Goal: Download file/media

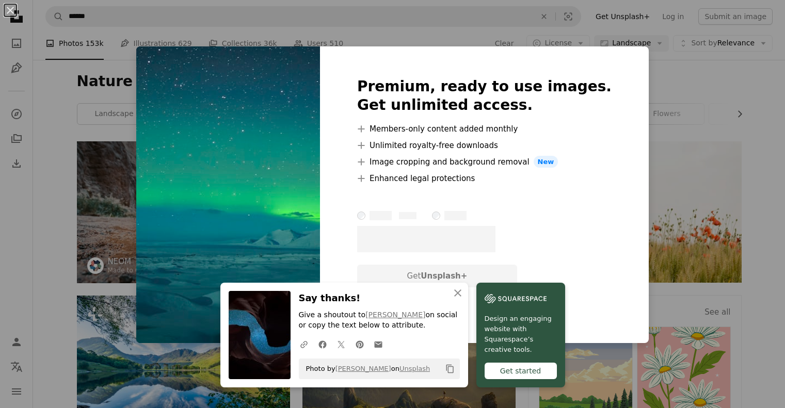
scroll to position [980, 0]
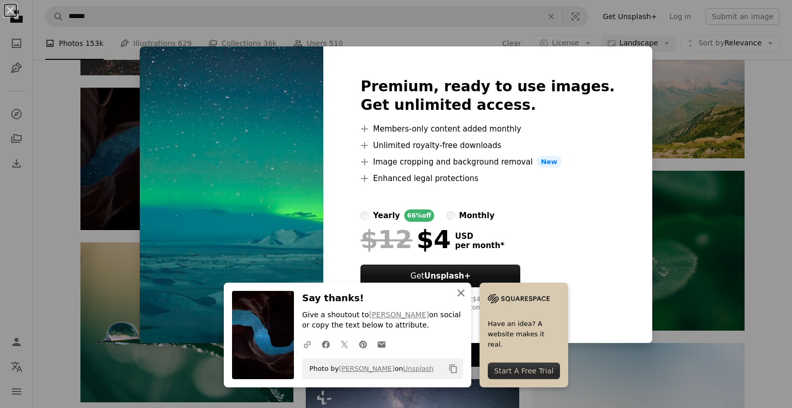
click at [458, 294] on icon "button" at bounding box center [461, 292] width 7 height 7
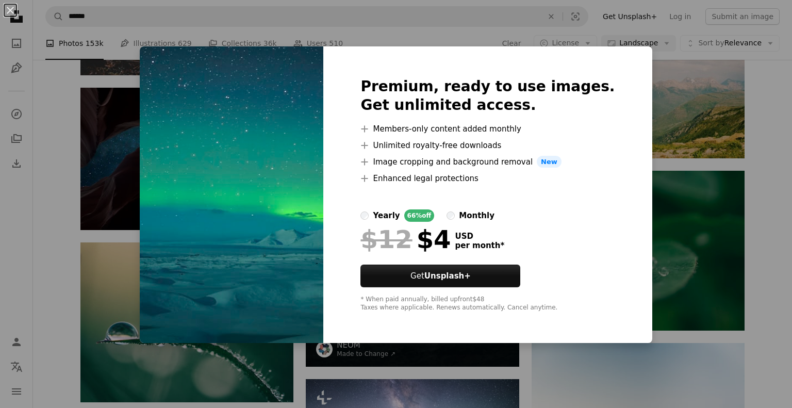
click at [767, 241] on div "An X shape Premium, ready to use images. Get unlimited access. A plus sign Memb…" at bounding box center [396, 204] width 792 height 408
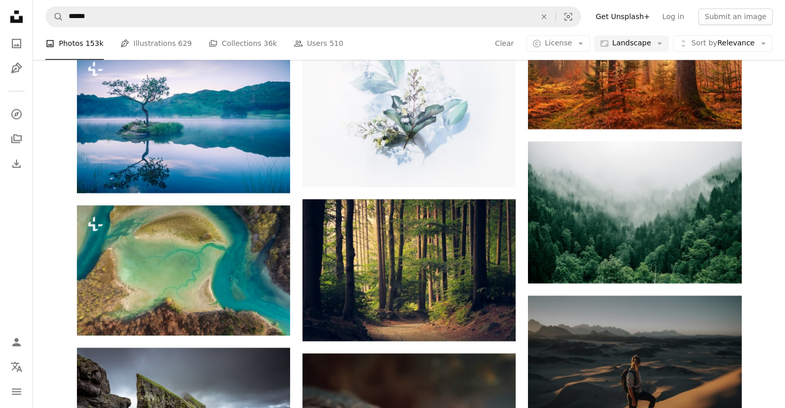
scroll to position [1496, 0]
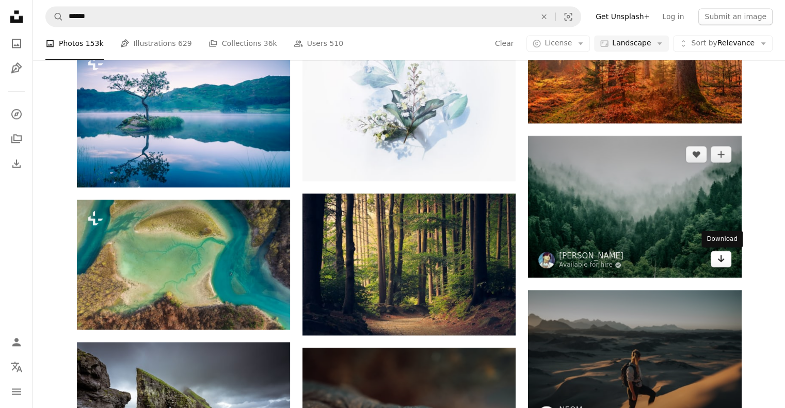
click at [723, 258] on icon "Arrow pointing down" at bounding box center [721, 258] width 8 height 12
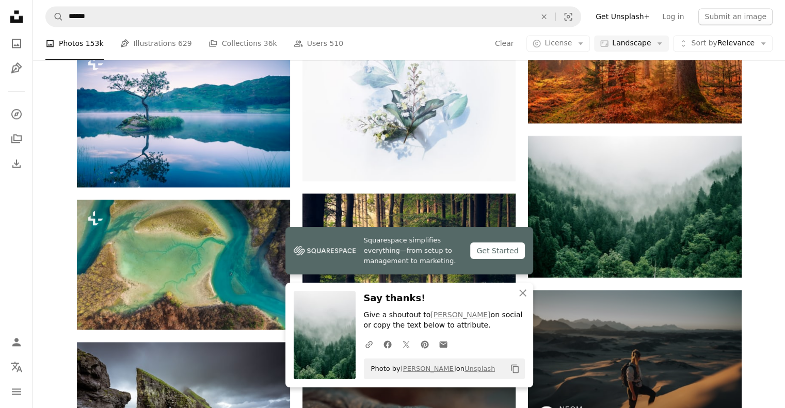
click at [765, 242] on div "Promoted A heart A plus sign NEOM Made to Change ↗ Arrow pointing down Plus sig…" at bounding box center [409, 302] width 752 height 3315
click at [522, 295] on icon "button" at bounding box center [522, 292] width 7 height 7
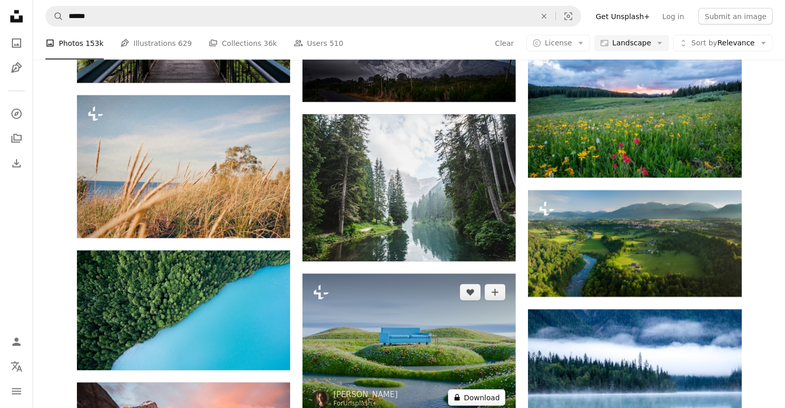
scroll to position [2218, 0]
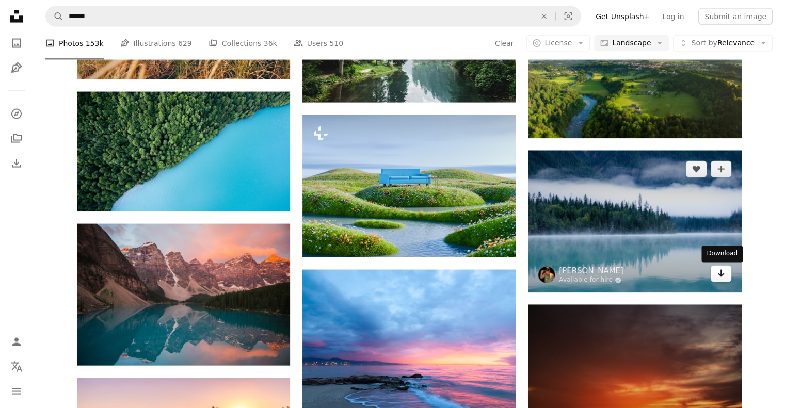
click at [727, 277] on link "Arrow pointing down" at bounding box center [720, 274] width 21 height 17
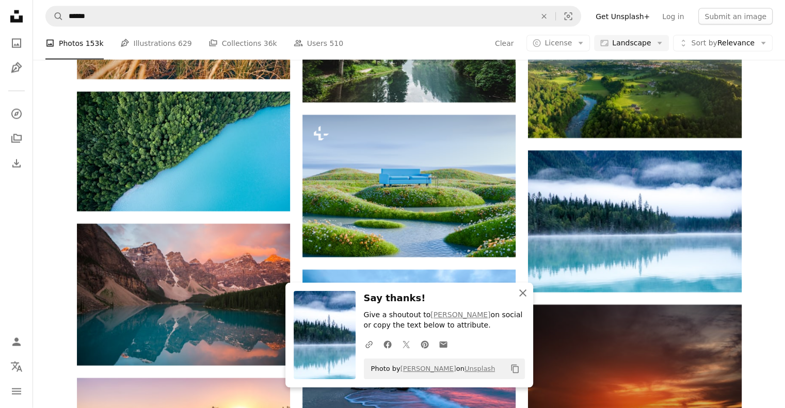
click at [523, 294] on icon "button" at bounding box center [522, 292] width 7 height 7
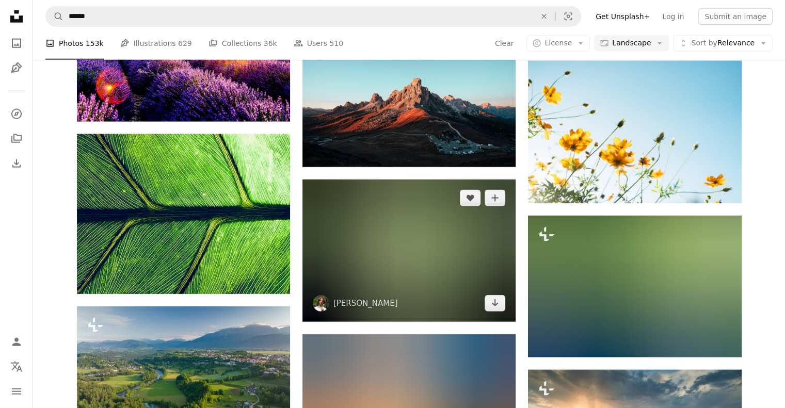
scroll to position [2631, 0]
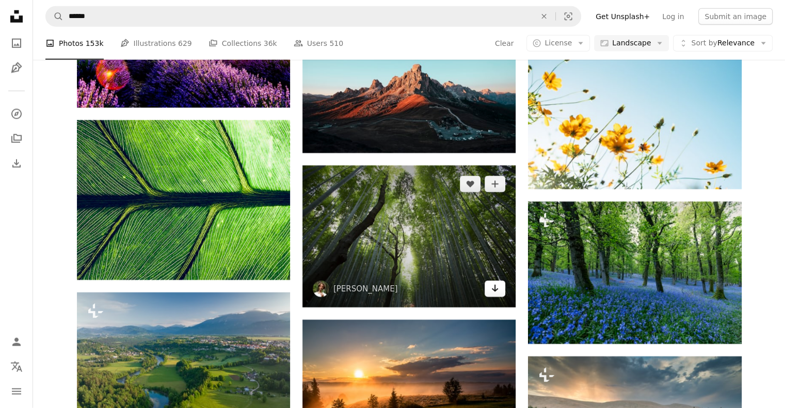
click at [493, 290] on icon "Download" at bounding box center [495, 288] width 7 height 7
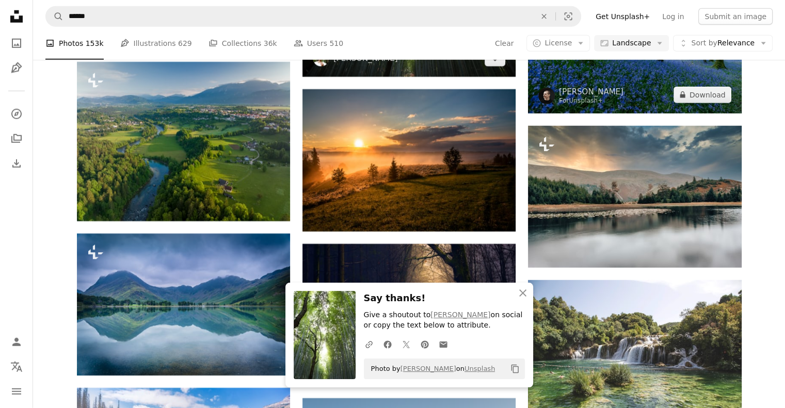
scroll to position [2889, 0]
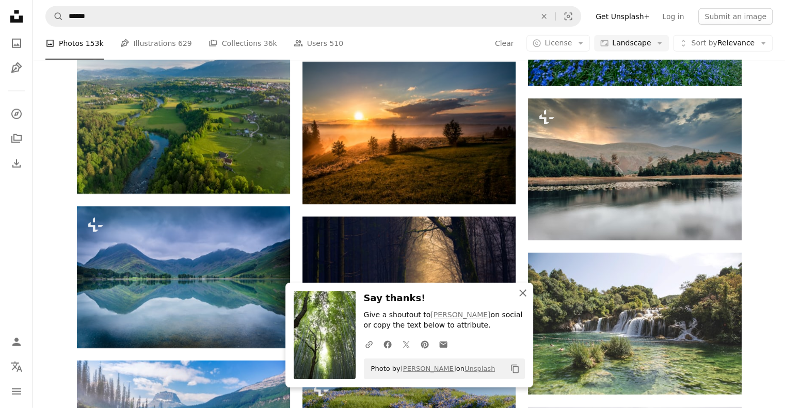
click at [524, 295] on icon "button" at bounding box center [522, 292] width 7 height 7
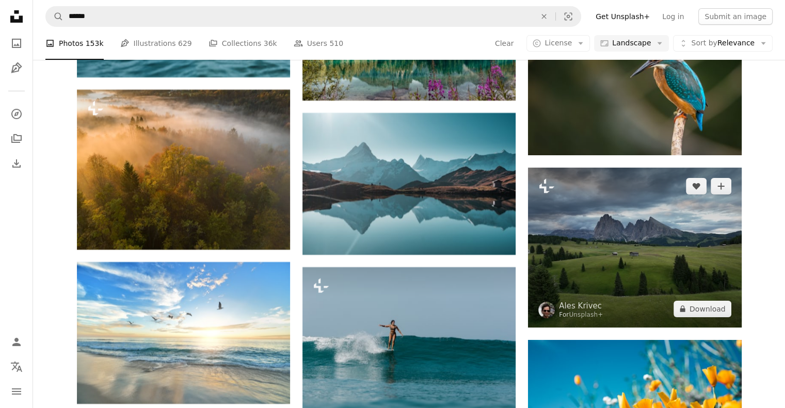
scroll to position [3611, 0]
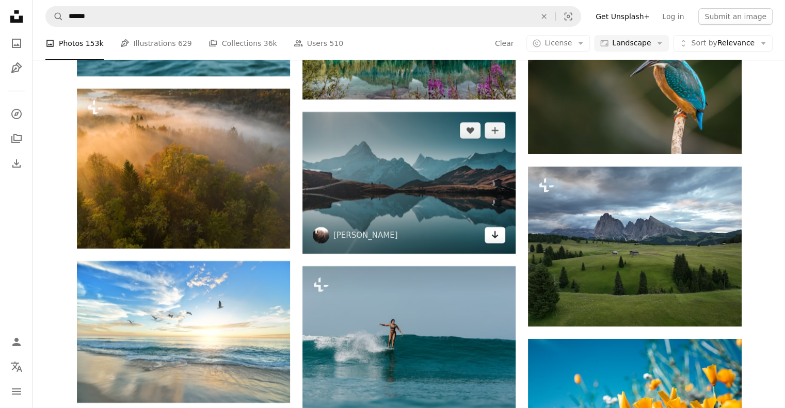
click at [497, 236] on icon "Arrow pointing down" at bounding box center [495, 235] width 8 height 12
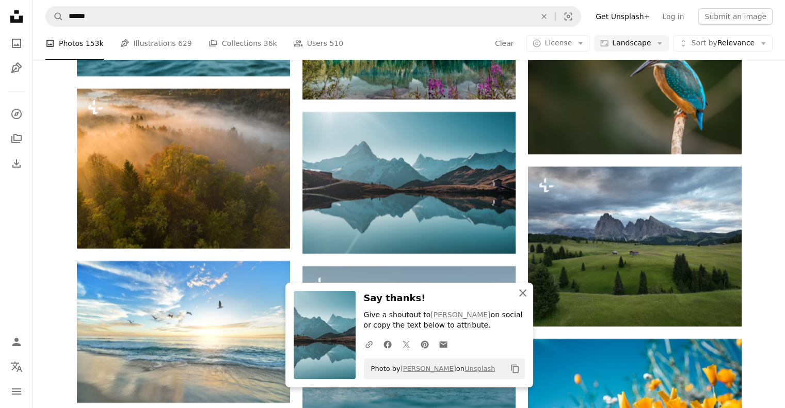
click at [520, 295] on icon "button" at bounding box center [522, 292] width 7 height 7
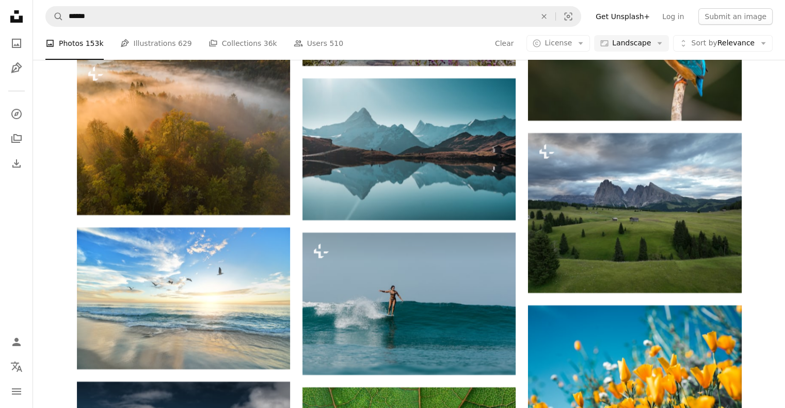
scroll to position [3663, 0]
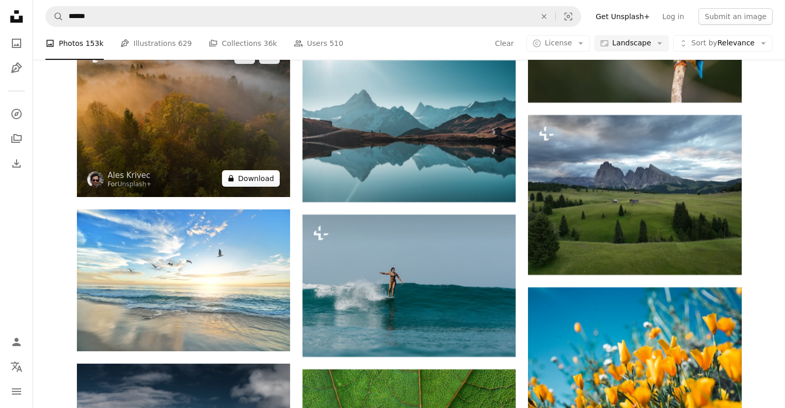
click at [250, 178] on button "A lock Download" at bounding box center [251, 178] width 58 height 17
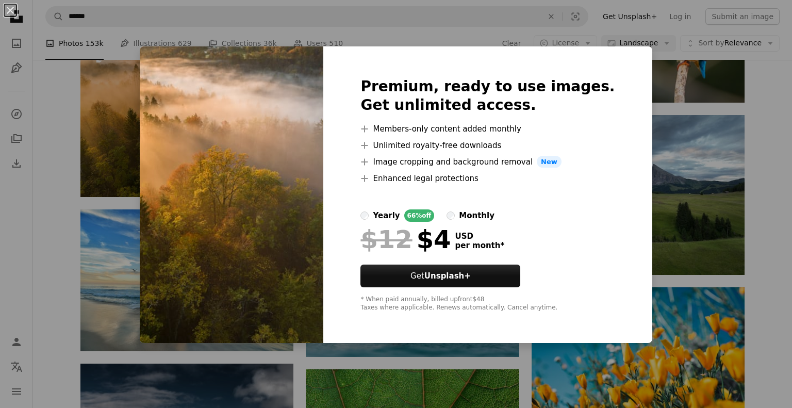
click at [745, 127] on div "An X shape Premium, ready to use images. Get unlimited access. A plus sign Memb…" at bounding box center [396, 204] width 792 height 408
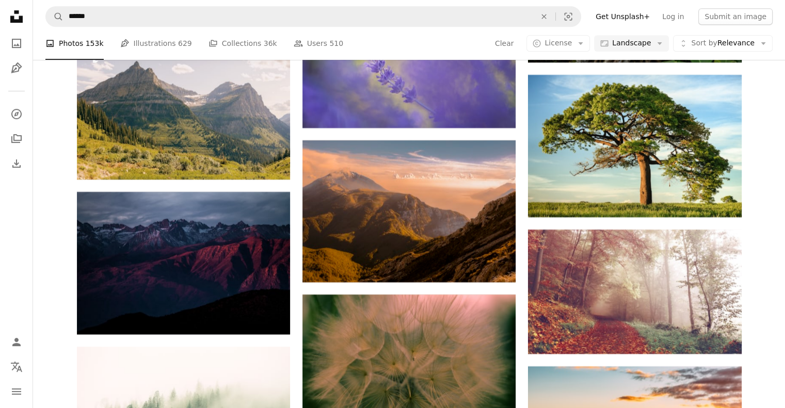
scroll to position [4540, 0]
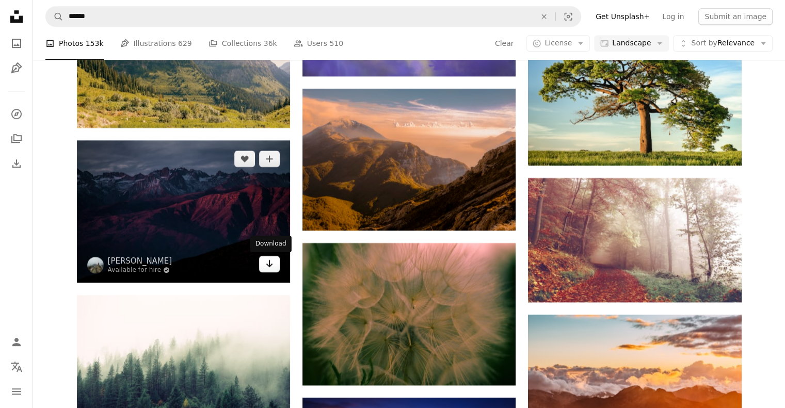
click at [271, 262] on icon "Arrow pointing down" at bounding box center [269, 263] width 8 height 12
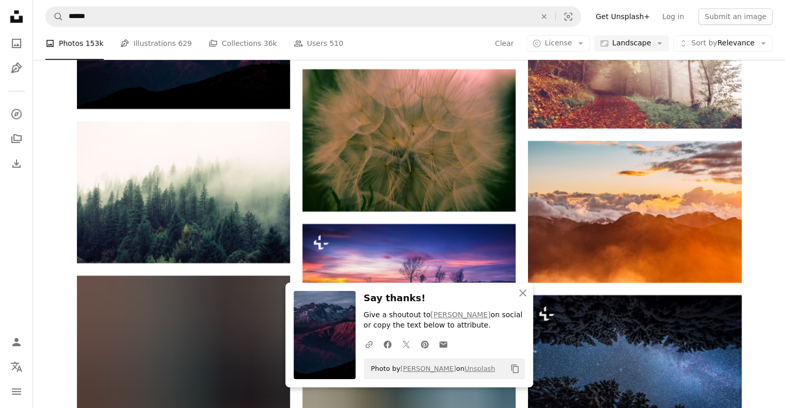
scroll to position [4747, 0]
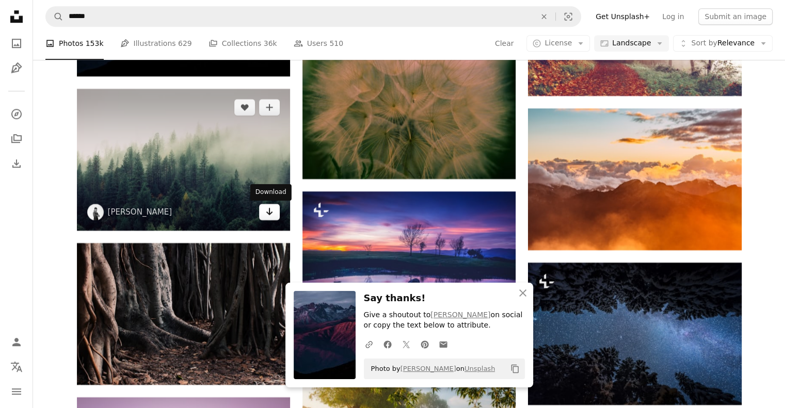
click at [267, 213] on icon "Download" at bounding box center [269, 211] width 7 height 7
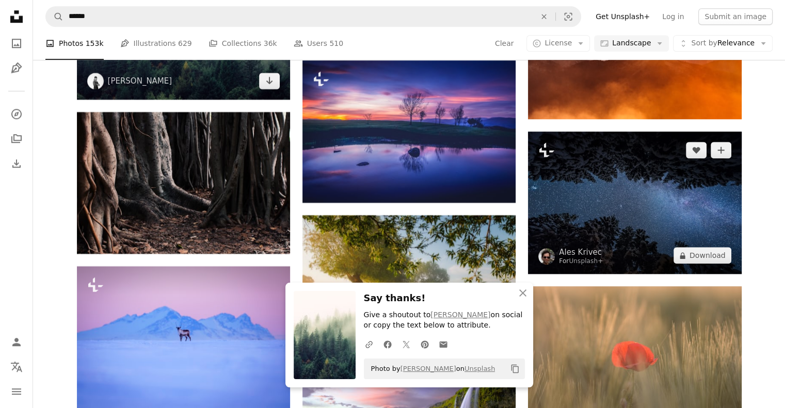
scroll to position [4901, 0]
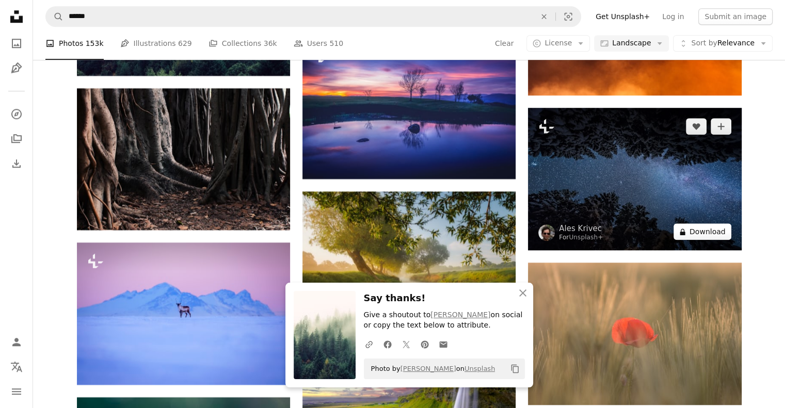
click at [712, 234] on button "A lock Download" at bounding box center [702, 231] width 58 height 17
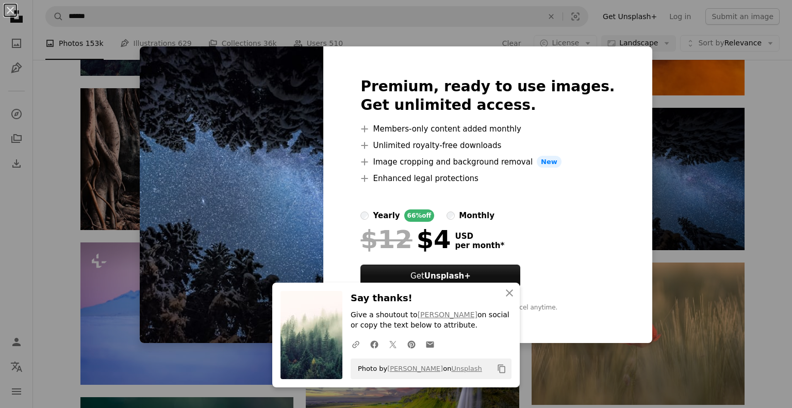
click at [753, 157] on div "An X shape An X shape Close Say thanks! Give a shoutout to [PERSON_NAME] on soc…" at bounding box center [396, 204] width 792 height 408
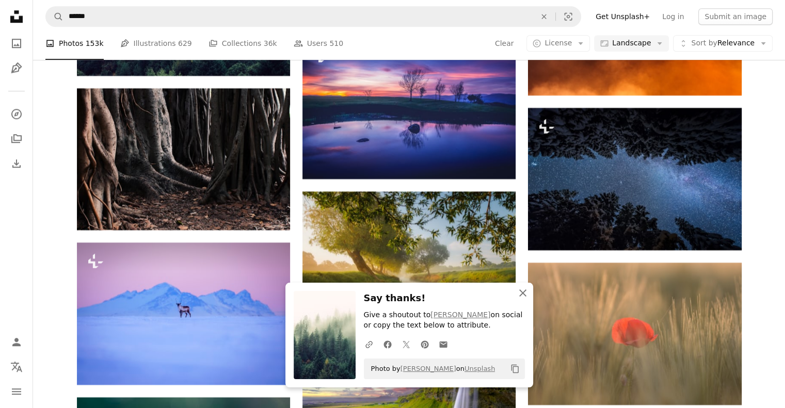
click at [523, 293] on icon "button" at bounding box center [522, 292] width 7 height 7
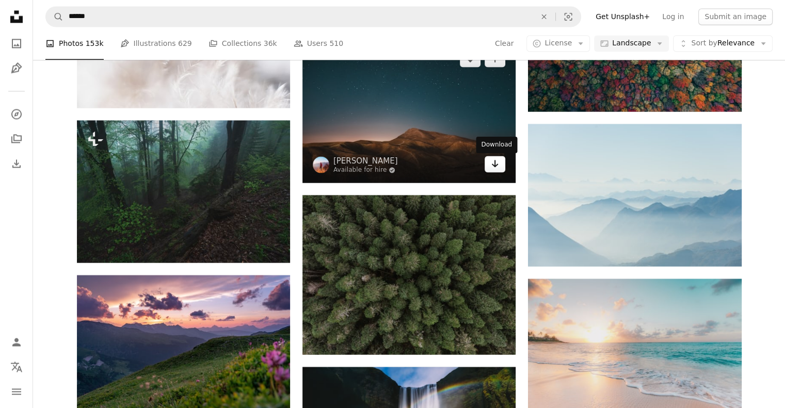
scroll to position [5675, 0]
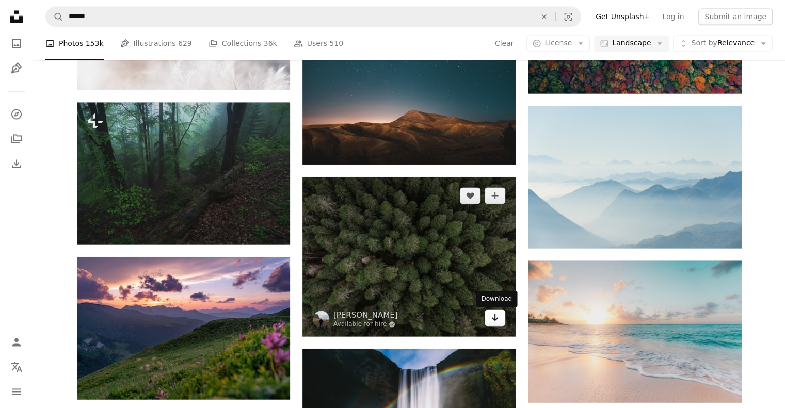
click at [499, 319] on link "Arrow pointing down" at bounding box center [494, 318] width 21 height 17
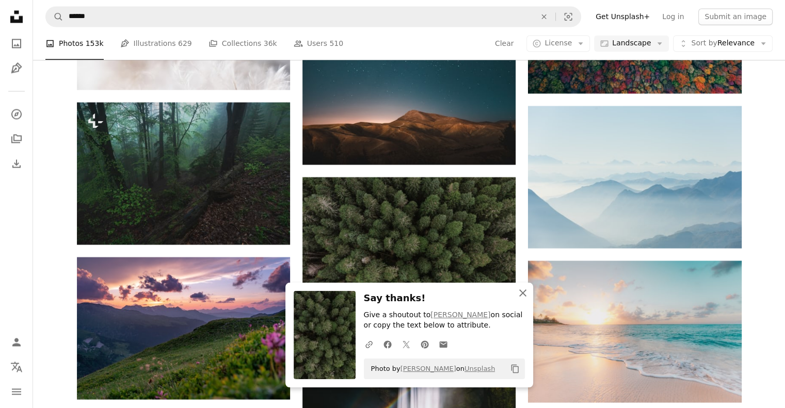
click at [519, 295] on icon "An X shape" at bounding box center [522, 293] width 12 height 12
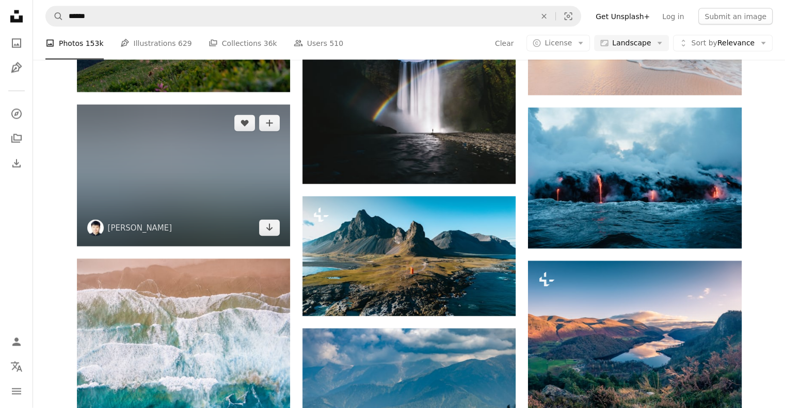
scroll to position [5985, 0]
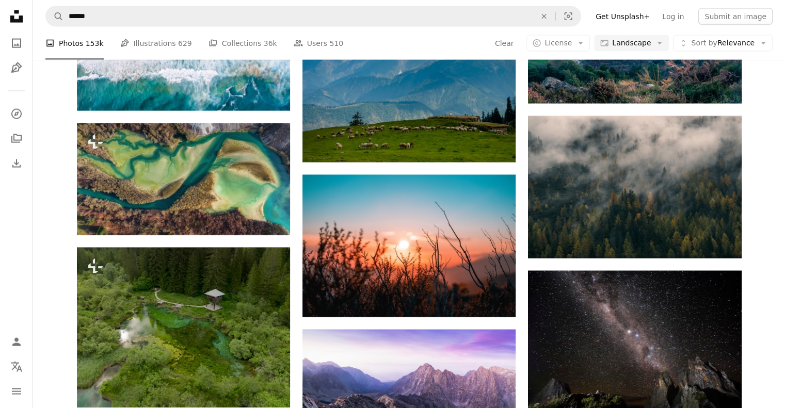
scroll to position [6294, 0]
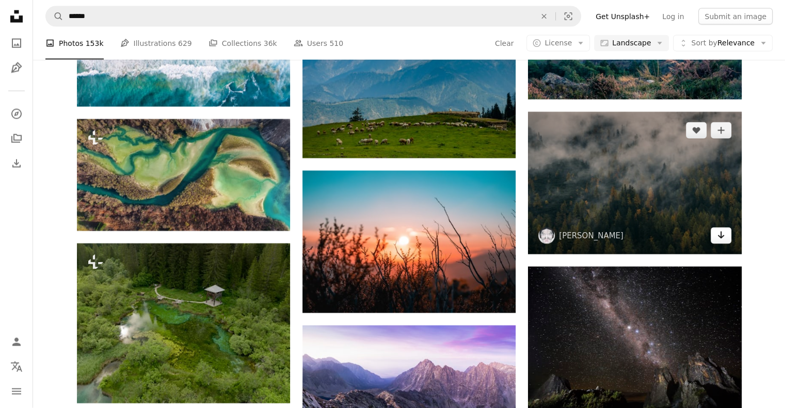
click at [716, 240] on link "Arrow pointing down" at bounding box center [720, 236] width 21 height 17
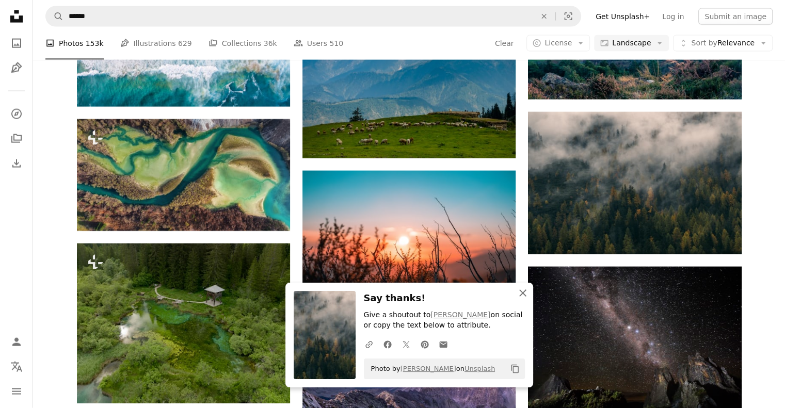
click at [522, 297] on icon "An X shape" at bounding box center [522, 293] width 12 height 12
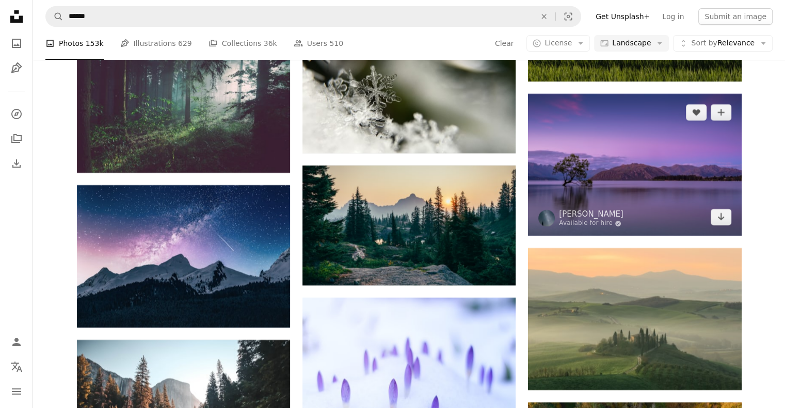
scroll to position [7894, 0]
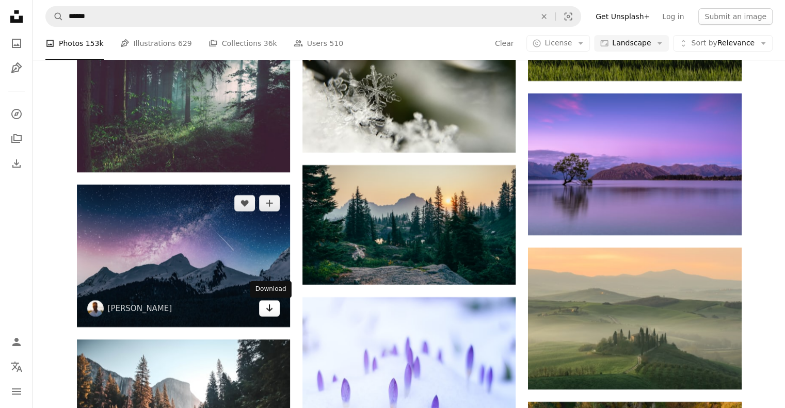
click at [266, 310] on icon "Arrow pointing down" at bounding box center [269, 308] width 8 height 12
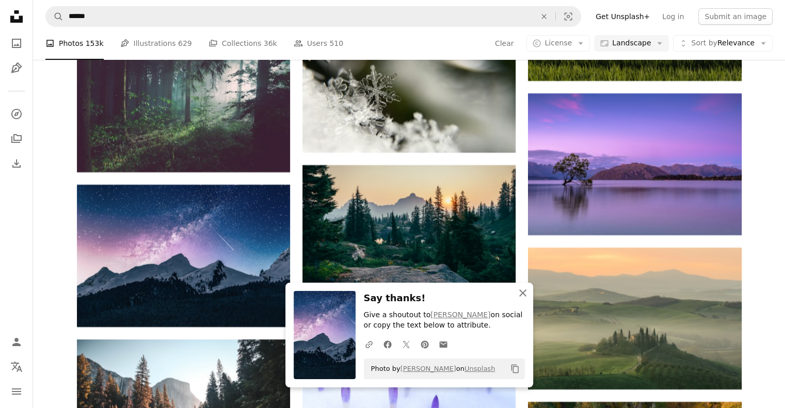
click at [519, 294] on icon "An X shape" at bounding box center [522, 293] width 12 height 12
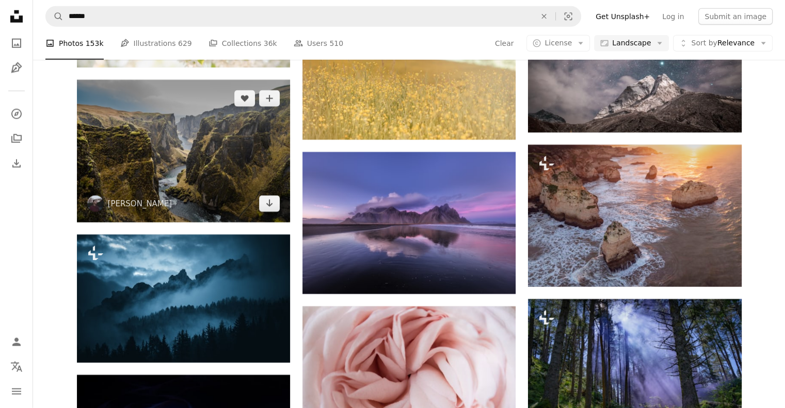
scroll to position [10525, 0]
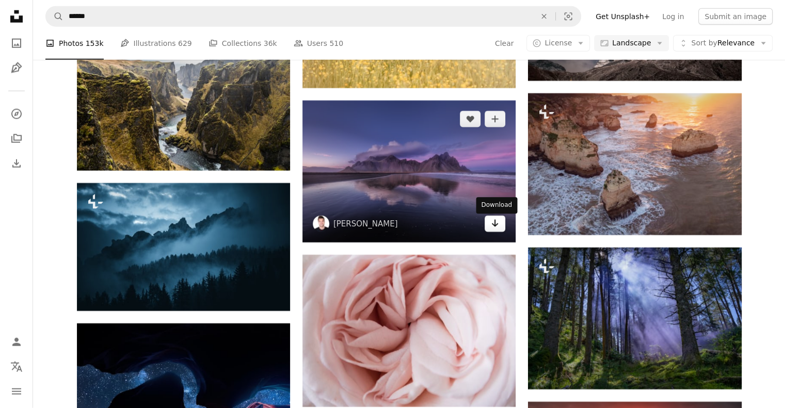
click at [500, 225] on link "Arrow pointing down" at bounding box center [494, 224] width 21 height 17
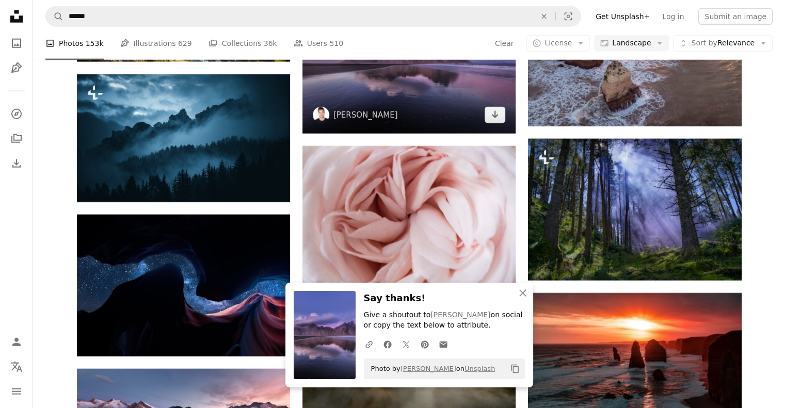
scroll to position [10680, 0]
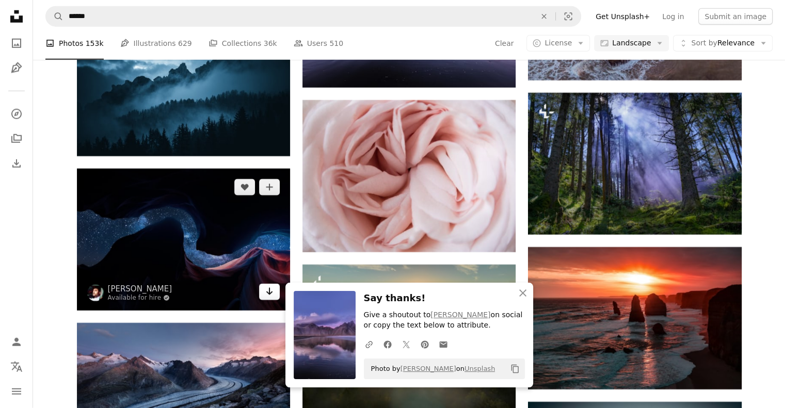
click at [273, 298] on link "Arrow pointing down" at bounding box center [269, 292] width 21 height 17
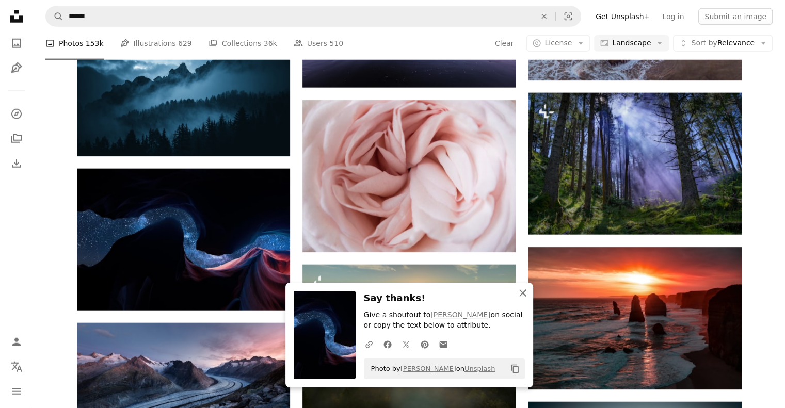
click at [522, 296] on icon "An X shape" at bounding box center [522, 293] width 12 height 12
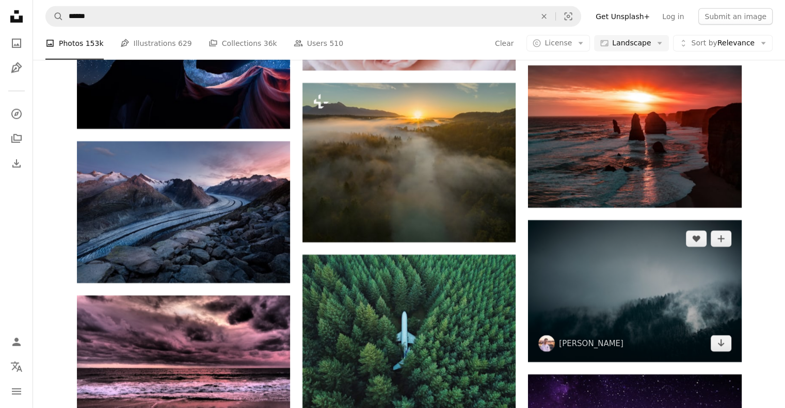
scroll to position [10886, 0]
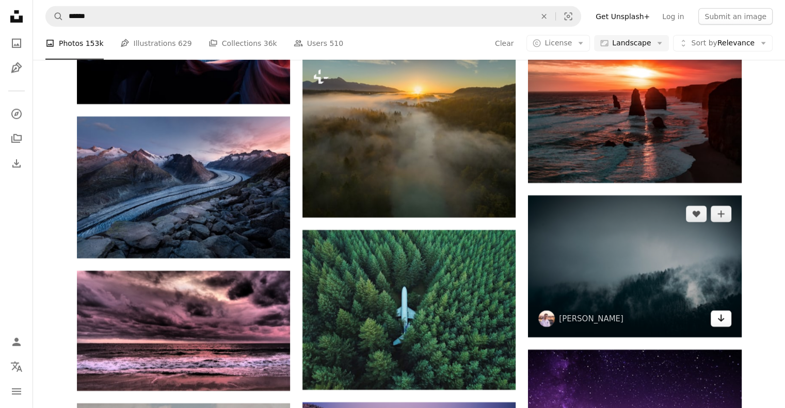
click at [717, 321] on icon "Arrow pointing down" at bounding box center [721, 318] width 8 height 12
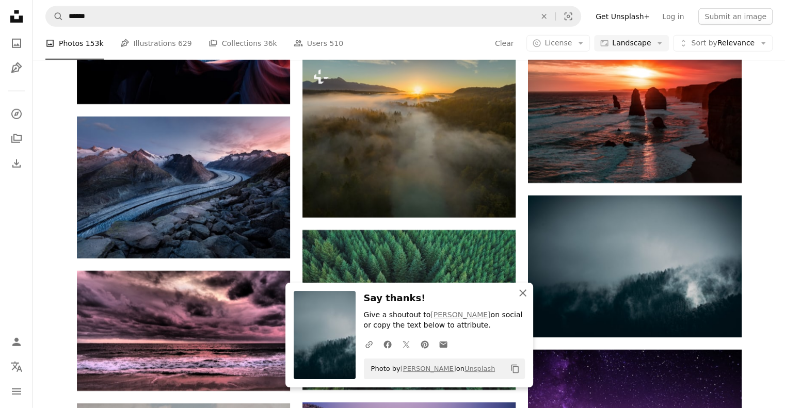
click at [525, 295] on icon "An X shape" at bounding box center [522, 293] width 12 height 12
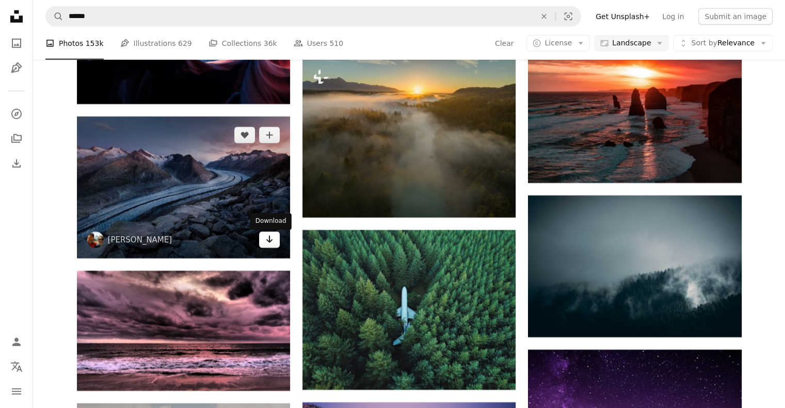
click at [267, 245] on icon "Arrow pointing down" at bounding box center [269, 239] width 8 height 12
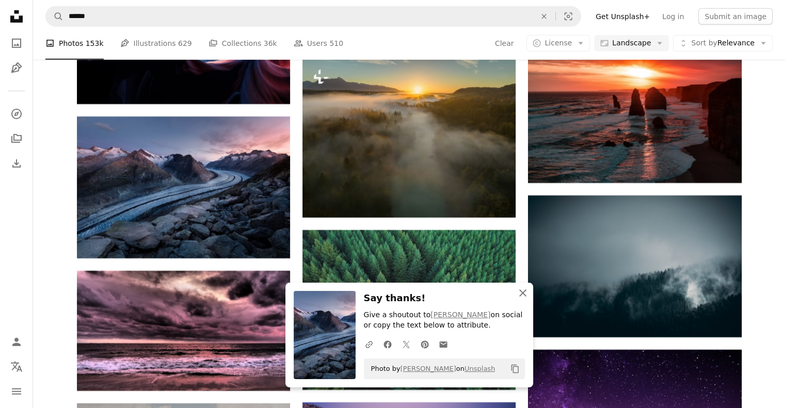
drag, startPoint x: 521, startPoint y: 294, endPoint x: 508, endPoint y: 294, distance: 13.4
click at [521, 294] on icon "button" at bounding box center [522, 292] width 7 height 7
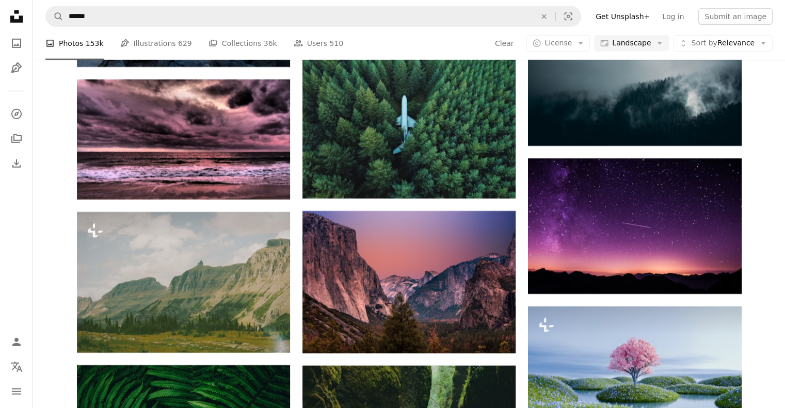
scroll to position [11092, 0]
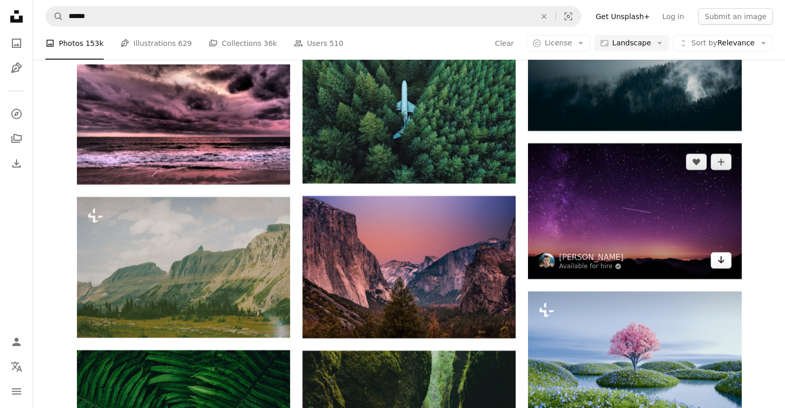
click at [722, 266] on icon "Arrow pointing down" at bounding box center [721, 260] width 8 height 12
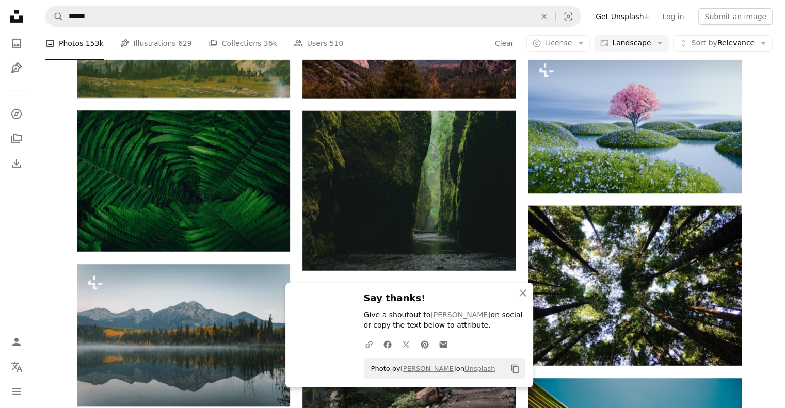
scroll to position [11350, 0]
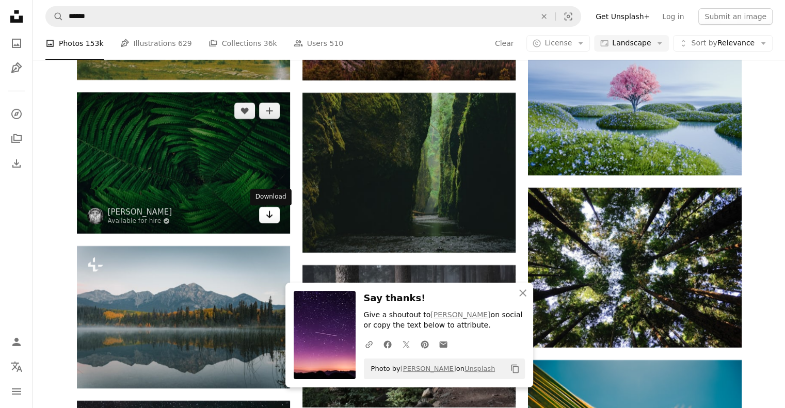
click at [268, 218] on icon "Arrow pointing down" at bounding box center [269, 214] width 8 height 12
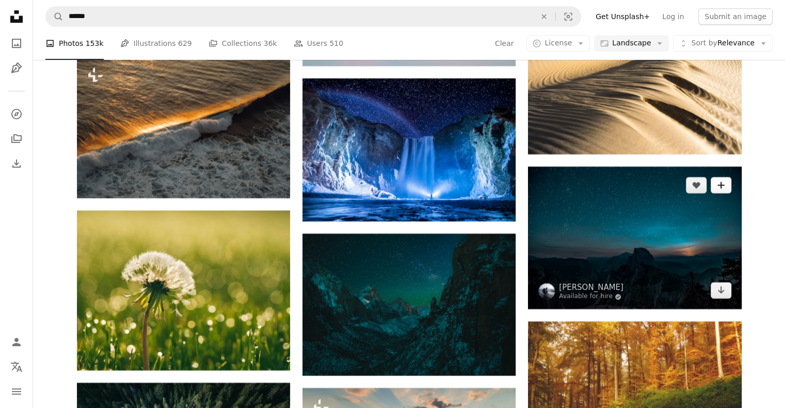
scroll to position [12331, 0]
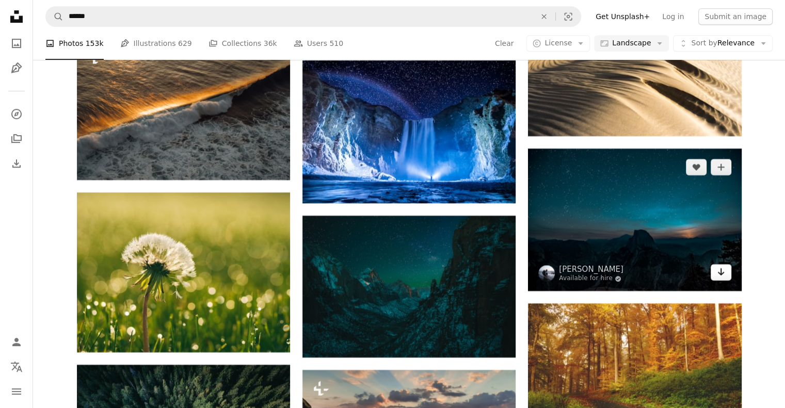
click at [717, 278] on icon "Arrow pointing down" at bounding box center [721, 272] width 8 height 12
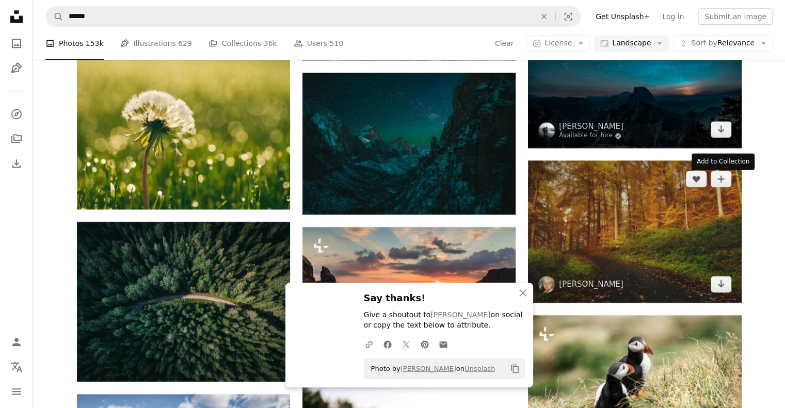
scroll to position [12537, 0]
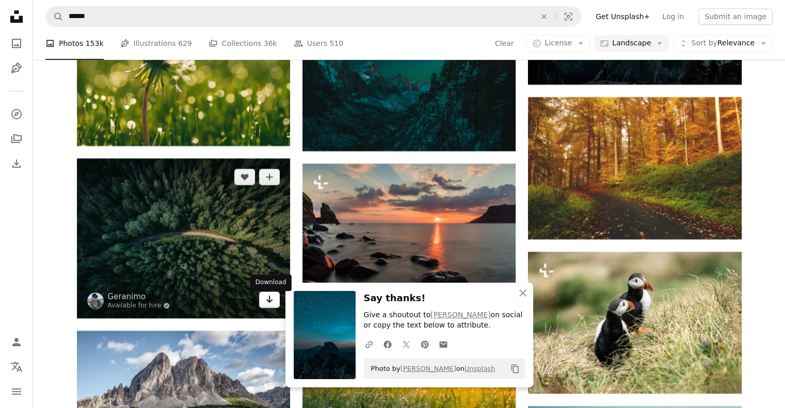
click at [264, 303] on link "Arrow pointing down" at bounding box center [269, 299] width 21 height 17
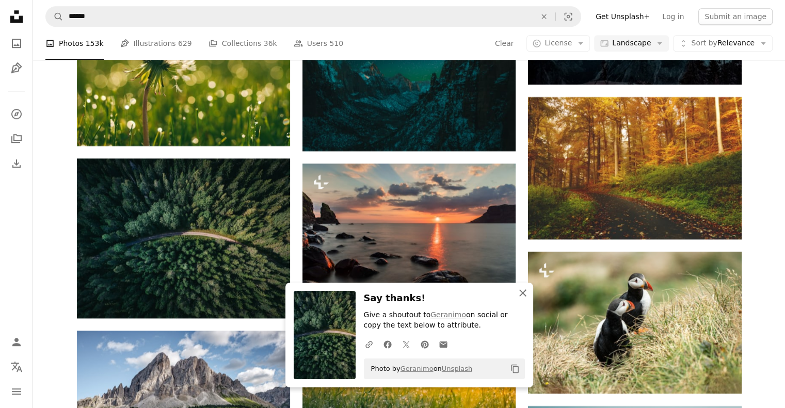
click at [520, 293] on icon "An X shape" at bounding box center [522, 293] width 12 height 12
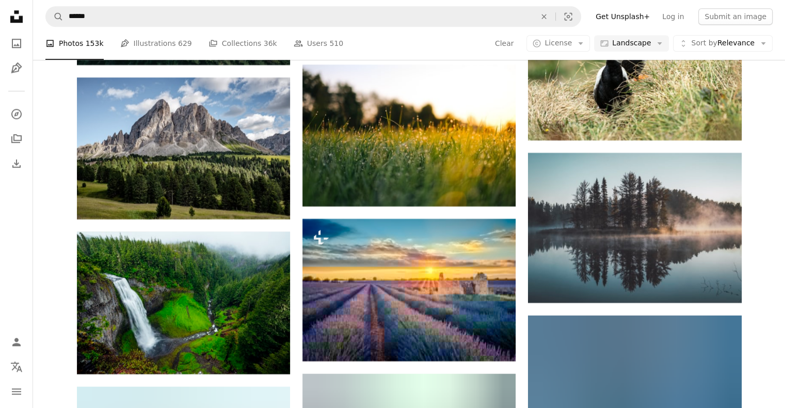
scroll to position [12795, 0]
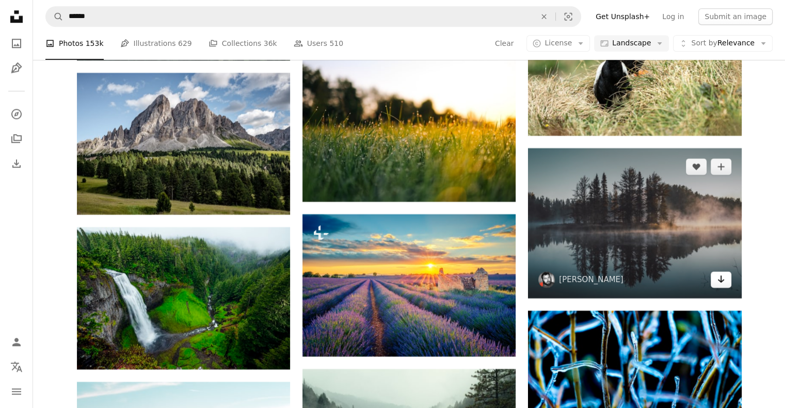
click at [725, 284] on link "Arrow pointing down" at bounding box center [720, 279] width 21 height 17
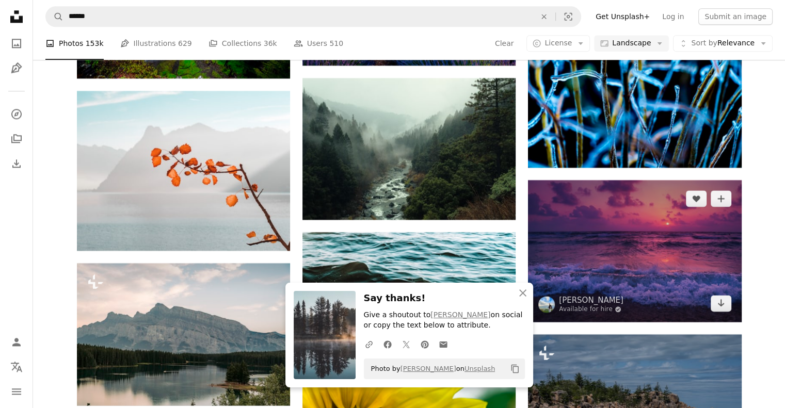
scroll to position [13105, 0]
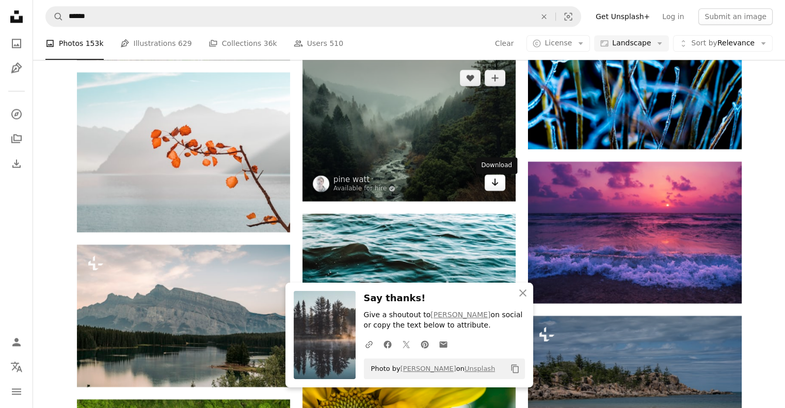
click at [493, 185] on icon "Arrow pointing down" at bounding box center [495, 182] width 8 height 12
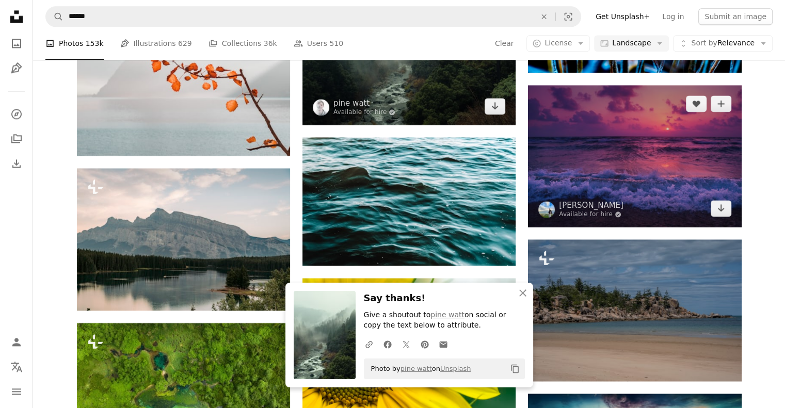
scroll to position [13208, 0]
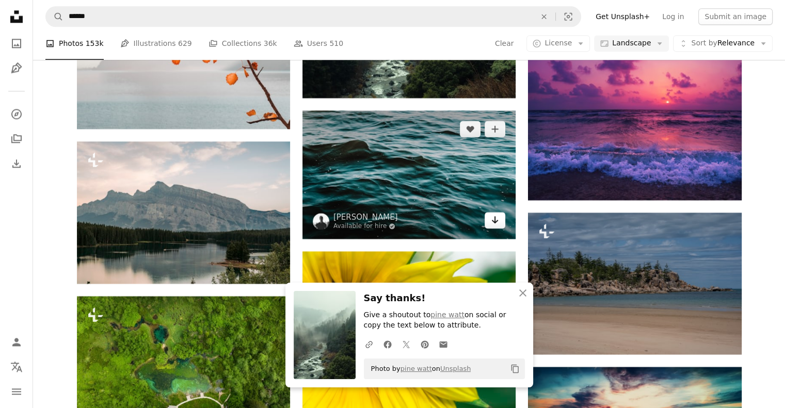
click at [494, 223] on icon "Download" at bounding box center [495, 219] width 7 height 7
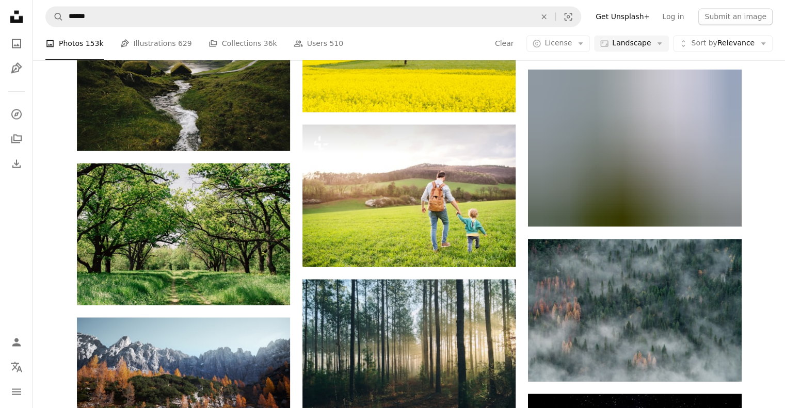
scroll to position [13724, 0]
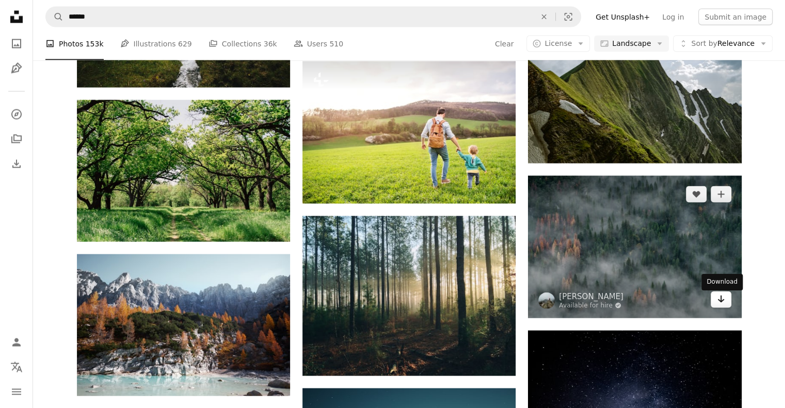
click at [723, 304] on icon "Arrow pointing down" at bounding box center [721, 299] width 8 height 12
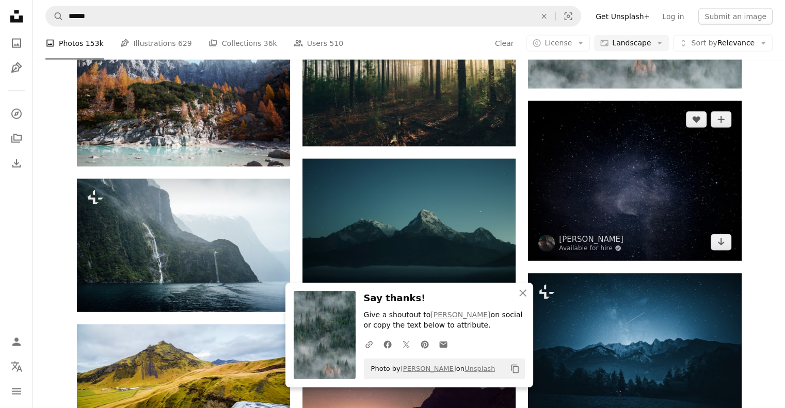
scroll to position [13982, 0]
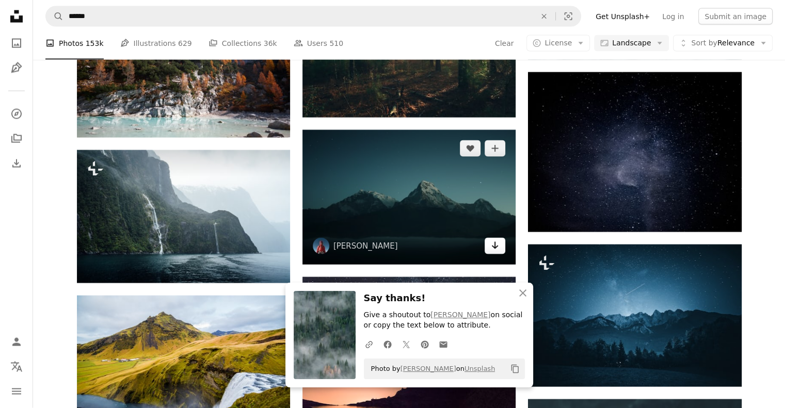
click at [490, 251] on link "Arrow pointing down" at bounding box center [494, 246] width 21 height 17
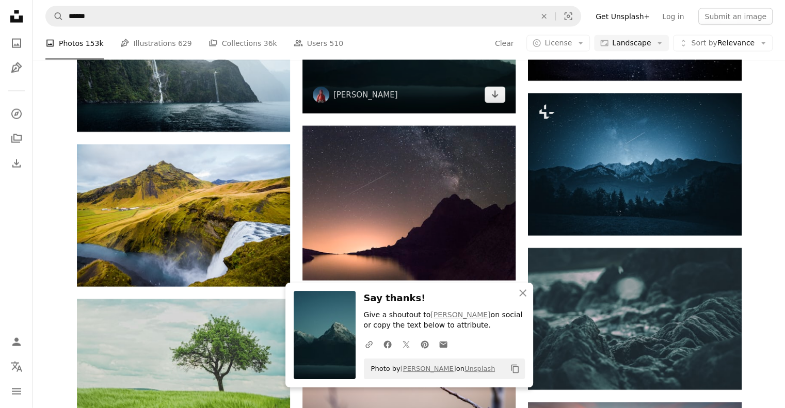
scroll to position [14136, 0]
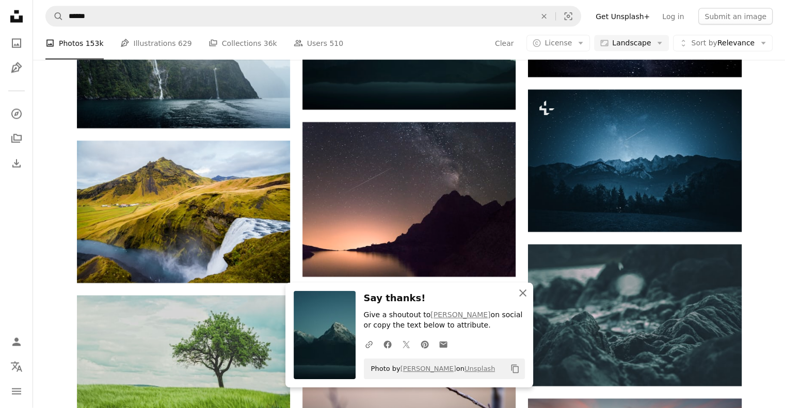
click at [523, 293] on icon "button" at bounding box center [522, 292] width 7 height 7
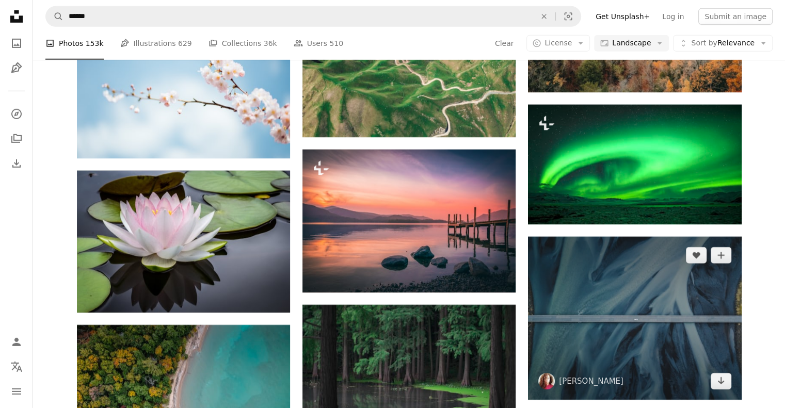
scroll to position [15117, 0]
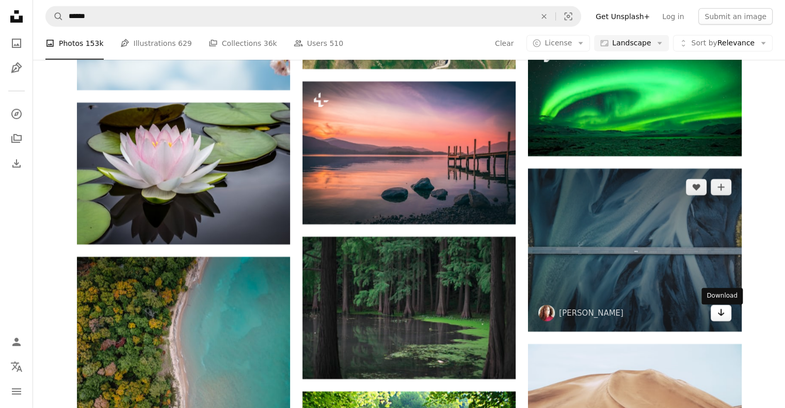
click at [720, 314] on icon "Arrow pointing down" at bounding box center [721, 312] width 8 height 12
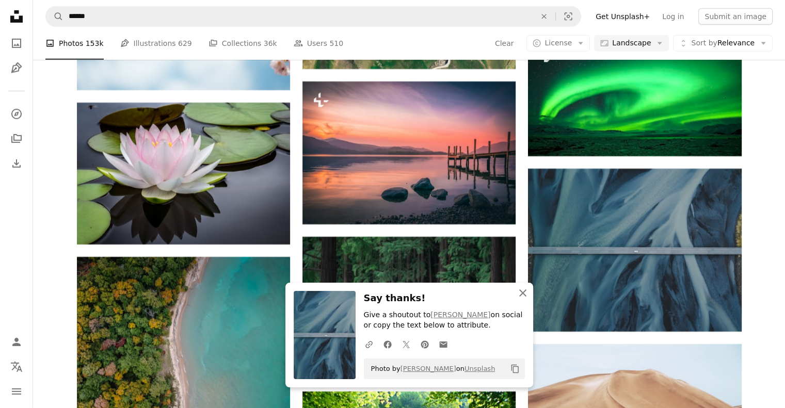
click at [521, 293] on icon "An X shape" at bounding box center [522, 293] width 12 height 12
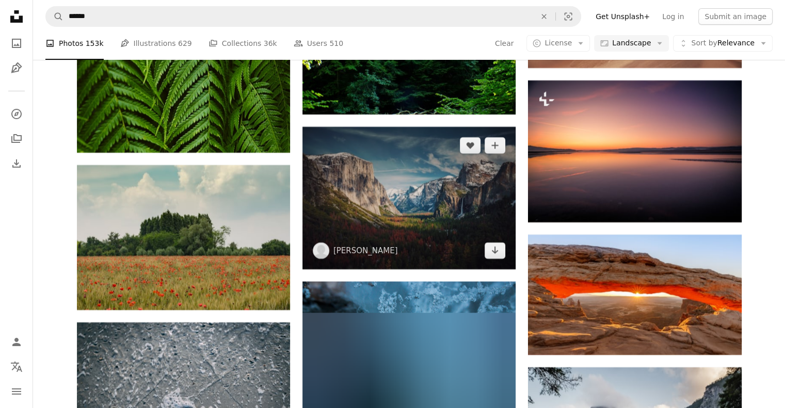
scroll to position [15581, 0]
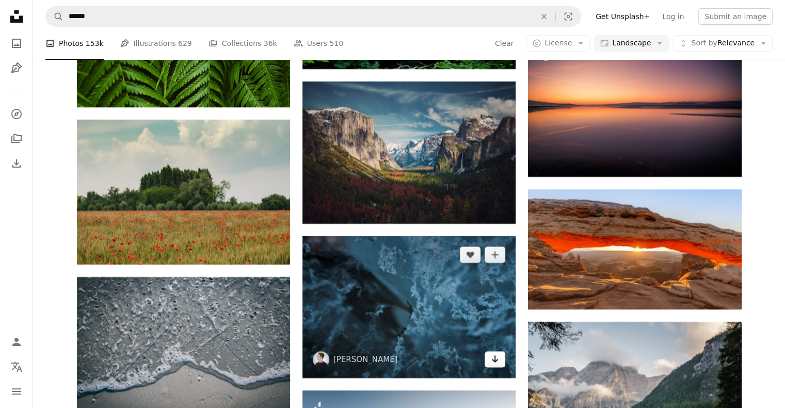
click at [496, 363] on icon "Arrow pointing down" at bounding box center [495, 359] width 8 height 12
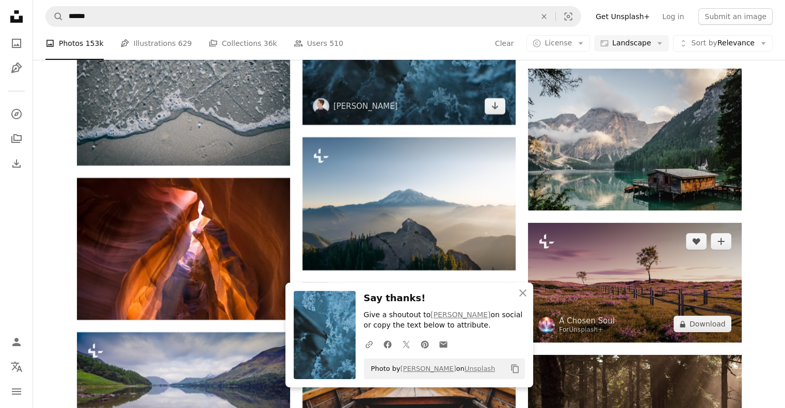
scroll to position [15839, 0]
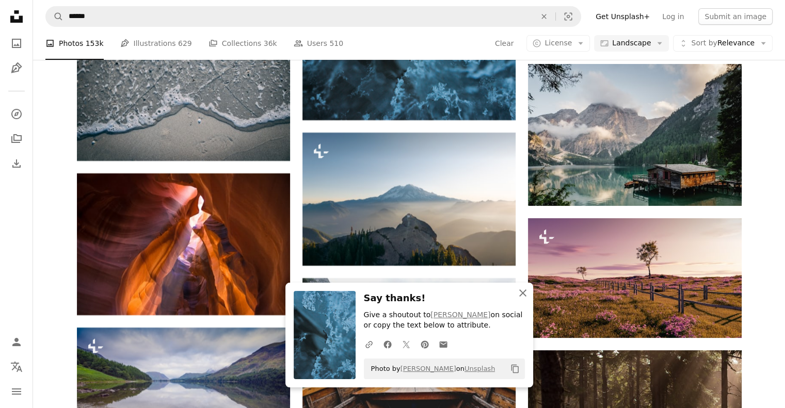
click at [521, 293] on icon "An X shape" at bounding box center [522, 293] width 12 height 12
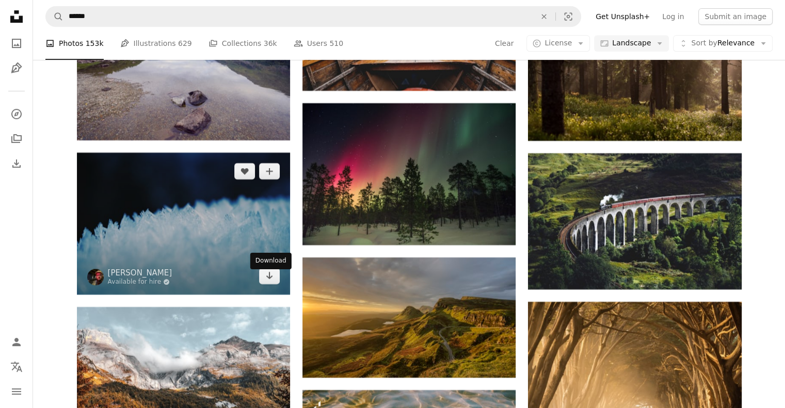
scroll to position [16200, 0]
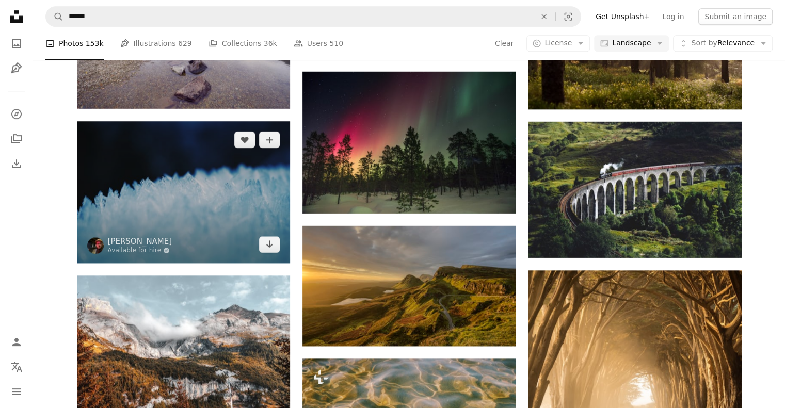
click at [268, 250] on icon "Arrow pointing down" at bounding box center [269, 244] width 8 height 12
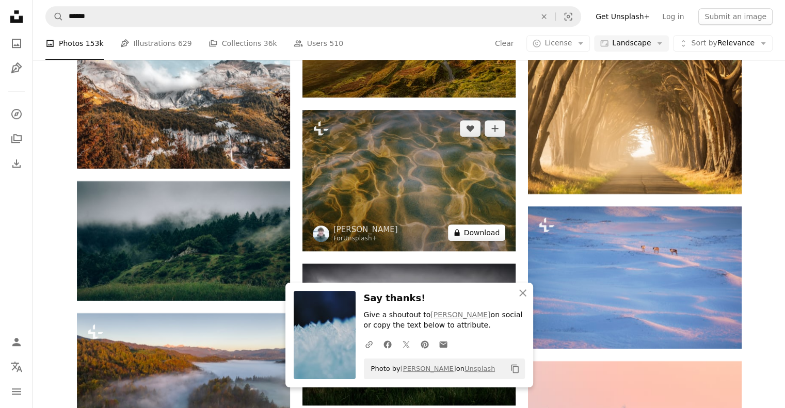
scroll to position [16458, 0]
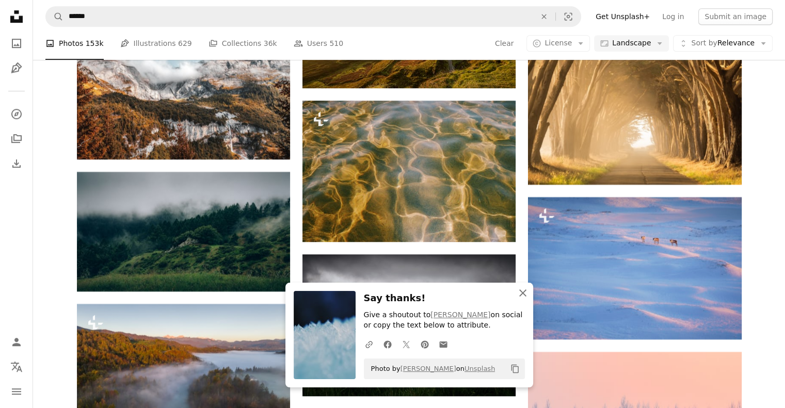
click at [522, 295] on icon "An X shape" at bounding box center [522, 293] width 12 height 12
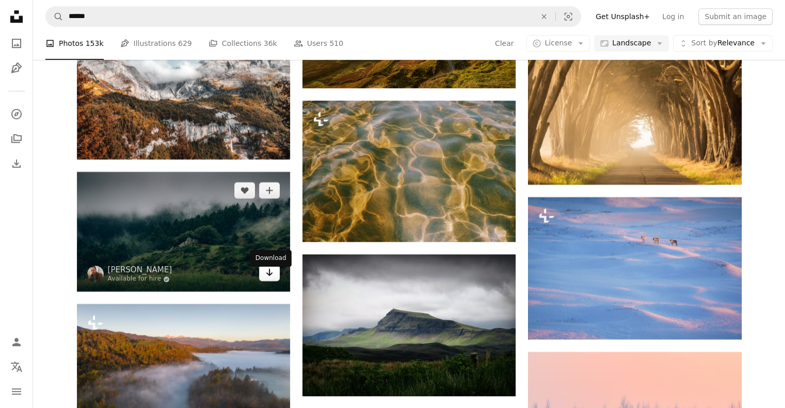
click at [265, 279] on icon "Arrow pointing down" at bounding box center [269, 272] width 8 height 12
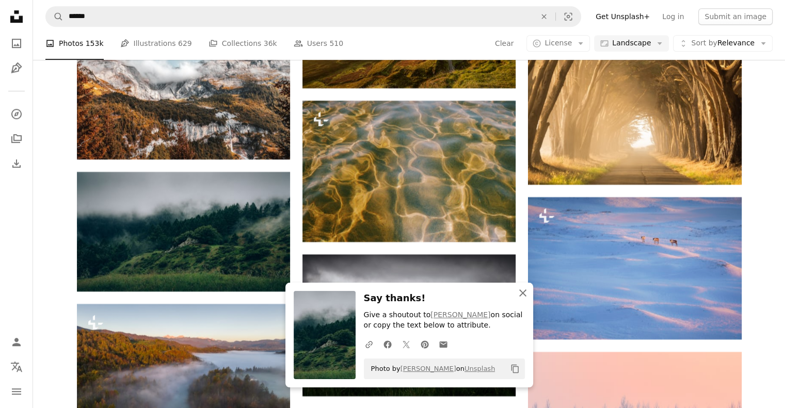
click at [518, 295] on icon "An X shape" at bounding box center [522, 293] width 12 height 12
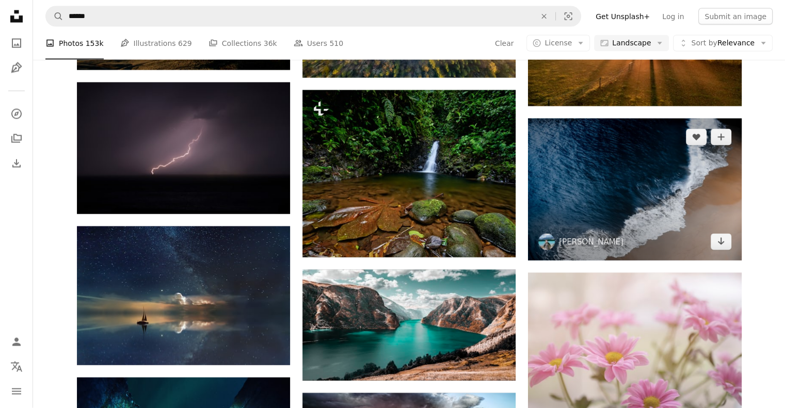
scroll to position [17954, 0]
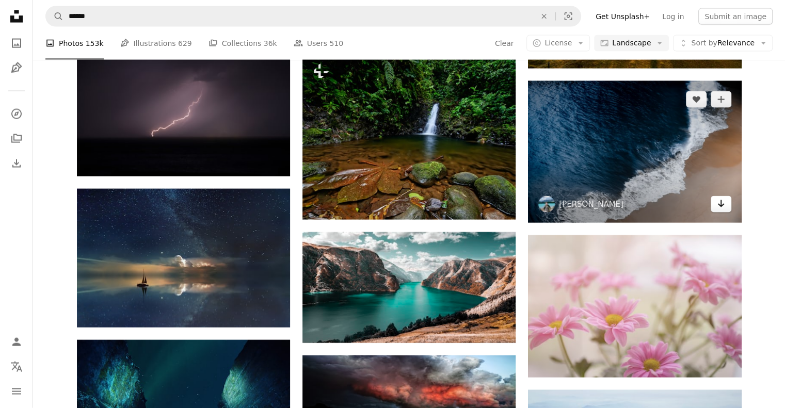
click at [721, 208] on icon "Arrow pointing down" at bounding box center [721, 204] width 8 height 12
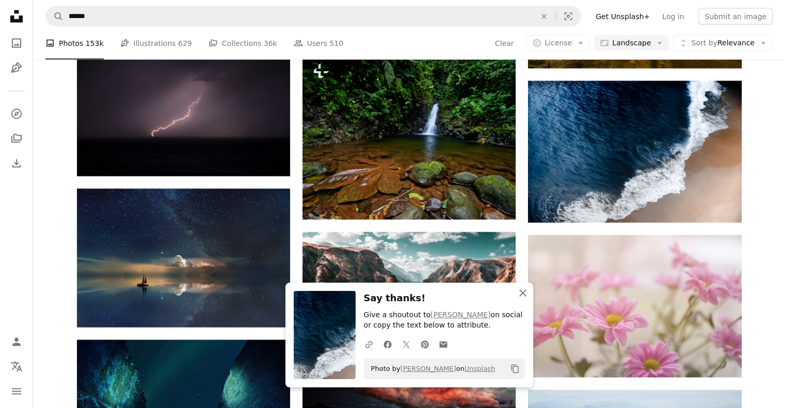
click at [518, 295] on icon "An X shape" at bounding box center [522, 293] width 12 height 12
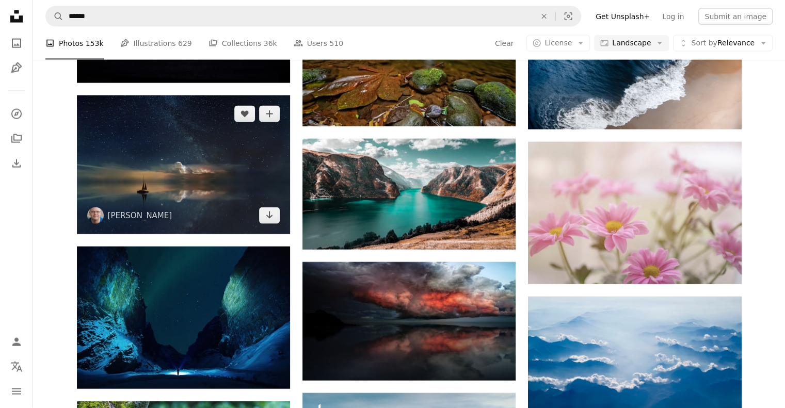
scroll to position [18057, 0]
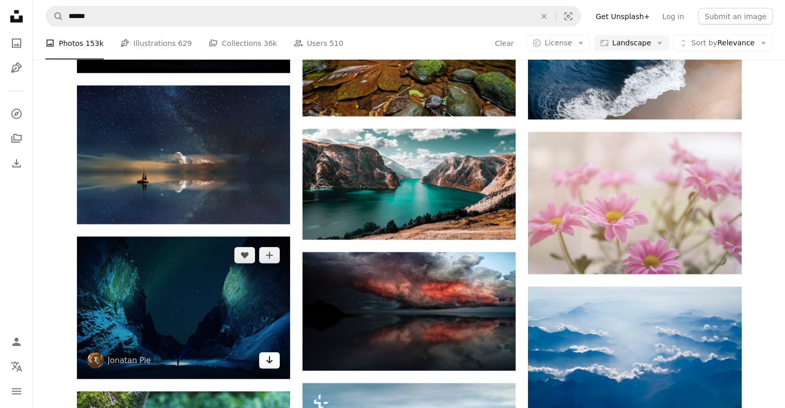
click at [266, 366] on icon "Arrow pointing down" at bounding box center [269, 360] width 8 height 12
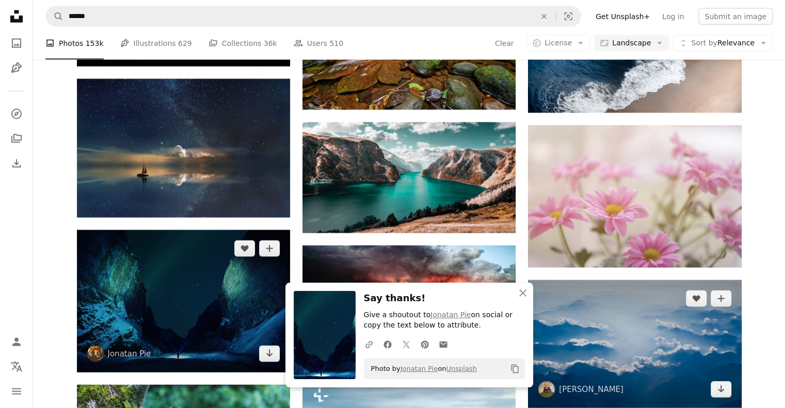
scroll to position [18212, 0]
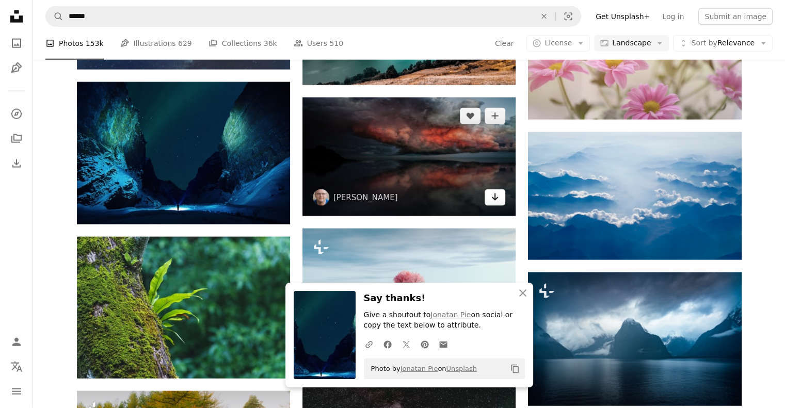
click at [489, 202] on link "Arrow pointing down" at bounding box center [494, 197] width 21 height 17
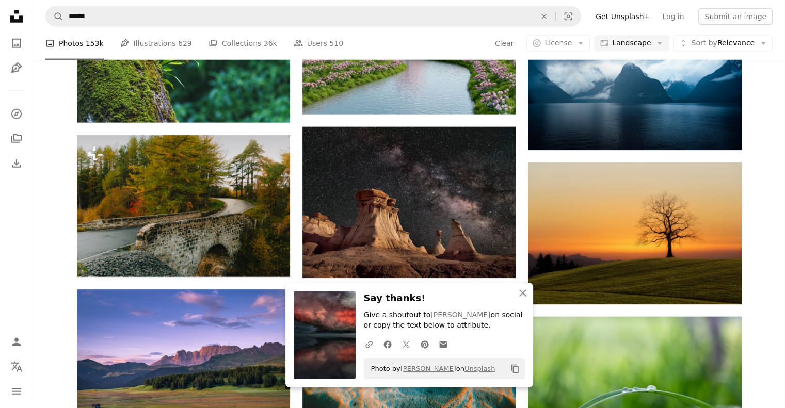
scroll to position [18470, 0]
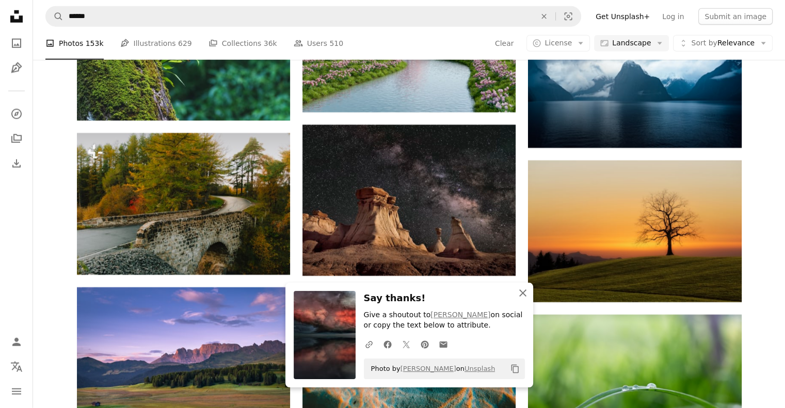
click at [524, 294] on icon "An X shape" at bounding box center [522, 293] width 12 height 12
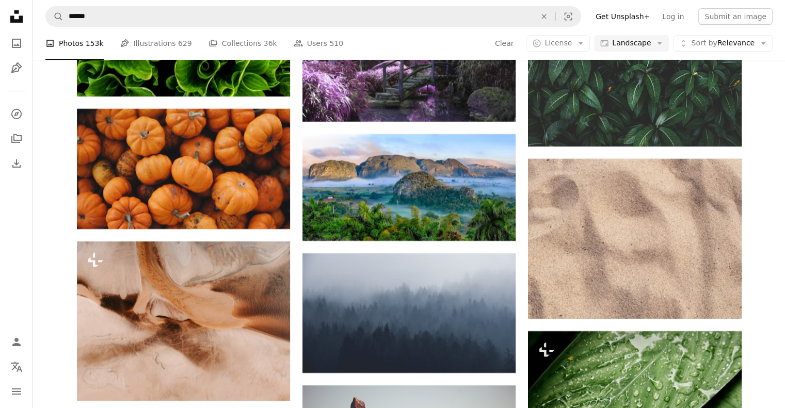
scroll to position [19502, 0]
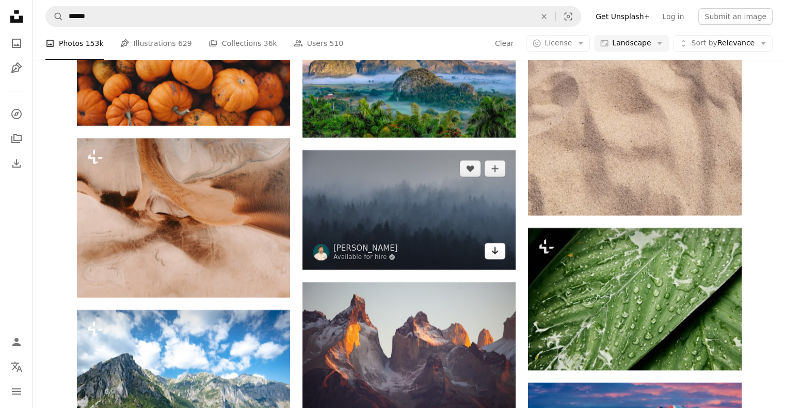
click at [491, 257] on icon "Arrow pointing down" at bounding box center [495, 251] width 8 height 12
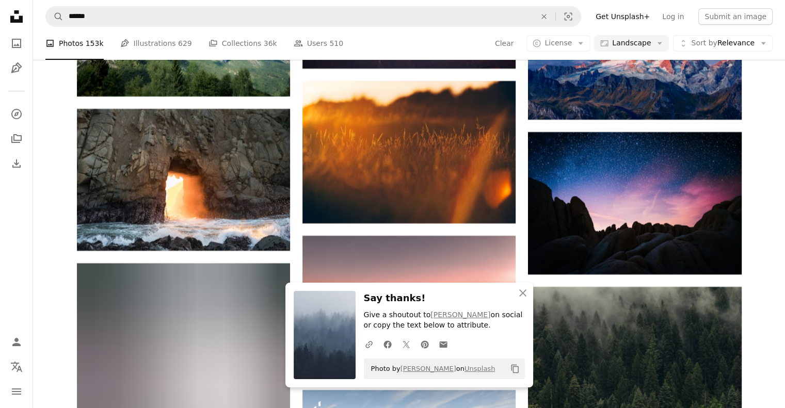
scroll to position [19863, 0]
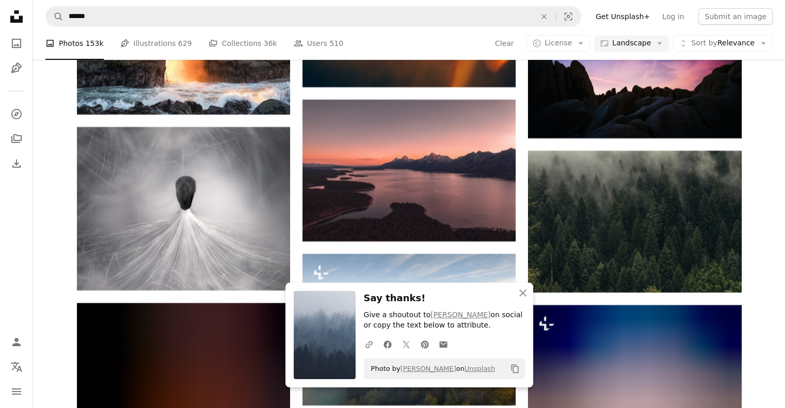
scroll to position [20018, 0]
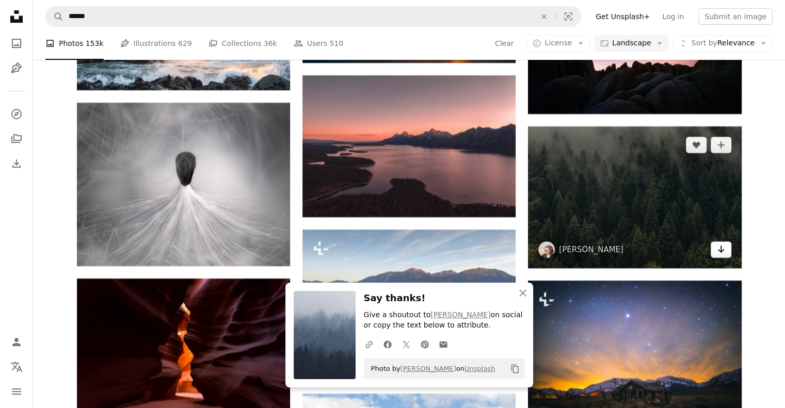
click at [720, 255] on icon "Arrow pointing down" at bounding box center [721, 249] width 8 height 12
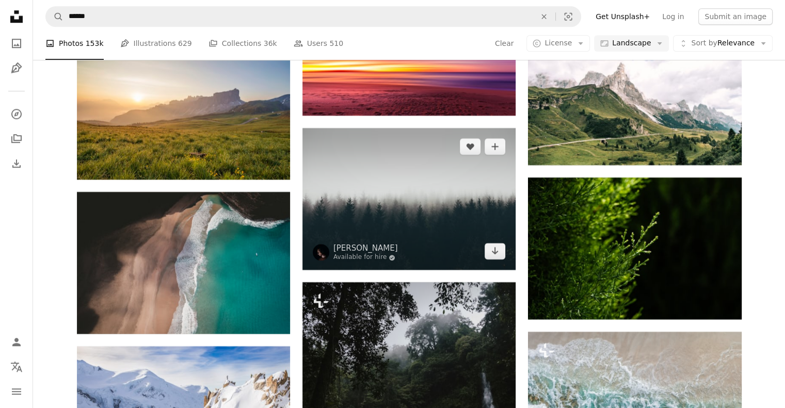
scroll to position [20586, 0]
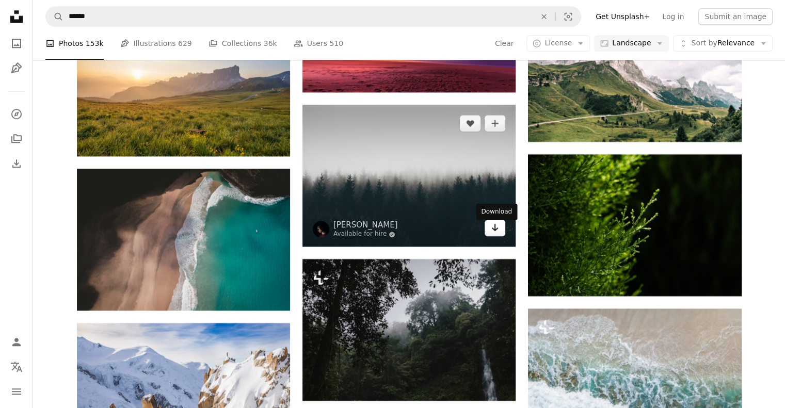
click at [489, 235] on link "Arrow pointing down" at bounding box center [494, 228] width 21 height 17
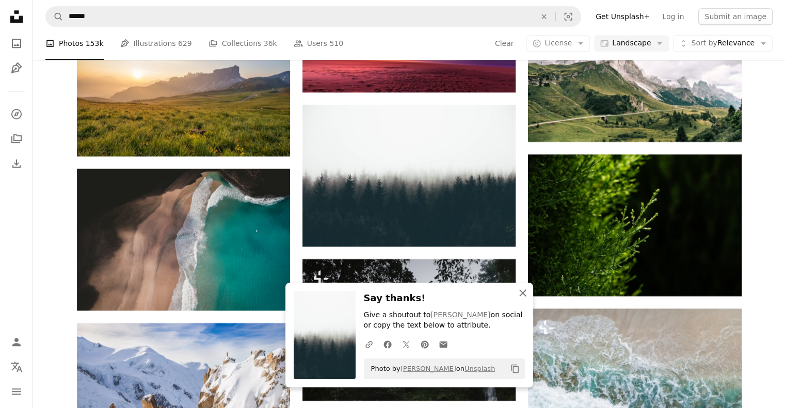
click at [520, 293] on icon "An X shape" at bounding box center [522, 293] width 12 height 12
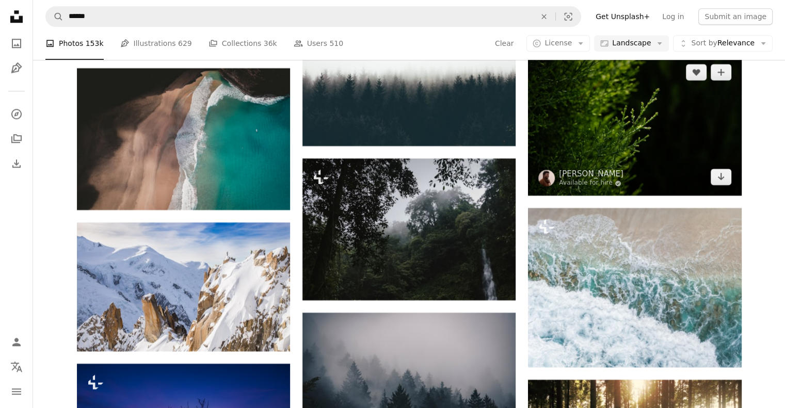
scroll to position [20792, 0]
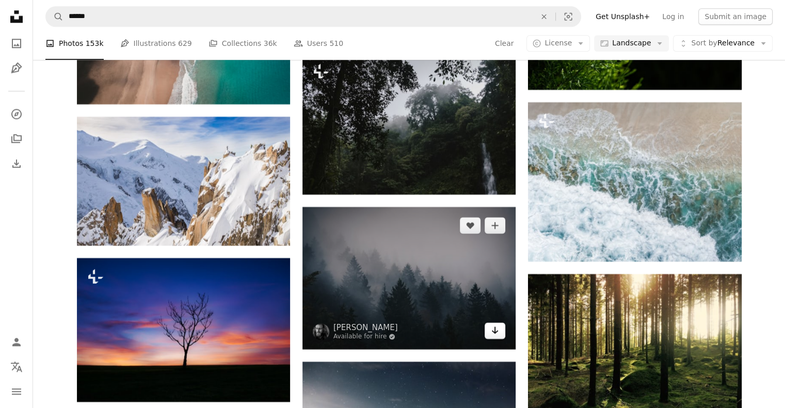
click at [496, 334] on icon "Download" at bounding box center [495, 330] width 7 height 7
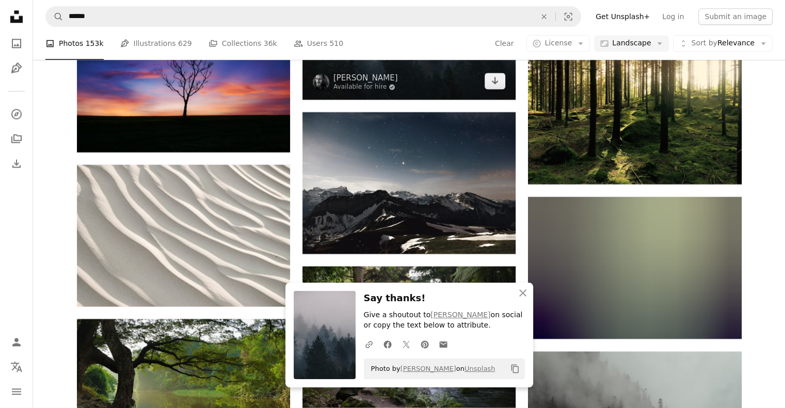
scroll to position [21050, 0]
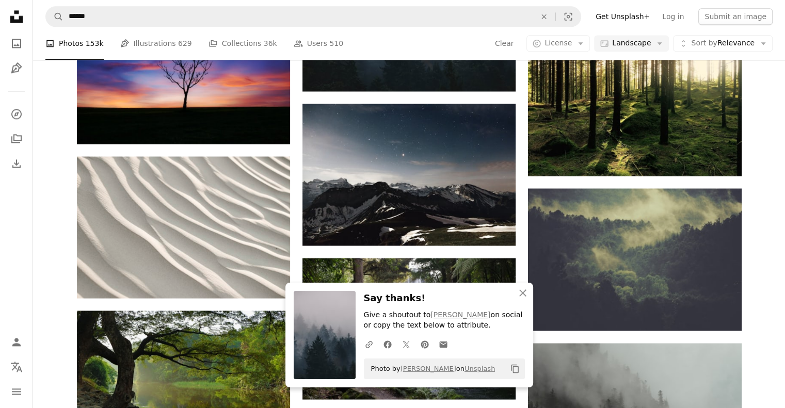
click at [521, 293] on icon "An X shape" at bounding box center [522, 293] width 12 height 12
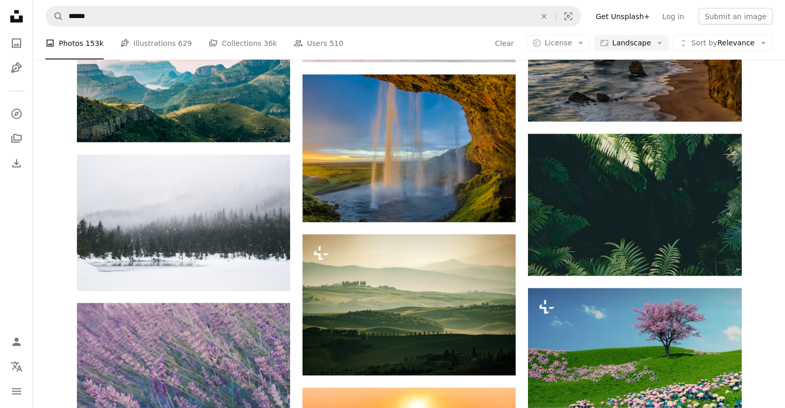
scroll to position [21927, 0]
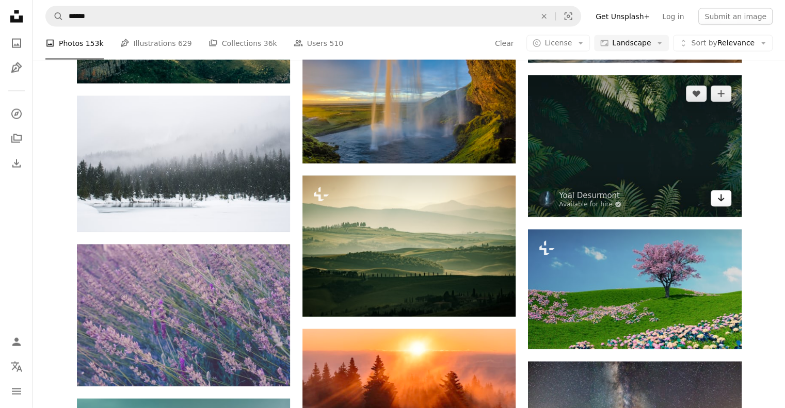
click at [724, 204] on icon "Arrow pointing down" at bounding box center [721, 198] width 8 height 12
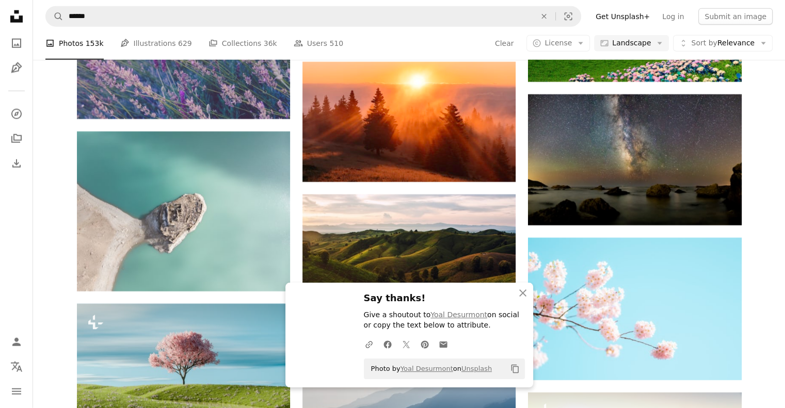
scroll to position [22236, 0]
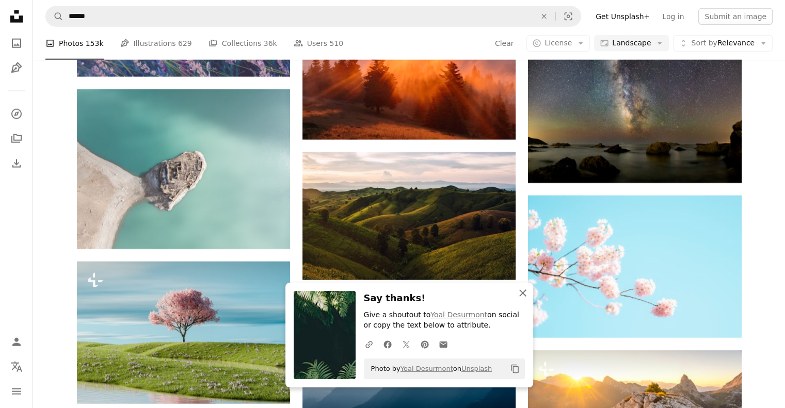
click at [525, 293] on icon "An X shape" at bounding box center [522, 293] width 12 height 12
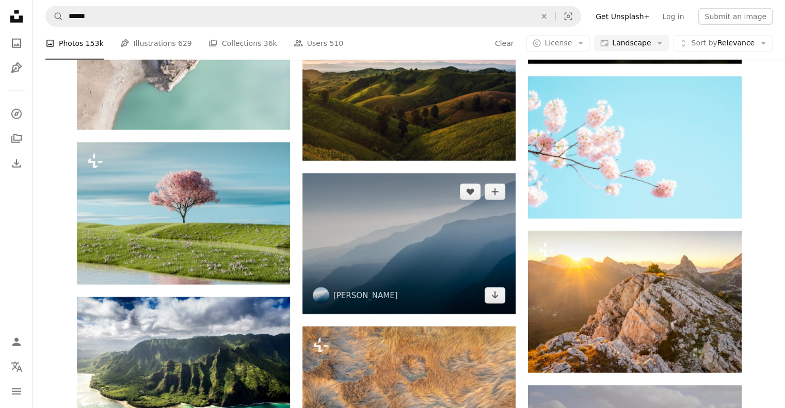
scroll to position [22391, 0]
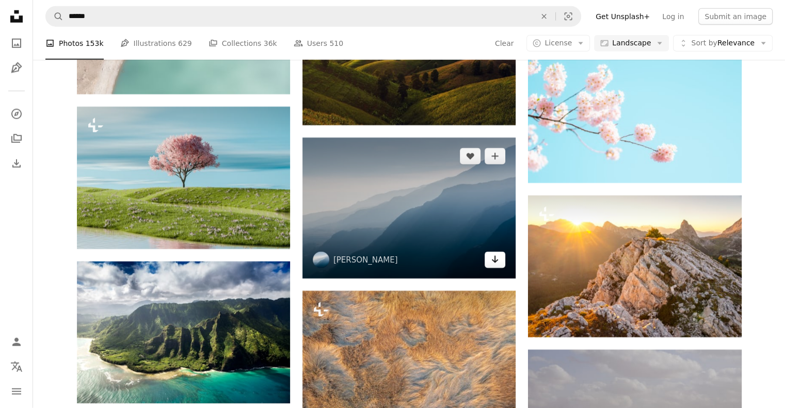
click at [495, 263] on icon "Download" at bounding box center [495, 259] width 7 height 7
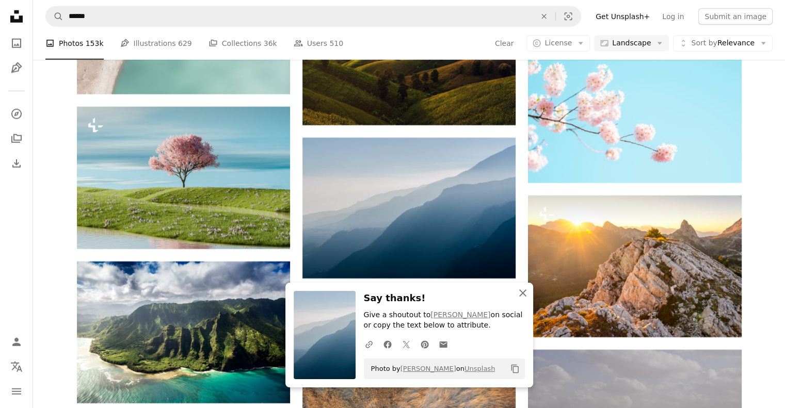
click at [519, 291] on icon "An X shape" at bounding box center [522, 293] width 12 height 12
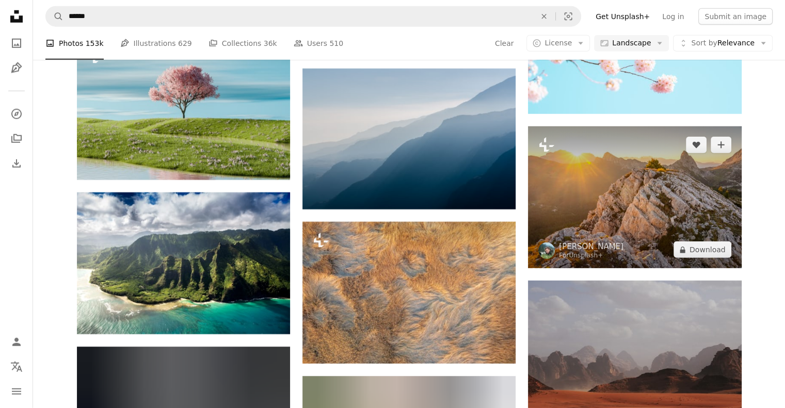
scroll to position [22598, 0]
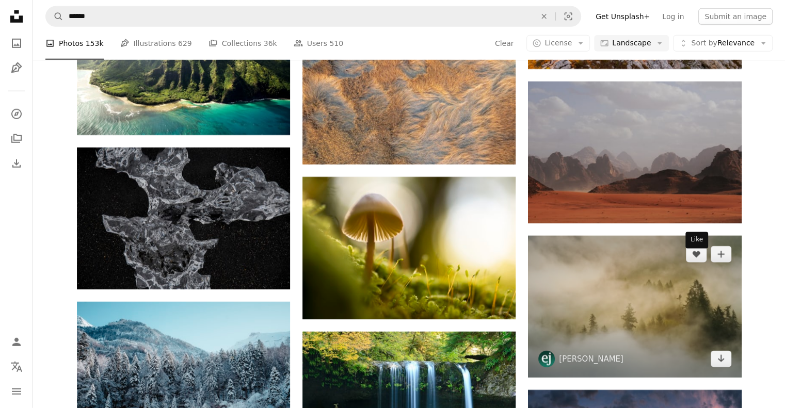
scroll to position [22752, 0]
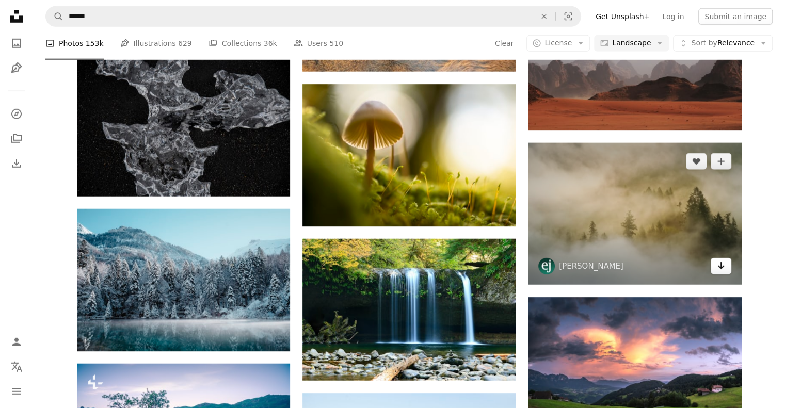
click at [721, 272] on icon "Arrow pointing down" at bounding box center [721, 266] width 8 height 12
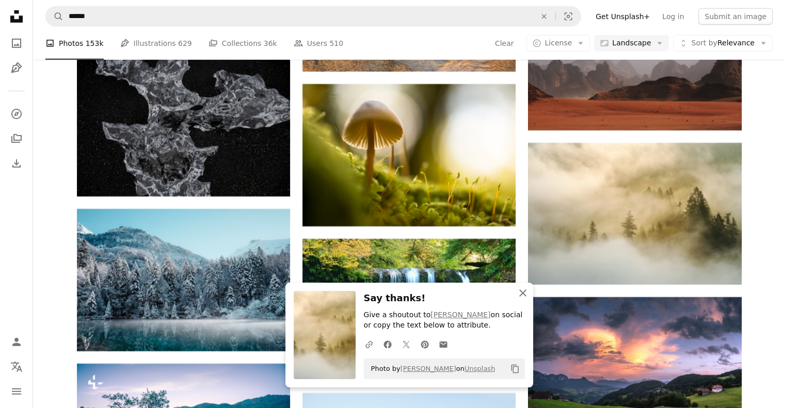
click at [522, 296] on icon "An X shape" at bounding box center [522, 293] width 12 height 12
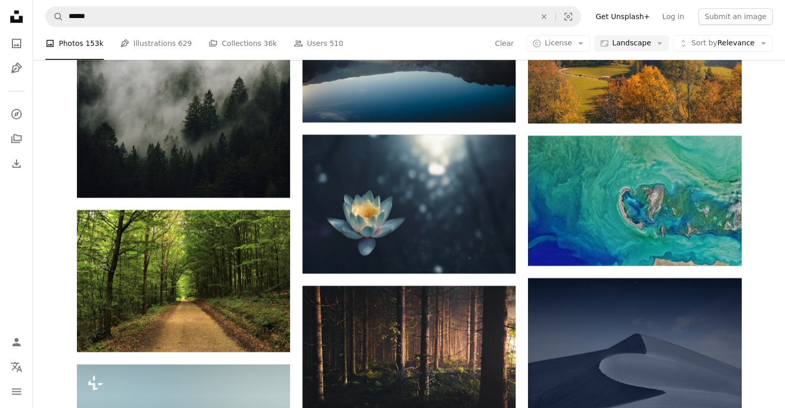
scroll to position [24610, 0]
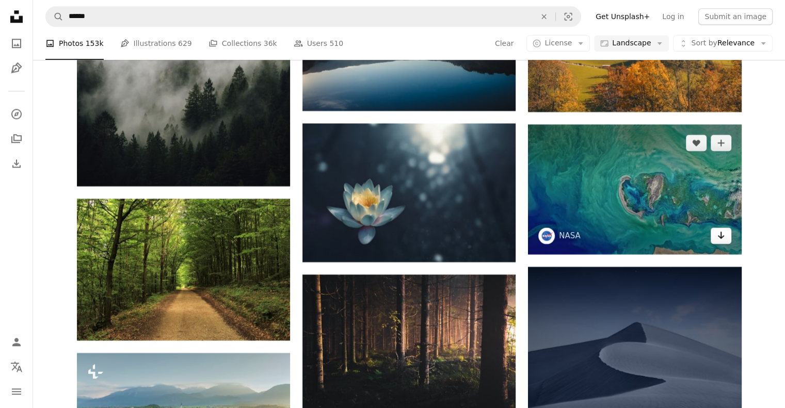
click at [719, 239] on icon "Download" at bounding box center [720, 235] width 7 height 7
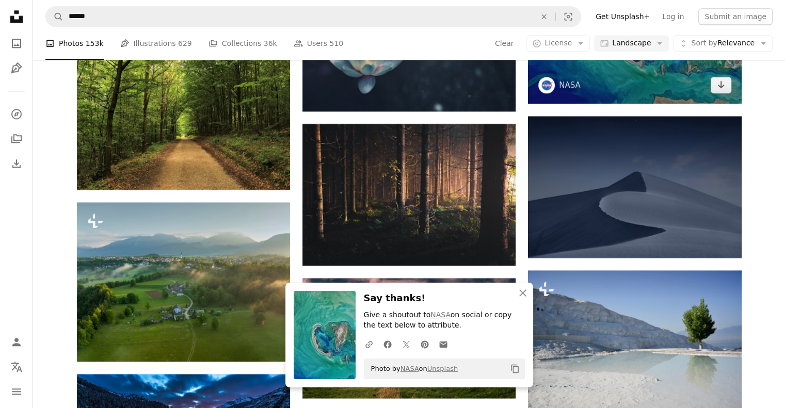
scroll to position [24765, 0]
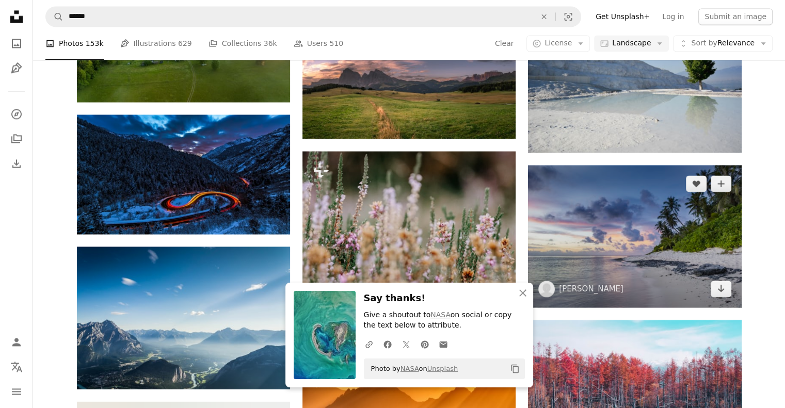
scroll to position [25022, 0]
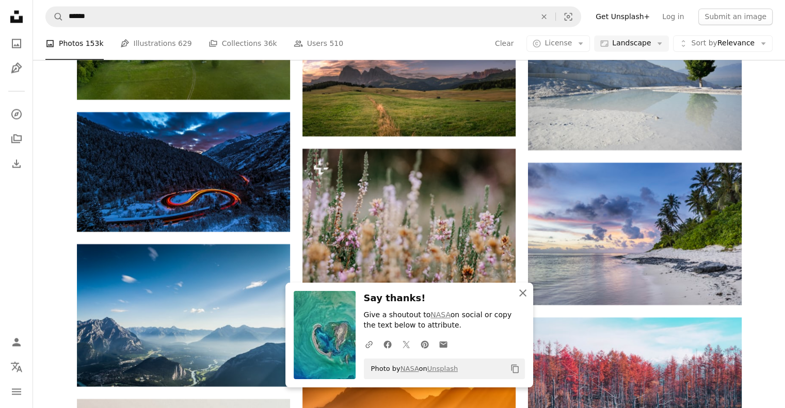
click at [522, 290] on icon "An X shape" at bounding box center [522, 293] width 12 height 12
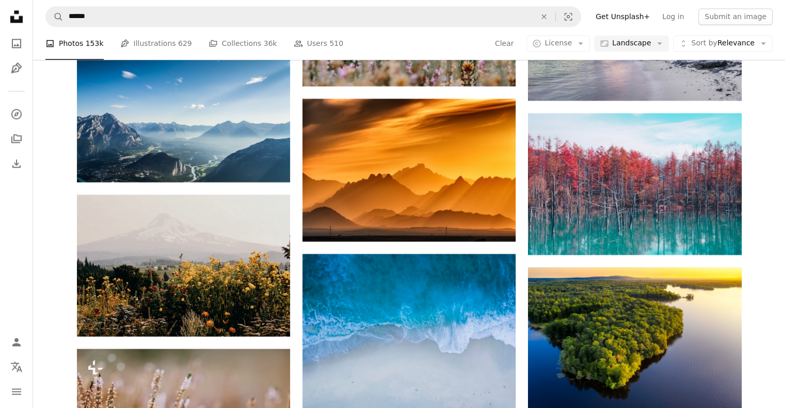
scroll to position [25229, 0]
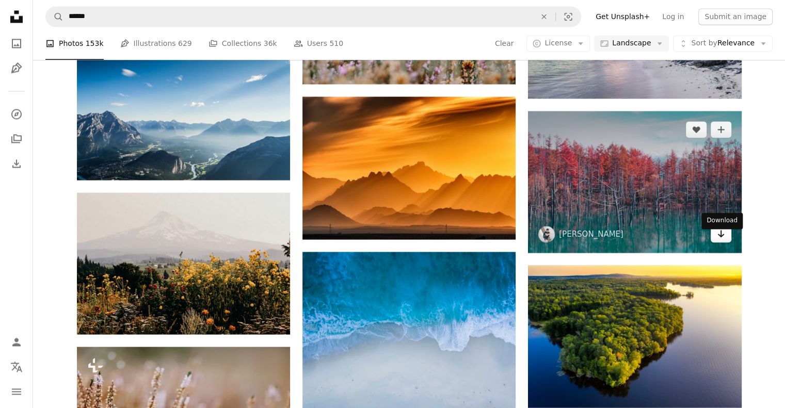
click at [720, 240] on icon "Arrow pointing down" at bounding box center [721, 234] width 8 height 12
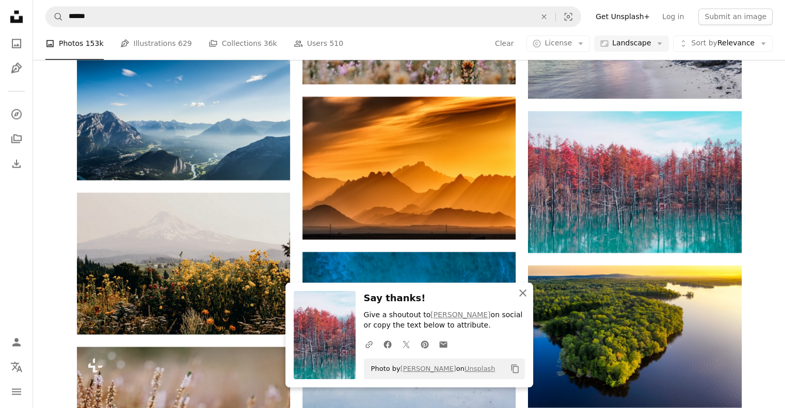
click at [517, 297] on icon "An X shape" at bounding box center [522, 293] width 12 height 12
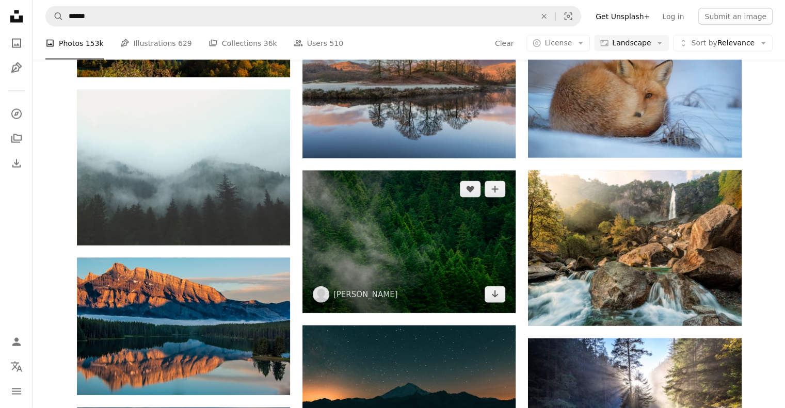
scroll to position [25796, 0]
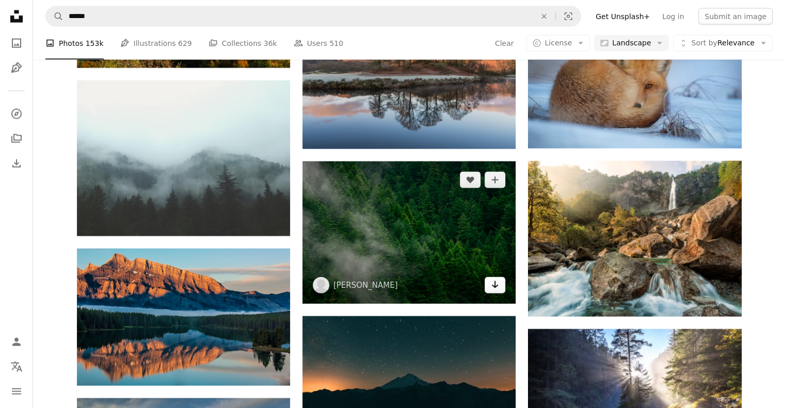
click at [491, 290] on icon "Arrow pointing down" at bounding box center [495, 285] width 8 height 12
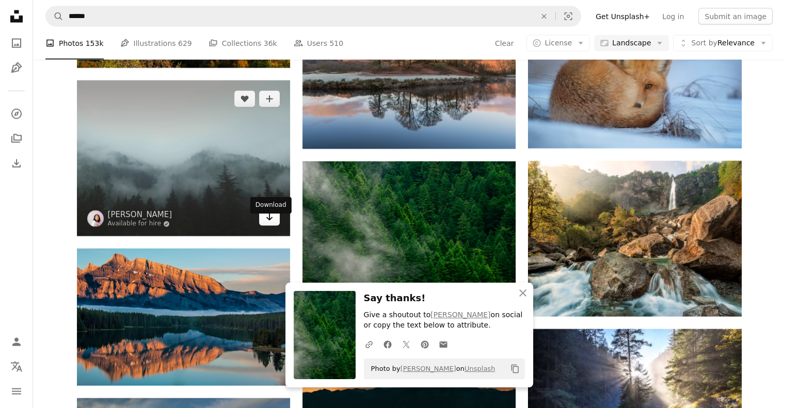
click at [268, 221] on icon "Download" at bounding box center [269, 217] width 7 height 7
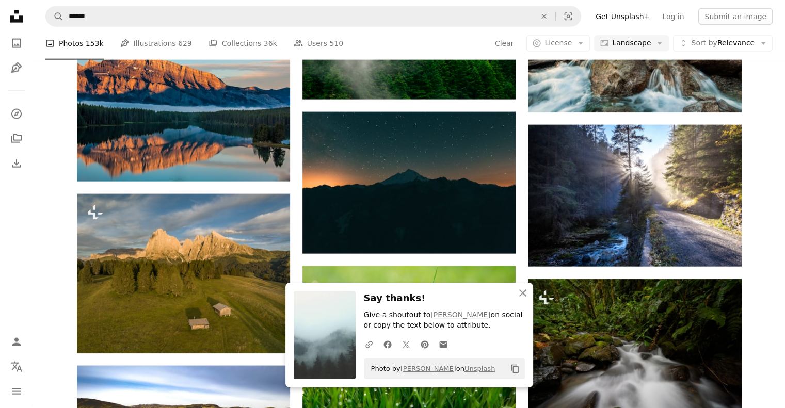
scroll to position [26003, 0]
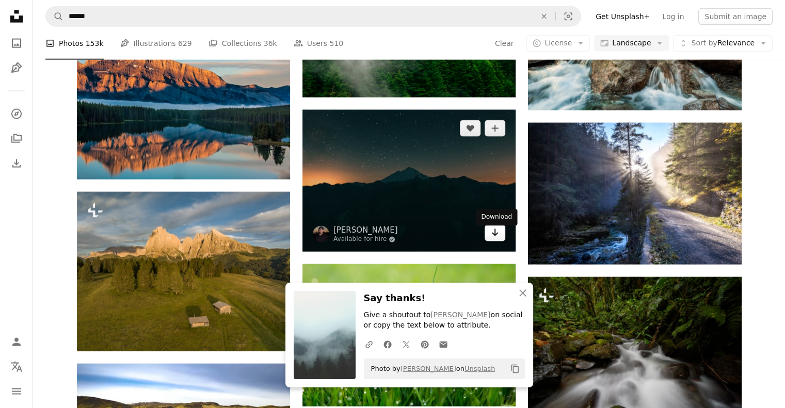
click at [493, 241] on link "Arrow pointing down" at bounding box center [494, 233] width 21 height 17
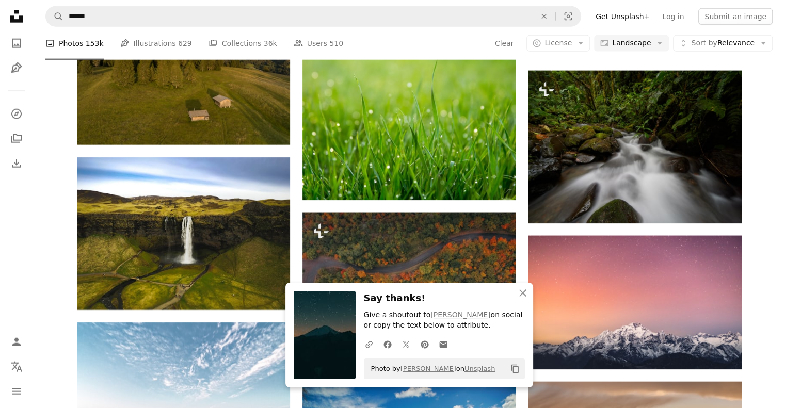
scroll to position [26364, 0]
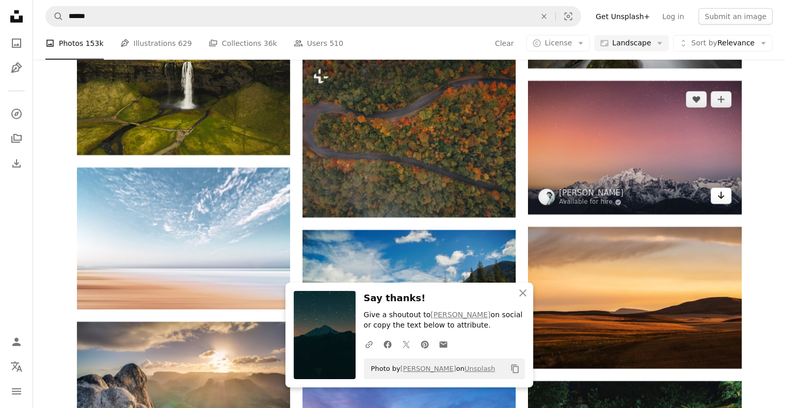
click at [716, 202] on link "Arrow pointing down" at bounding box center [720, 196] width 21 height 17
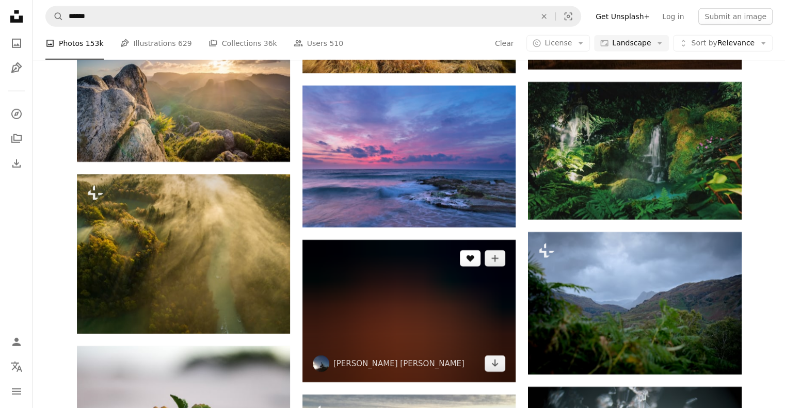
scroll to position [26673, 0]
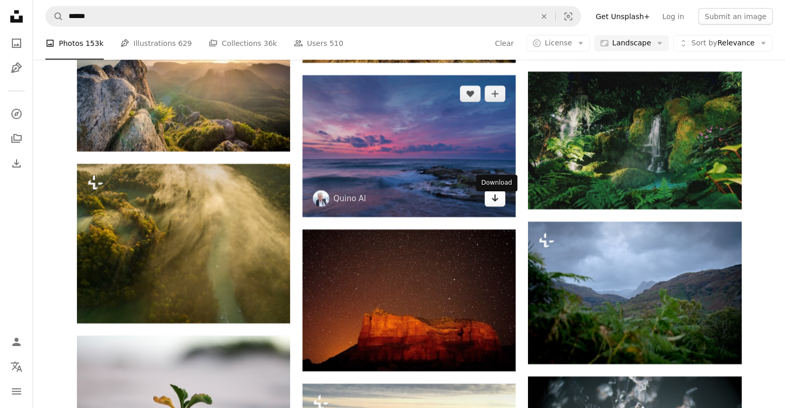
click at [494, 203] on icon "Arrow pointing down" at bounding box center [495, 198] width 8 height 12
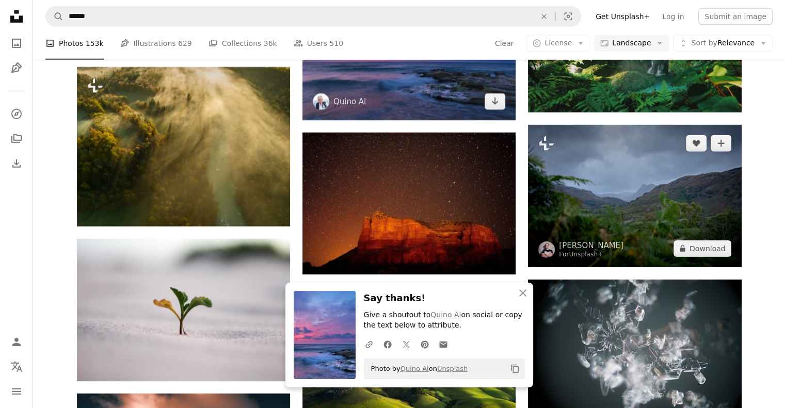
scroll to position [26777, 0]
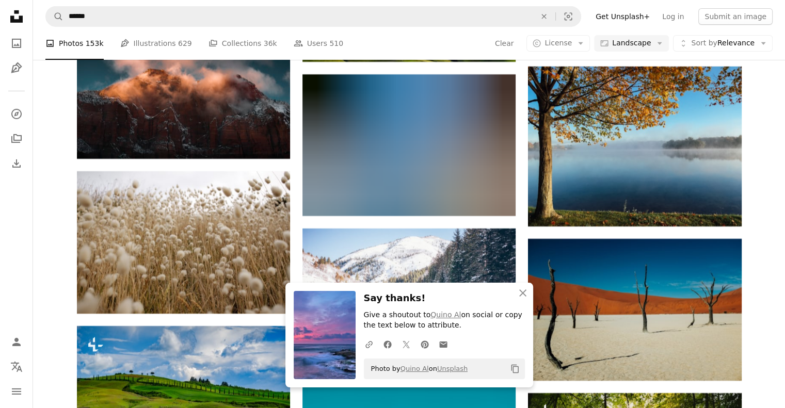
scroll to position [27086, 0]
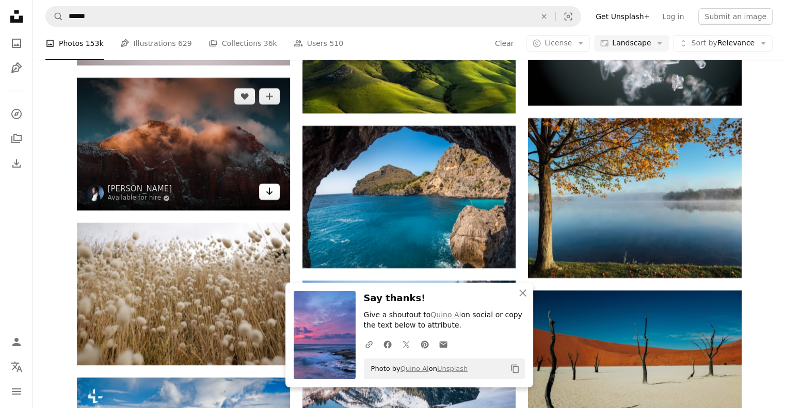
click at [272, 198] on icon "Arrow pointing down" at bounding box center [269, 191] width 8 height 12
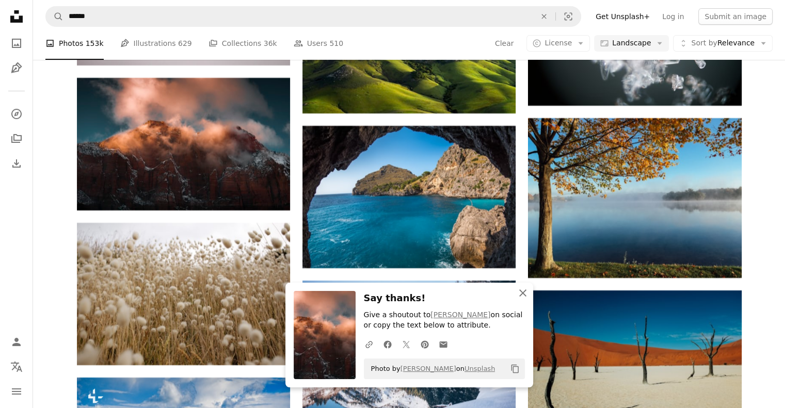
click at [519, 295] on icon "An X shape" at bounding box center [522, 293] width 12 height 12
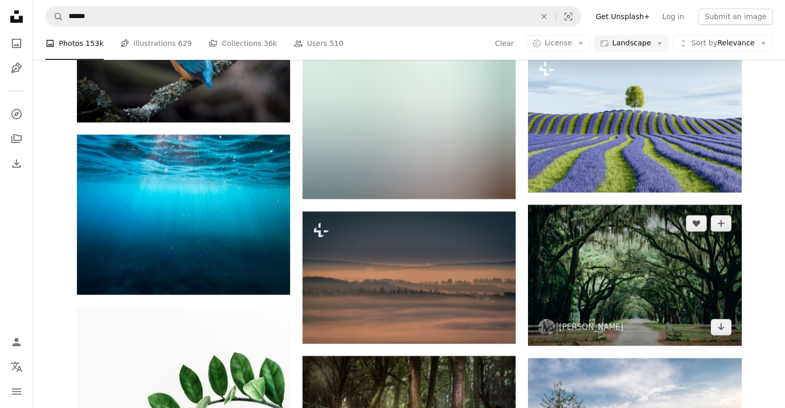
scroll to position [28118, 0]
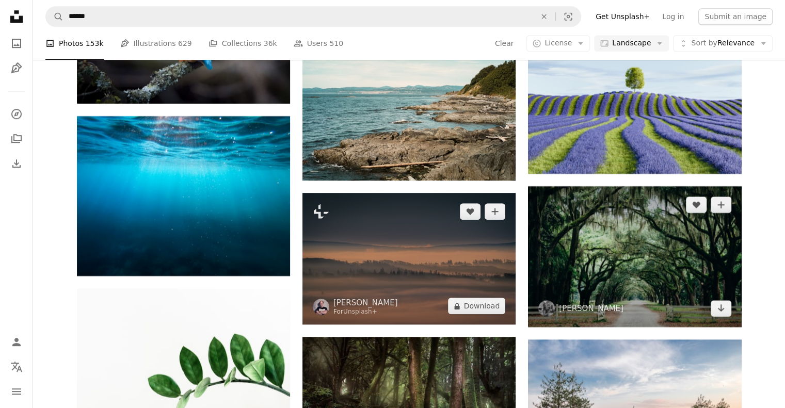
drag, startPoint x: 489, startPoint y: 313, endPoint x: 574, endPoint y: 304, distance: 85.1
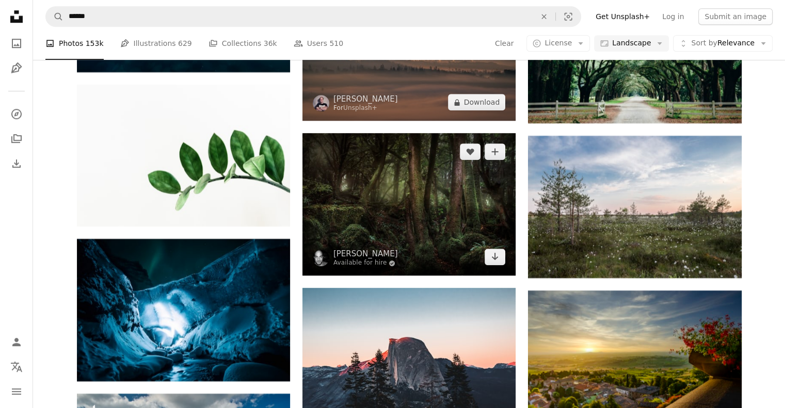
scroll to position [28428, 0]
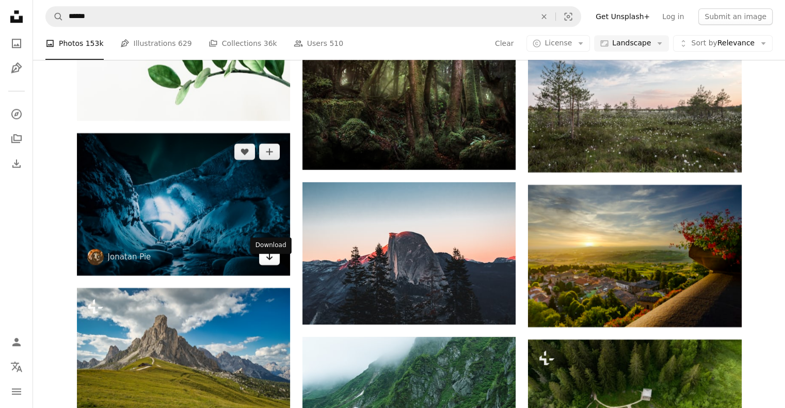
click at [267, 260] on icon "Download" at bounding box center [269, 256] width 7 height 7
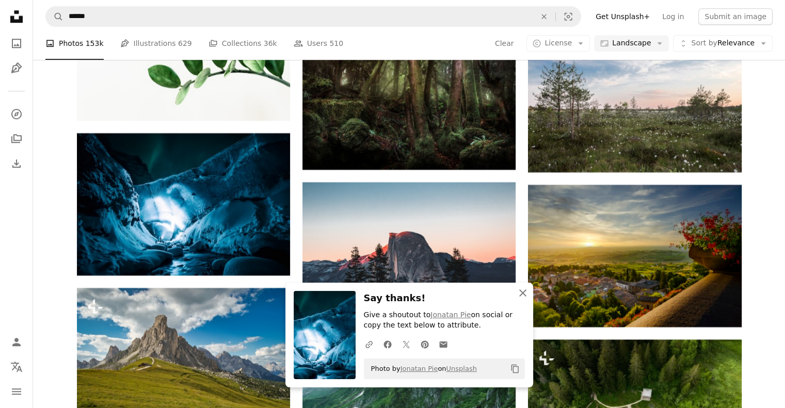
click at [522, 293] on icon "button" at bounding box center [522, 292] width 7 height 7
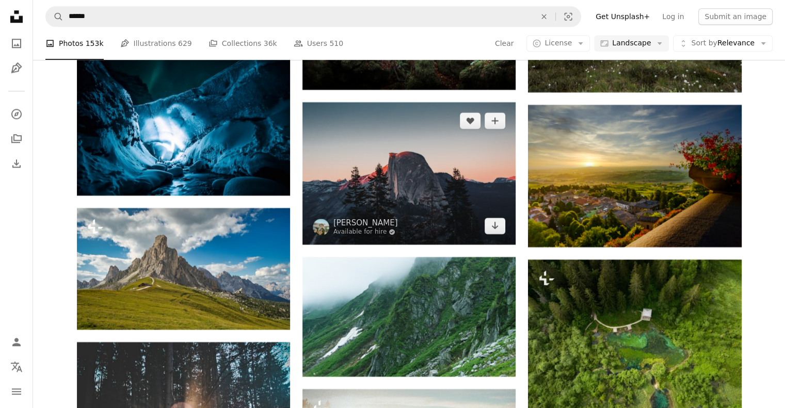
scroll to position [28531, 0]
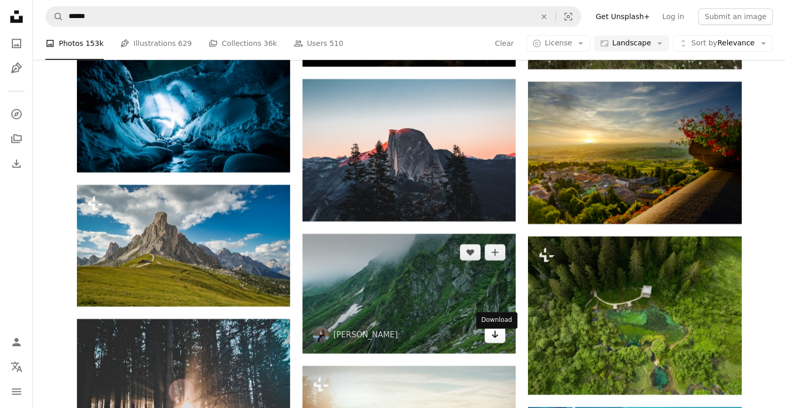
click at [491, 341] on icon "Arrow pointing down" at bounding box center [495, 334] width 8 height 12
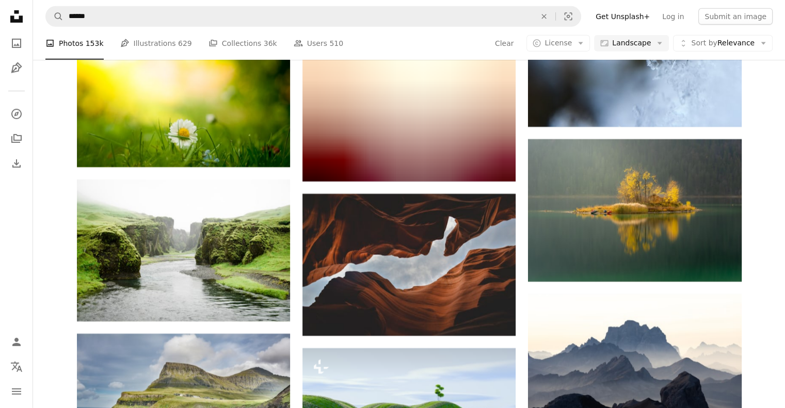
scroll to position [30852, 0]
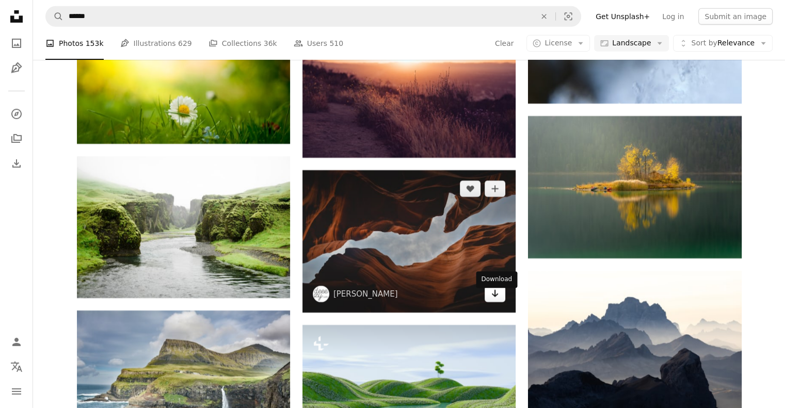
click at [491, 300] on icon "Arrow pointing down" at bounding box center [495, 293] width 8 height 12
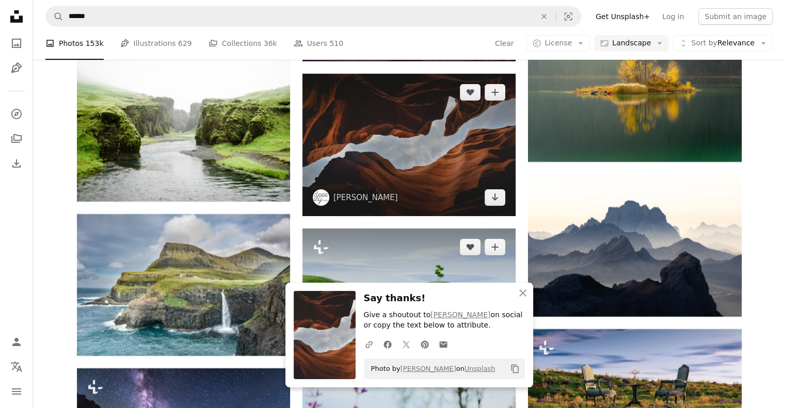
scroll to position [30956, 0]
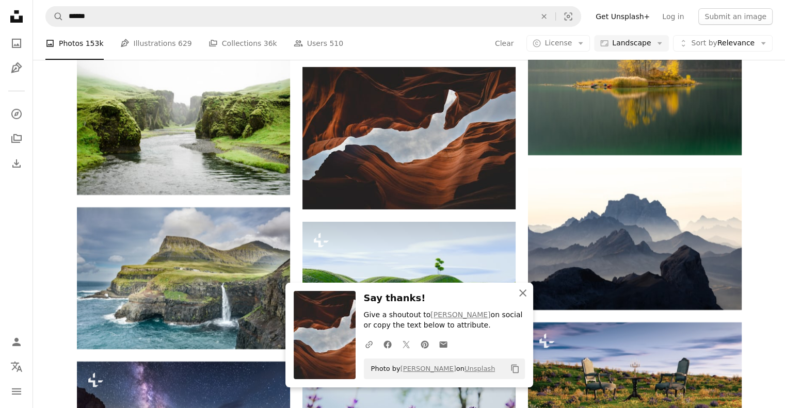
click at [522, 294] on icon "button" at bounding box center [522, 292] width 7 height 7
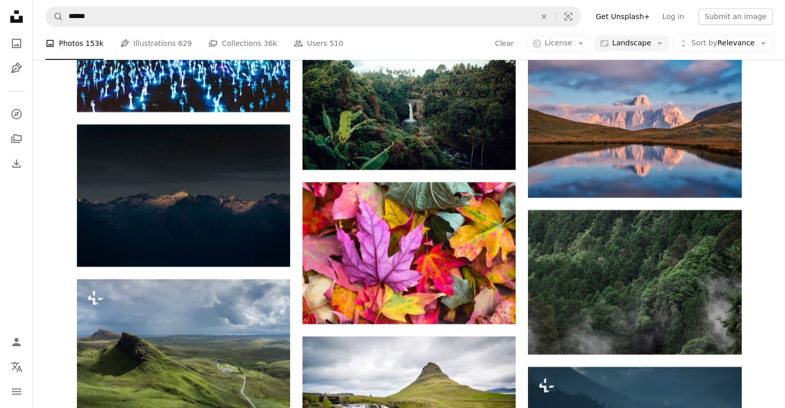
scroll to position [32142, 0]
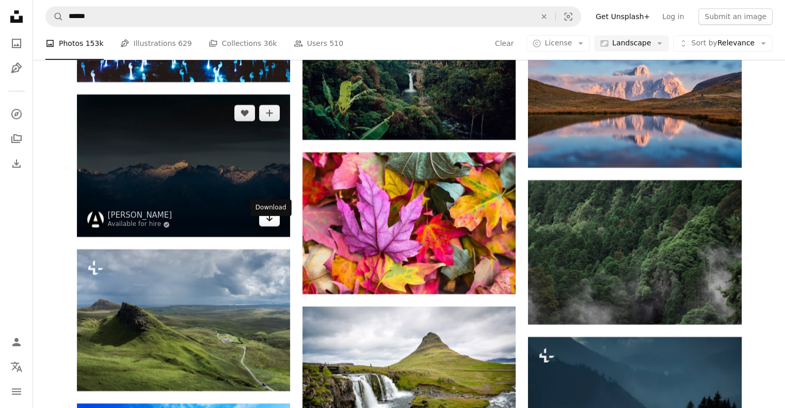
click at [263, 226] on link "Arrow pointing down" at bounding box center [269, 218] width 21 height 17
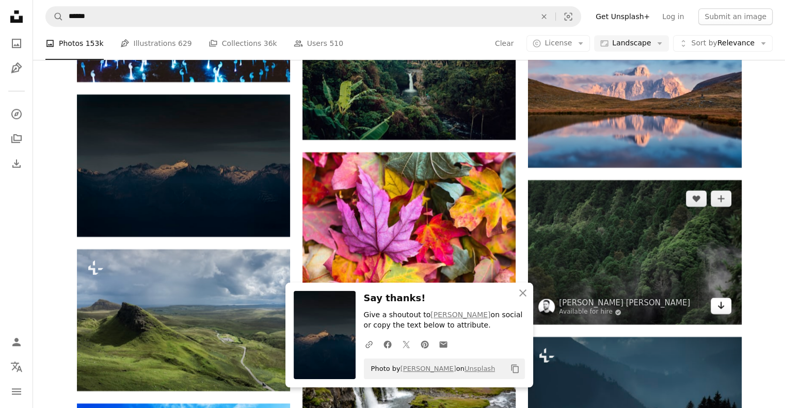
click at [719, 309] on icon "Download" at bounding box center [720, 305] width 7 height 7
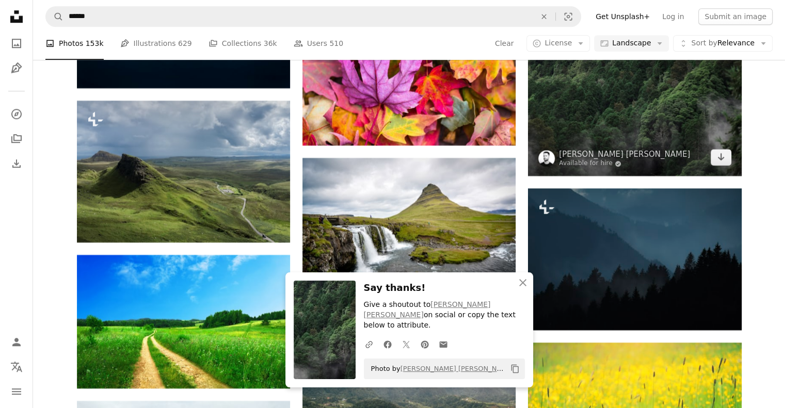
scroll to position [32297, 0]
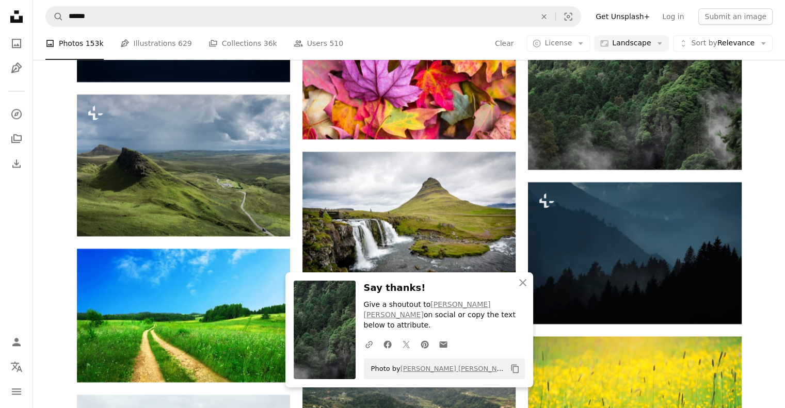
click at [518, 289] on icon "An X shape" at bounding box center [522, 283] width 12 height 12
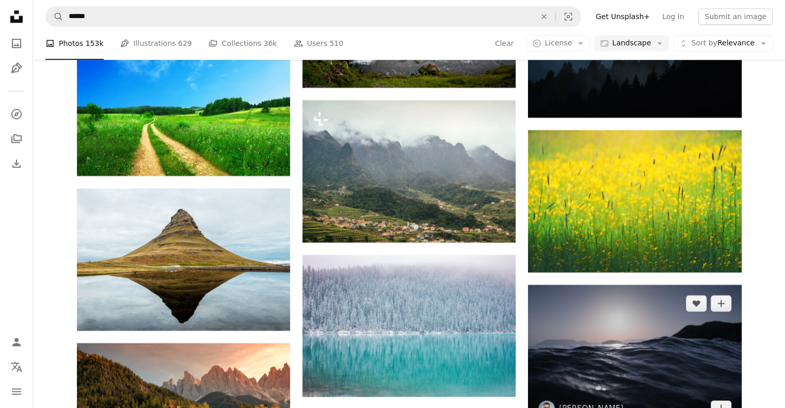
scroll to position [32555, 0]
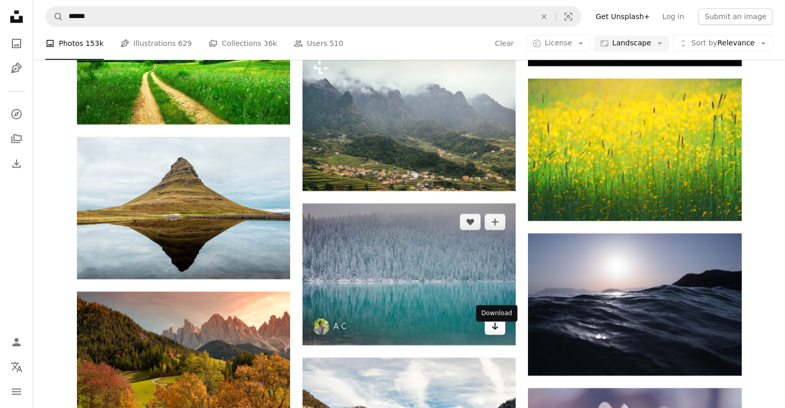
click at [493, 332] on icon "Arrow pointing down" at bounding box center [495, 326] width 8 height 12
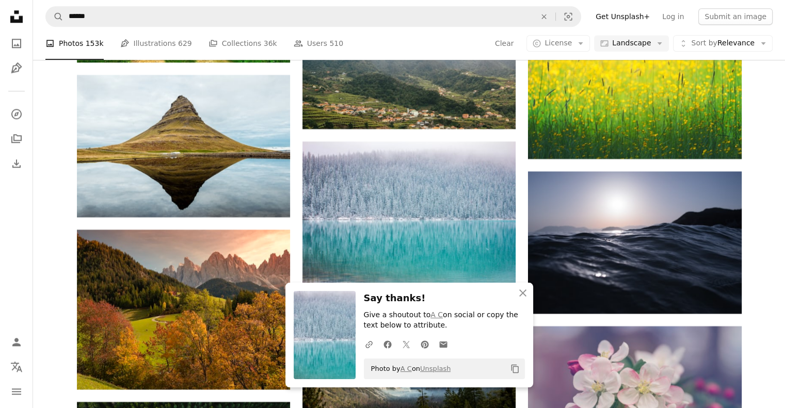
scroll to position [32658, 0]
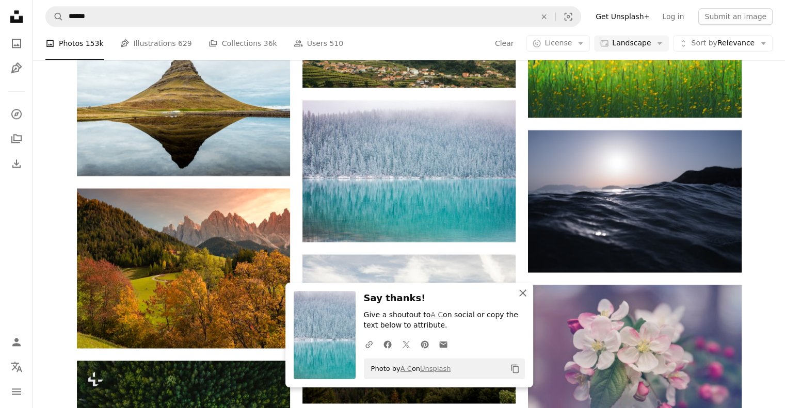
click at [520, 295] on icon "An X shape" at bounding box center [522, 293] width 12 height 12
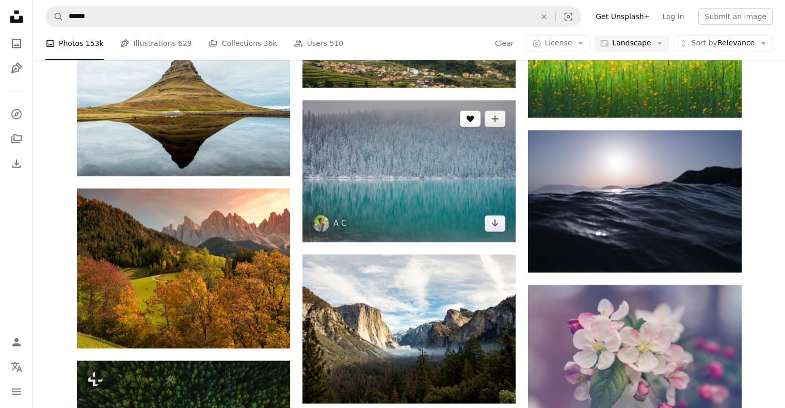
click at [471, 123] on icon "A heart" at bounding box center [470, 119] width 8 height 8
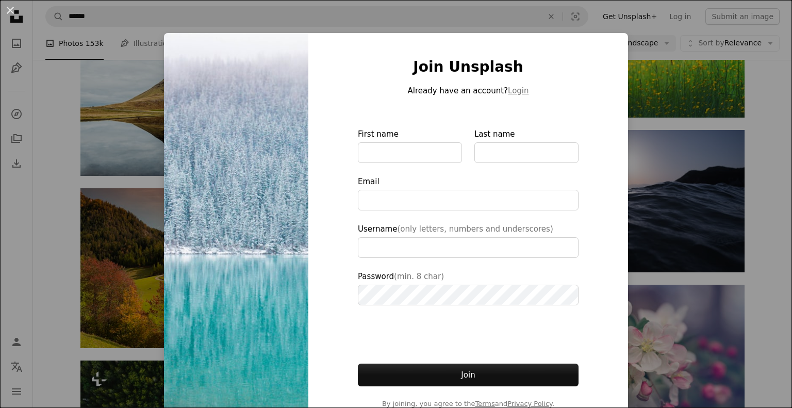
click at [745, 328] on div "An X shape Join Unsplash Already have an account? Login First name Last name Em…" at bounding box center [396, 204] width 792 height 408
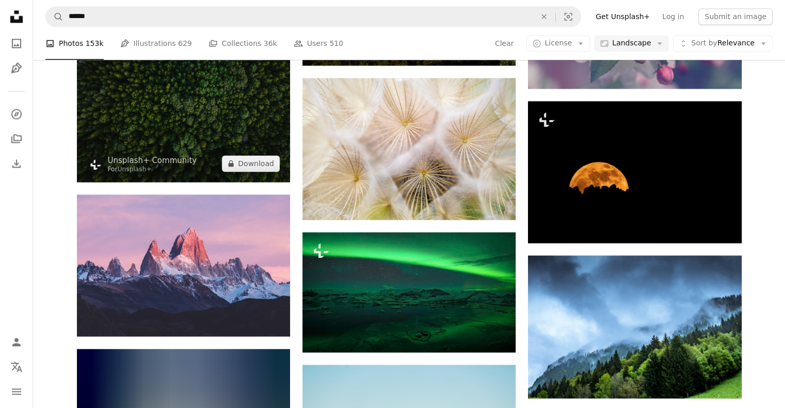
scroll to position [33019, 0]
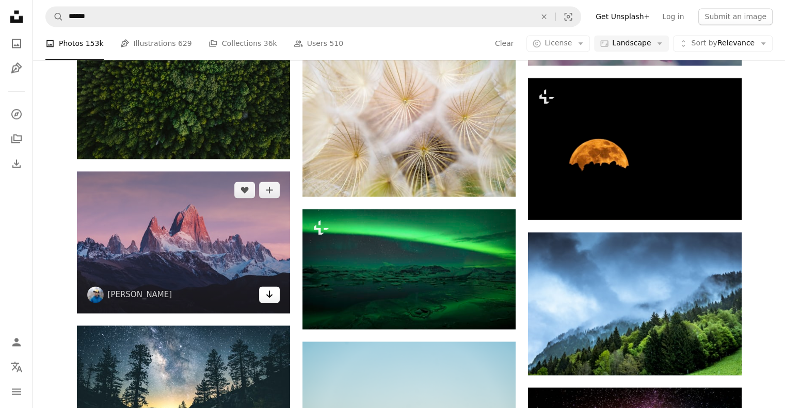
click at [266, 300] on icon "Arrow pointing down" at bounding box center [269, 294] width 8 height 12
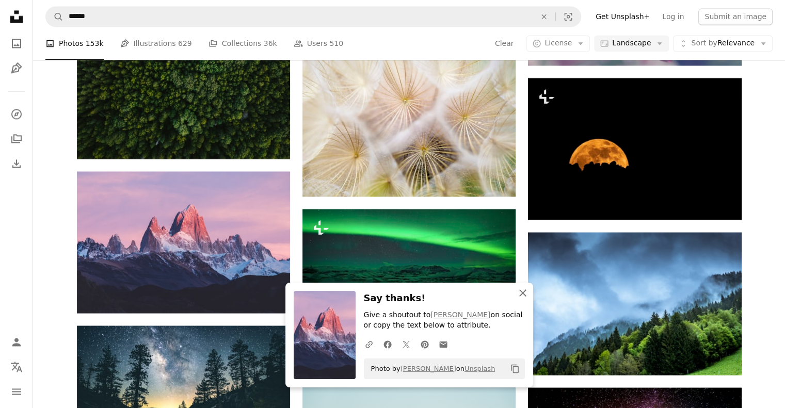
click at [522, 294] on icon "button" at bounding box center [522, 292] width 7 height 7
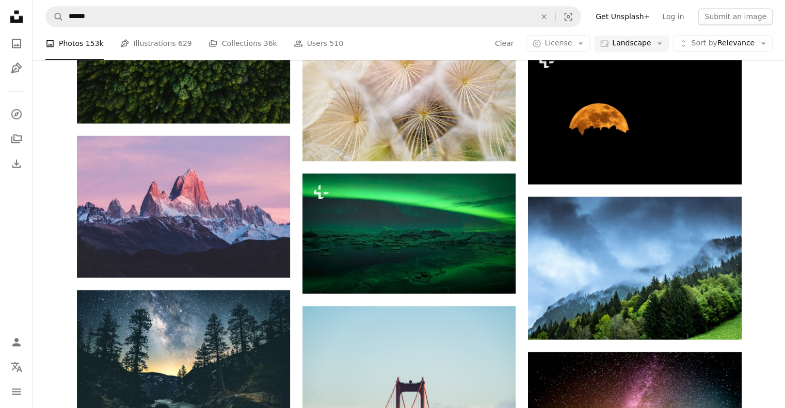
scroll to position [33174, 0]
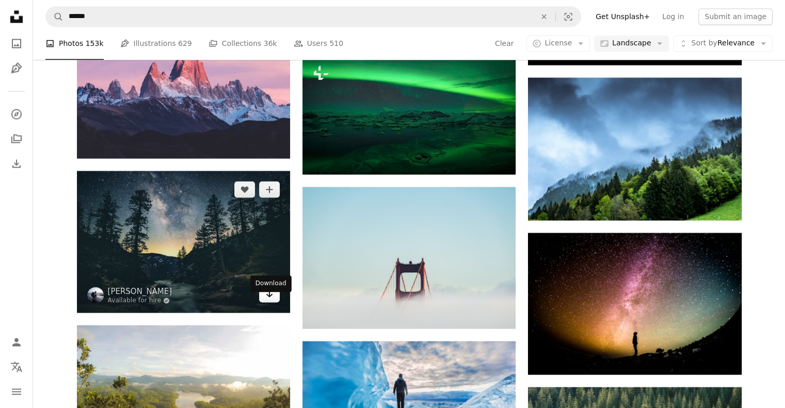
click at [269, 297] on icon "Download" at bounding box center [269, 293] width 7 height 7
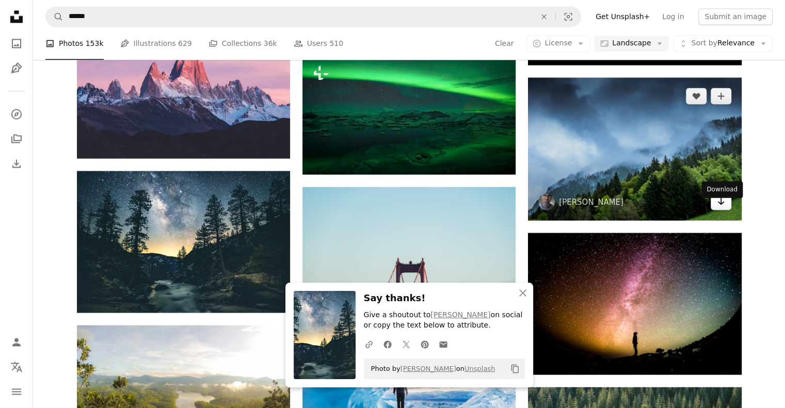
click at [725, 210] on link "Arrow pointing down" at bounding box center [720, 201] width 21 height 17
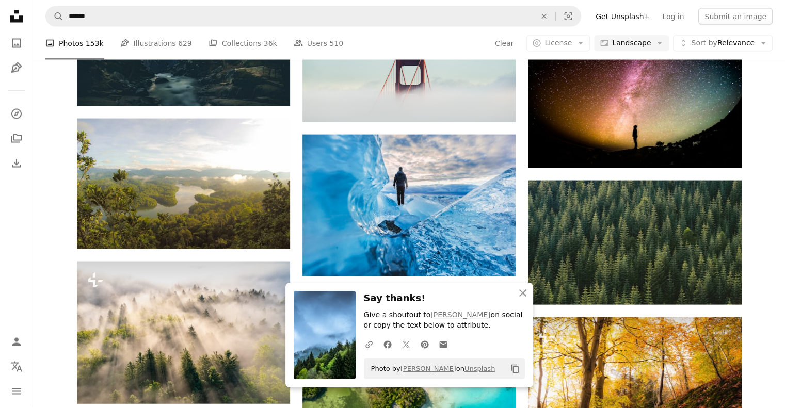
scroll to position [33484, 0]
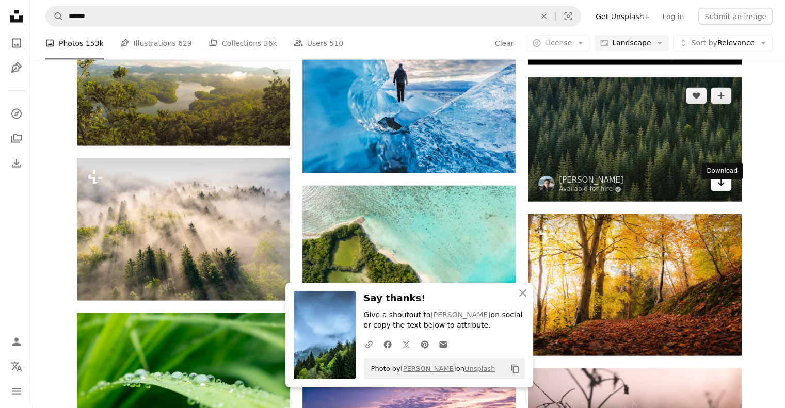
click at [726, 191] on link "Arrow pointing down" at bounding box center [720, 183] width 21 height 17
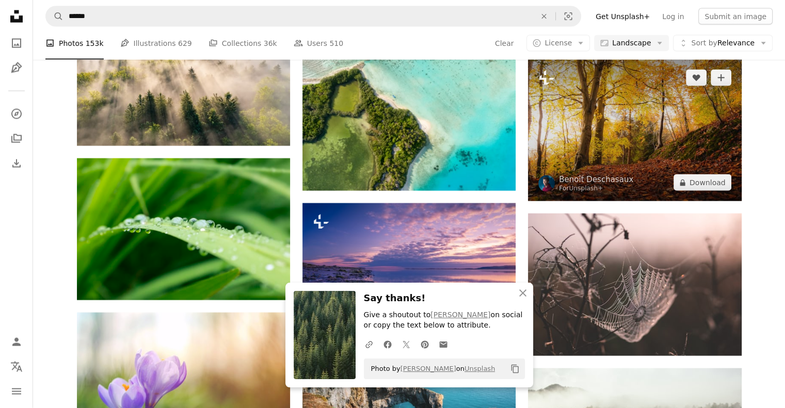
scroll to position [33948, 0]
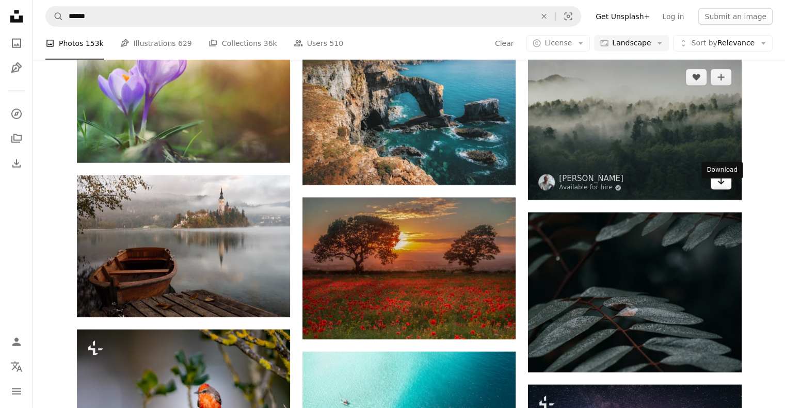
click at [719, 187] on icon "Arrow pointing down" at bounding box center [721, 181] width 8 height 12
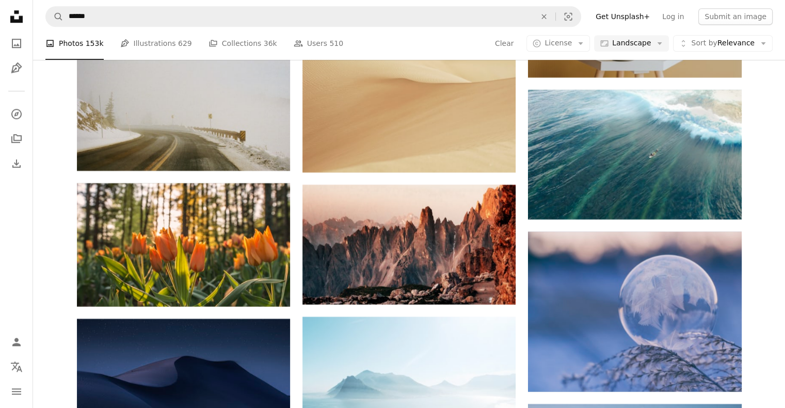
scroll to position [36167, 0]
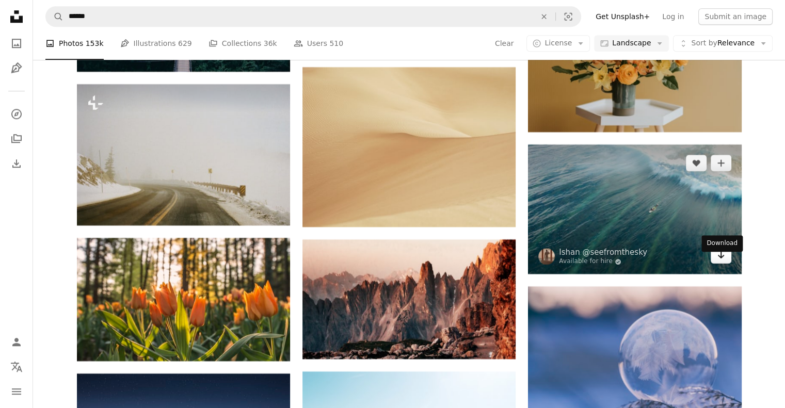
click at [722, 261] on icon "Arrow pointing down" at bounding box center [721, 255] width 8 height 12
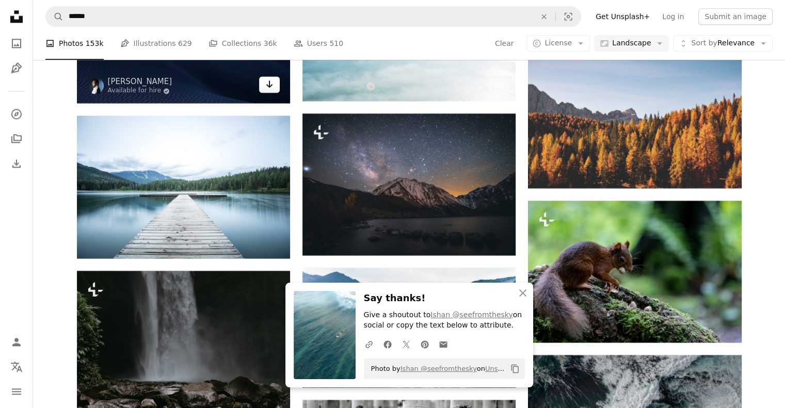
scroll to position [36424, 0]
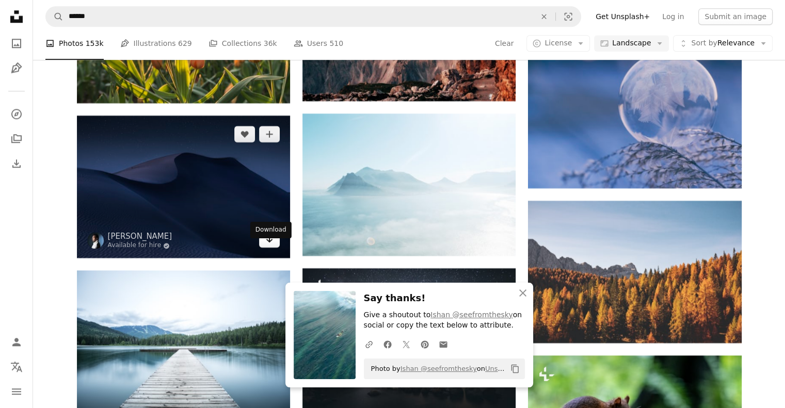
click at [271, 242] on icon "Download" at bounding box center [269, 238] width 7 height 7
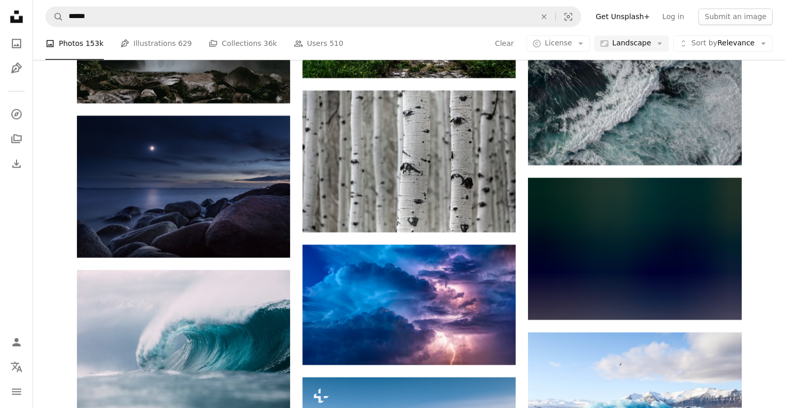
scroll to position [36940, 0]
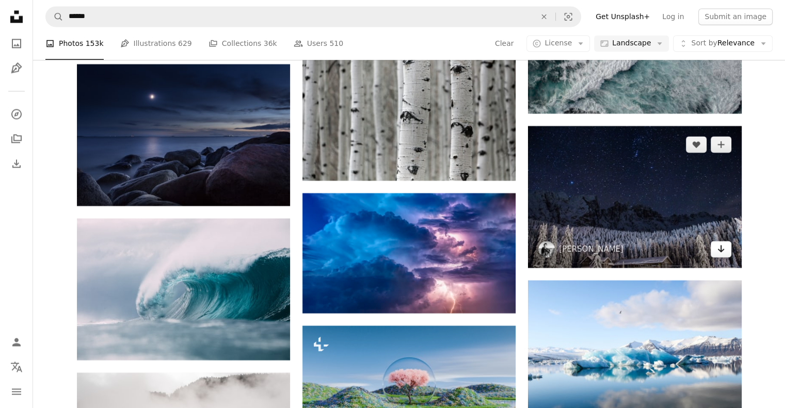
click at [719, 255] on icon "Arrow pointing down" at bounding box center [721, 248] width 8 height 12
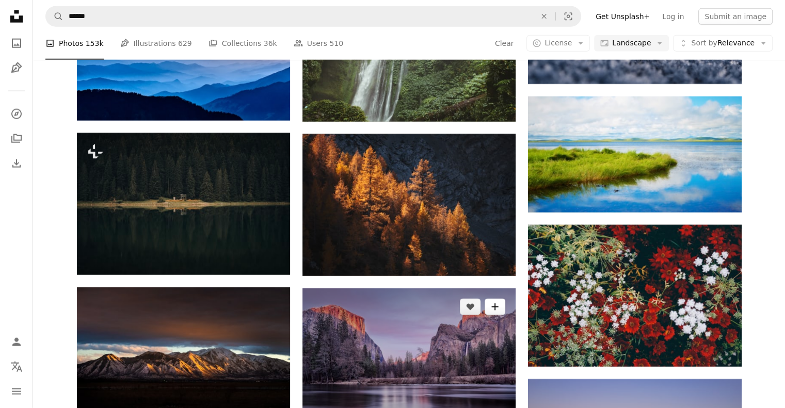
scroll to position [37921, 0]
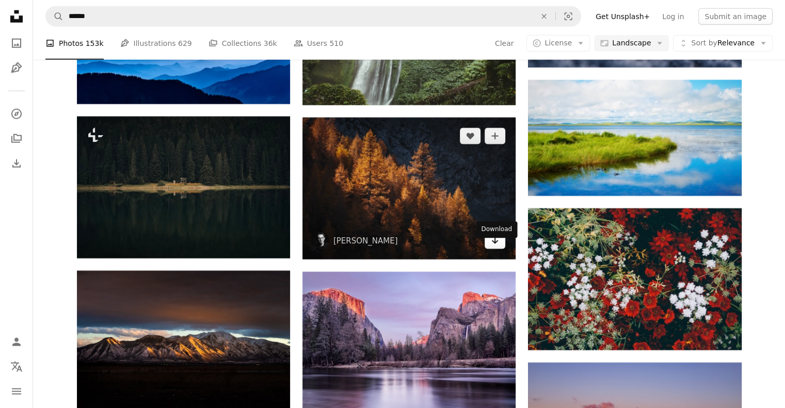
click at [497, 247] on icon "Arrow pointing down" at bounding box center [495, 240] width 8 height 12
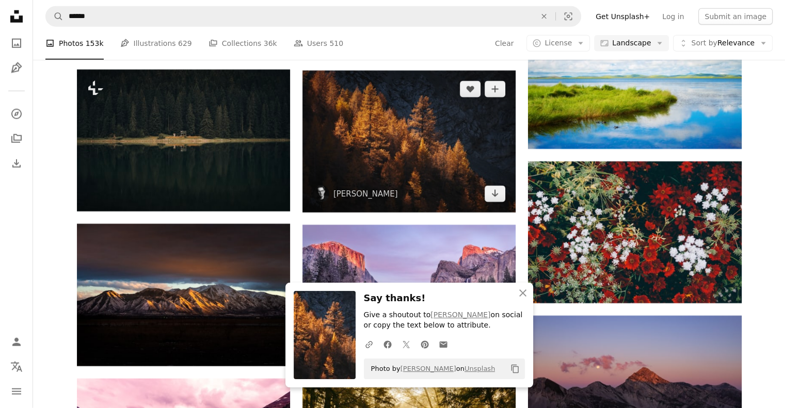
scroll to position [38024, 0]
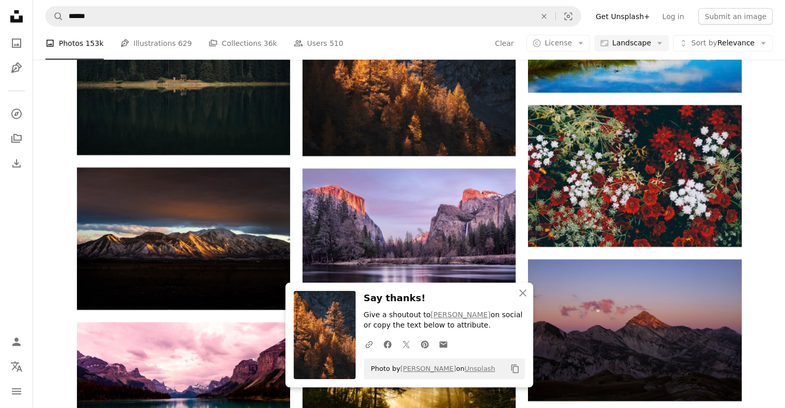
click at [520, 293] on icon "An X shape" at bounding box center [522, 293] width 12 height 12
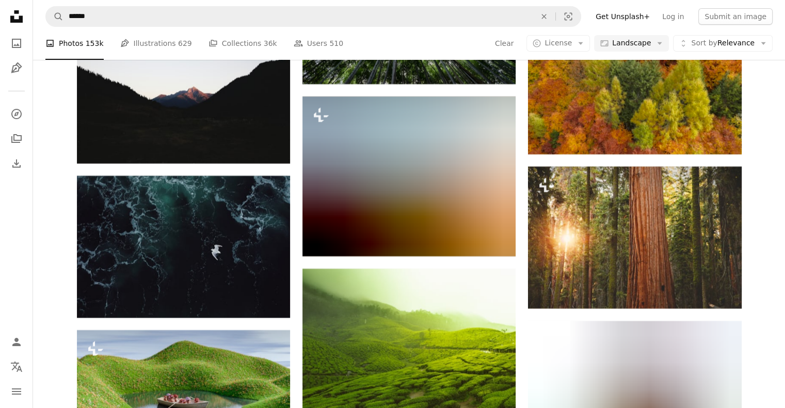
scroll to position [39210, 0]
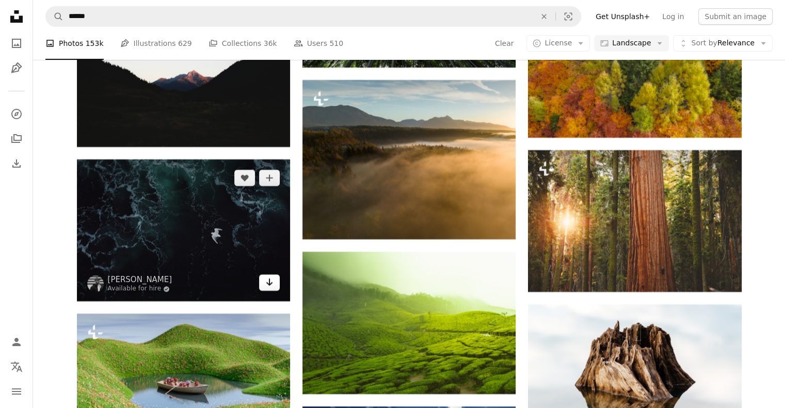
click at [270, 288] on icon "Arrow pointing down" at bounding box center [269, 282] width 8 height 12
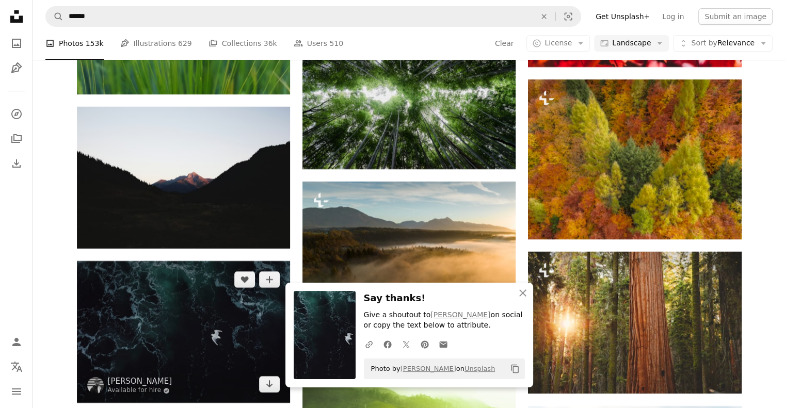
scroll to position [39056, 0]
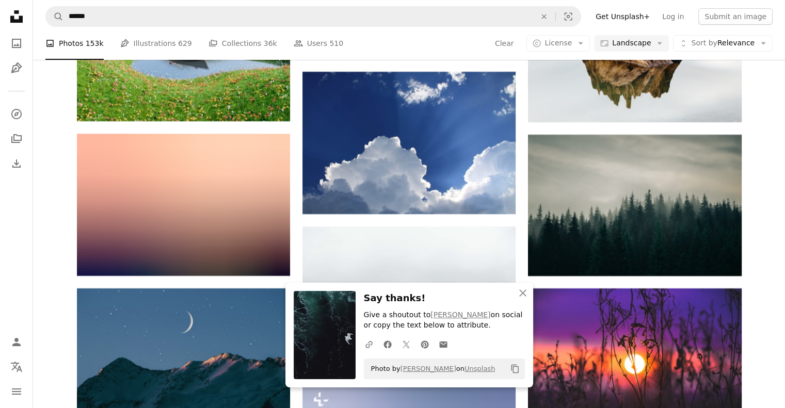
scroll to position [39572, 0]
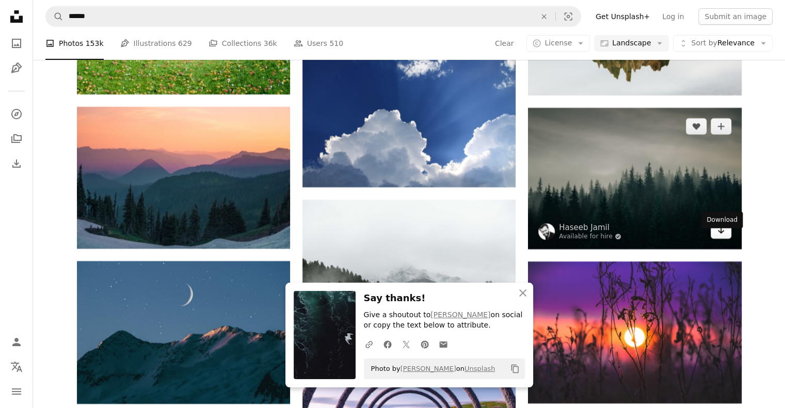
click at [727, 239] on link "Arrow pointing down" at bounding box center [720, 230] width 21 height 17
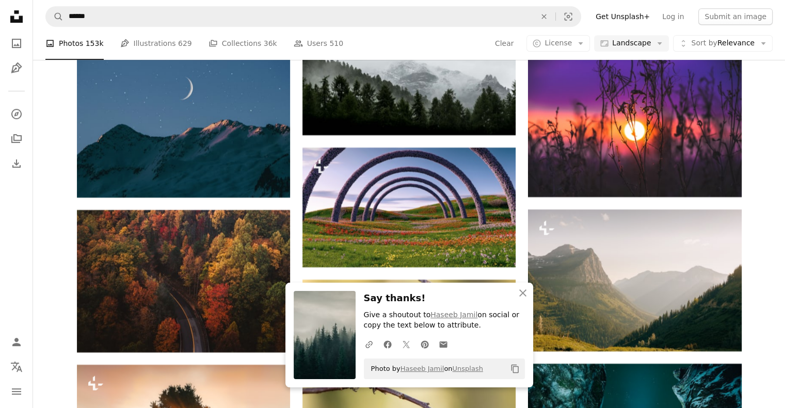
scroll to position [39623, 0]
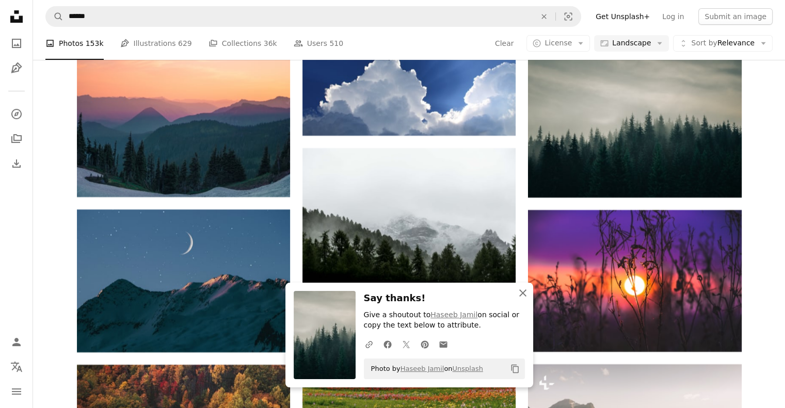
click at [524, 293] on icon "An X shape" at bounding box center [522, 293] width 12 height 12
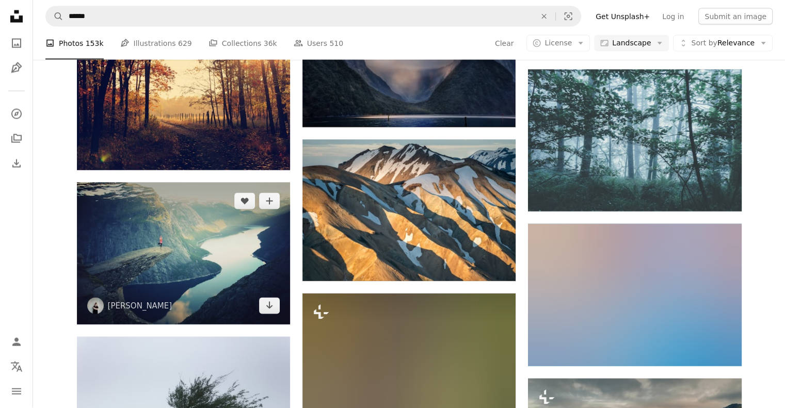
scroll to position [41584, 0]
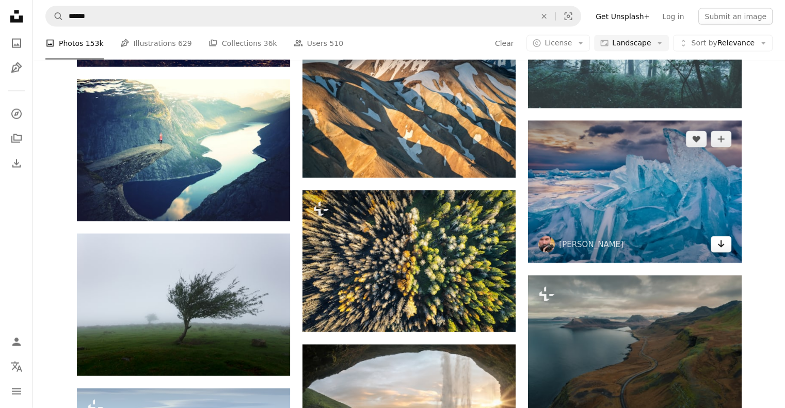
click at [720, 248] on icon "Download" at bounding box center [720, 243] width 7 height 7
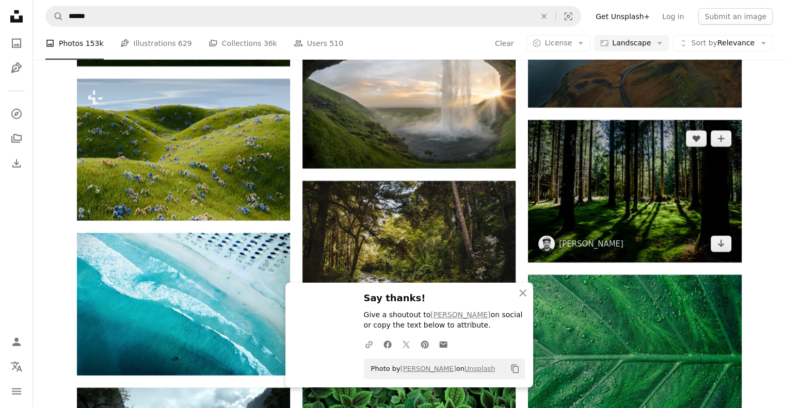
scroll to position [42048, 0]
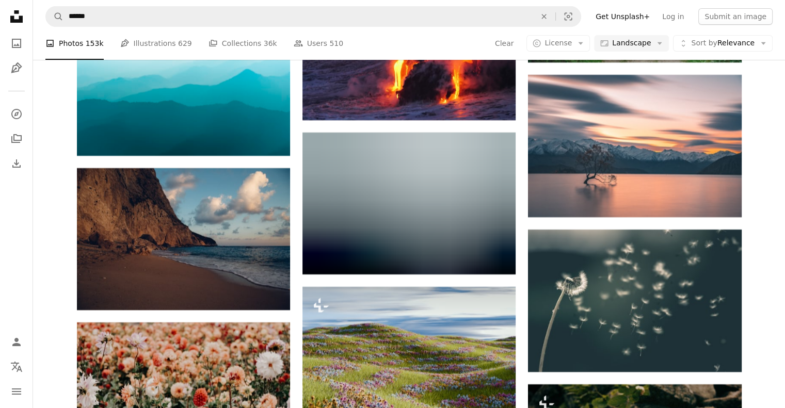
scroll to position [43286, 0]
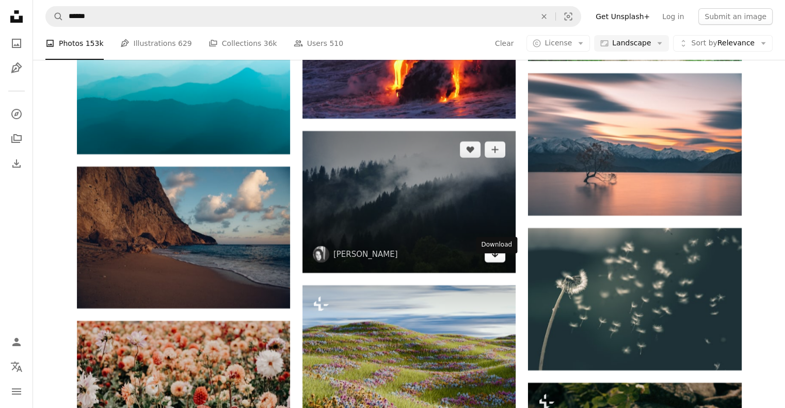
click at [495, 260] on icon "Arrow pointing down" at bounding box center [495, 254] width 8 height 12
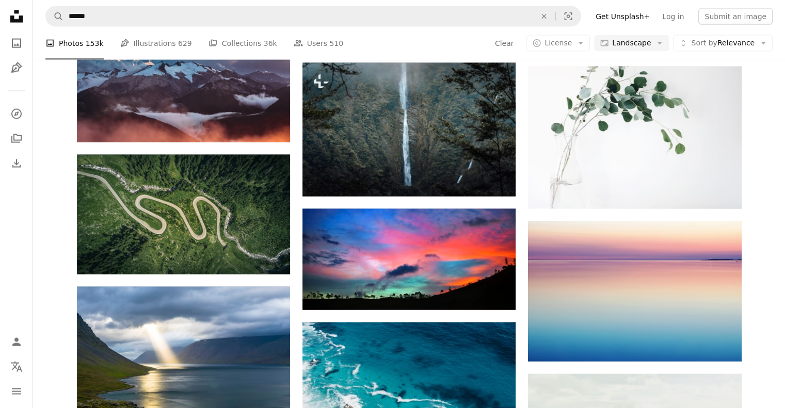
scroll to position [49477, 0]
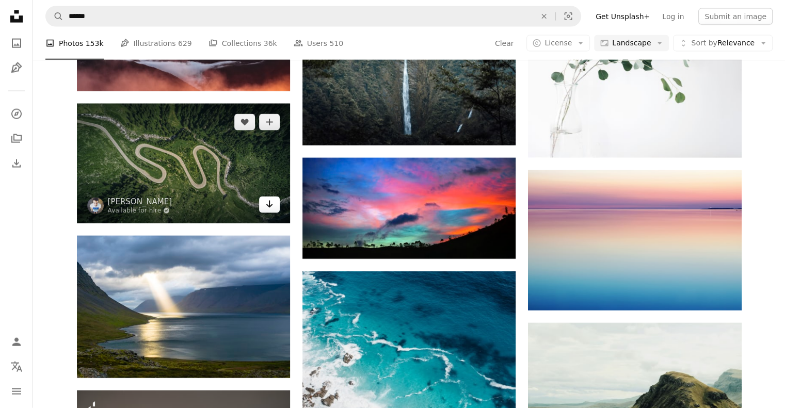
click at [269, 208] on icon "Download" at bounding box center [269, 204] width 7 height 7
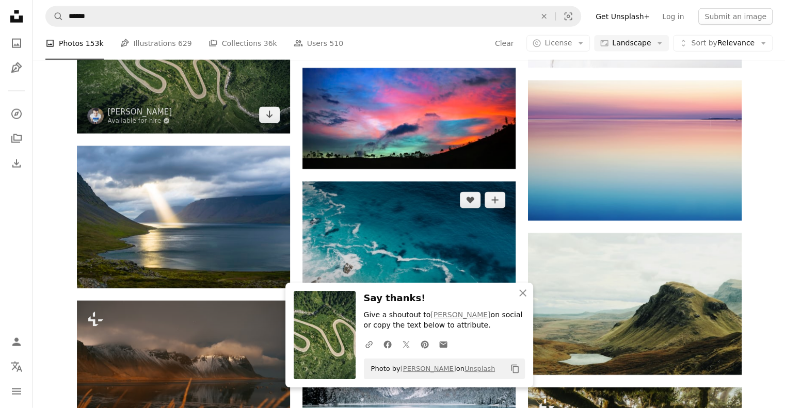
scroll to position [49688, 0]
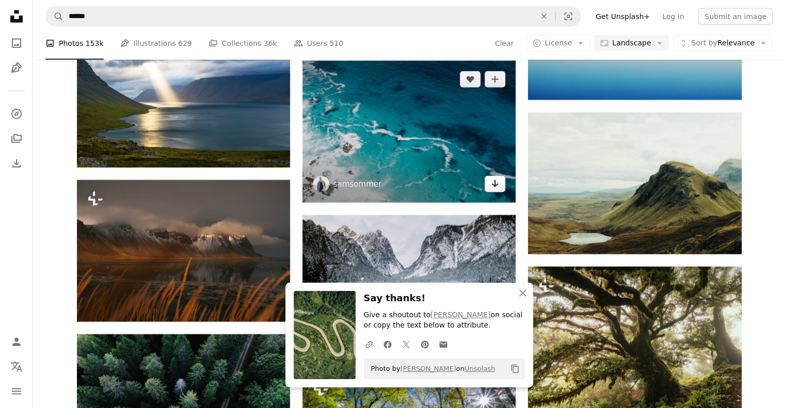
click at [490, 192] on link "Arrow pointing down" at bounding box center [494, 184] width 21 height 17
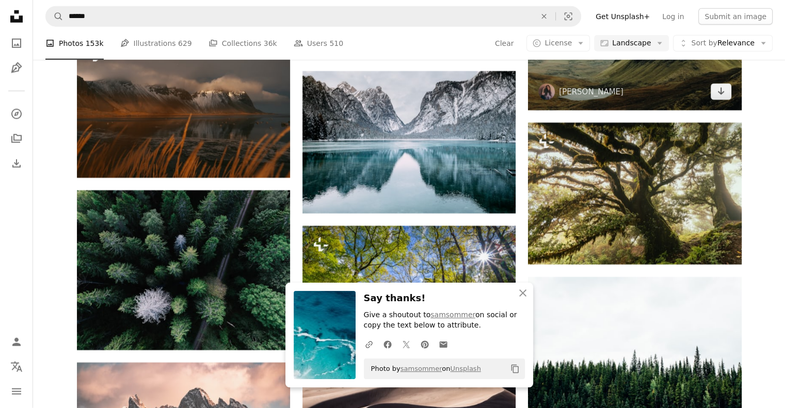
scroll to position [49843, 0]
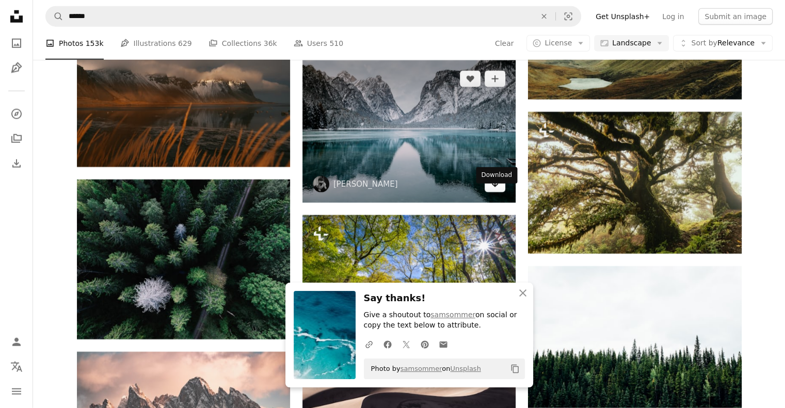
click at [491, 190] on icon "Arrow pointing down" at bounding box center [495, 183] width 8 height 12
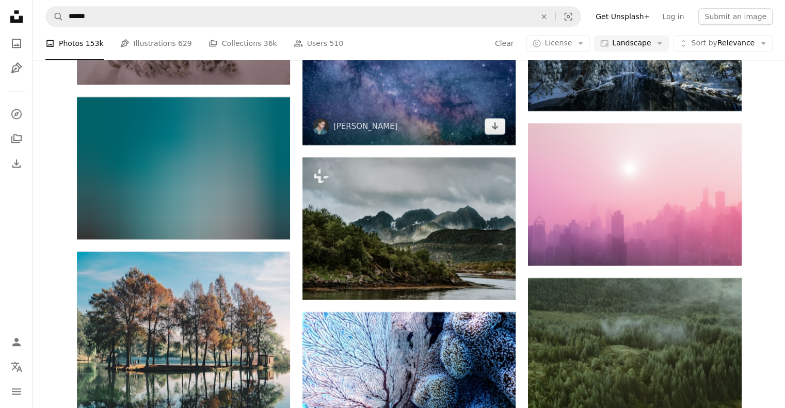
scroll to position [51958, 0]
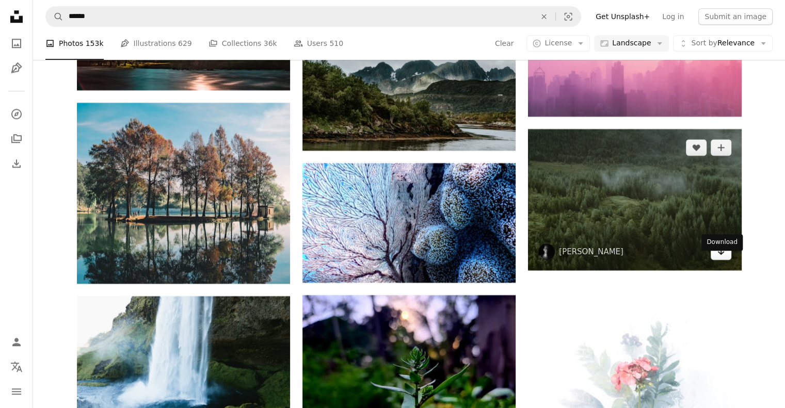
click at [719, 255] on icon "Download" at bounding box center [720, 251] width 7 height 7
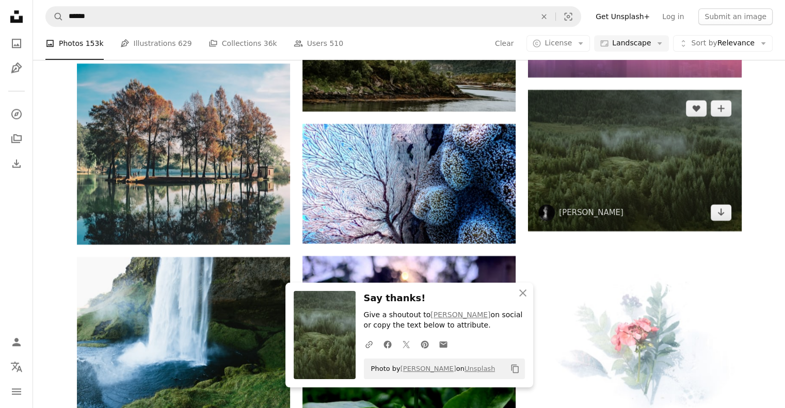
scroll to position [52061, 0]
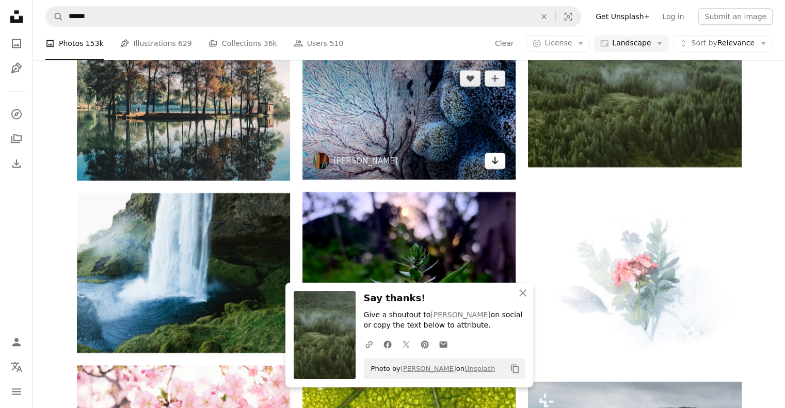
click at [493, 167] on icon "Arrow pointing down" at bounding box center [495, 160] width 8 height 12
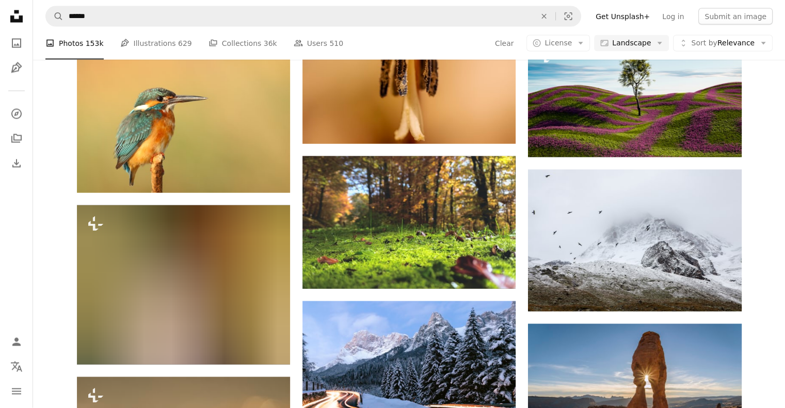
scroll to position [53248, 0]
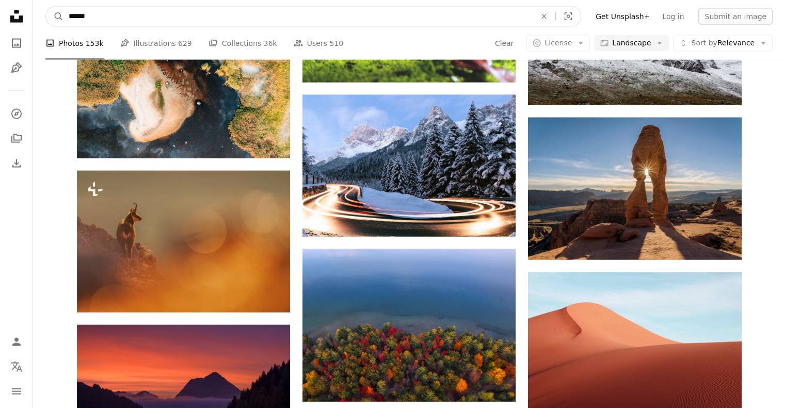
click at [151, 21] on input "******" at bounding box center [297, 17] width 469 height 20
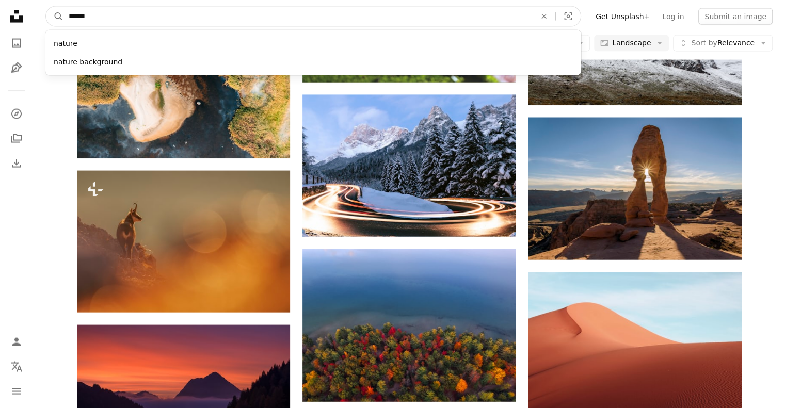
click at [151, 21] on input "******" at bounding box center [297, 17] width 469 height 20
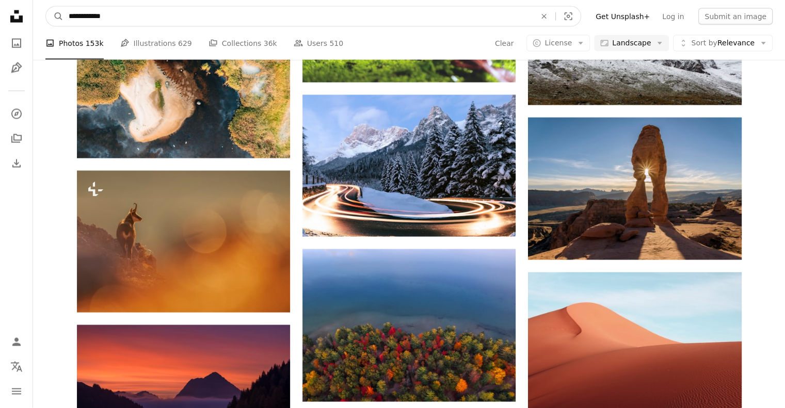
type input "**********"
click button "A magnifying glass" at bounding box center [55, 17] width 18 height 20
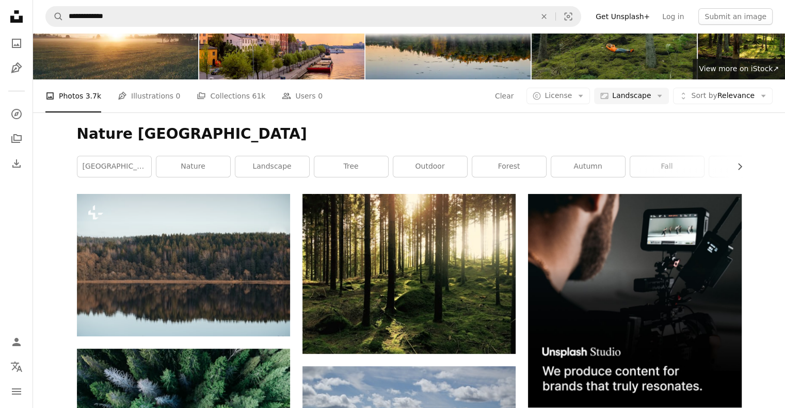
scroll to position [12, 0]
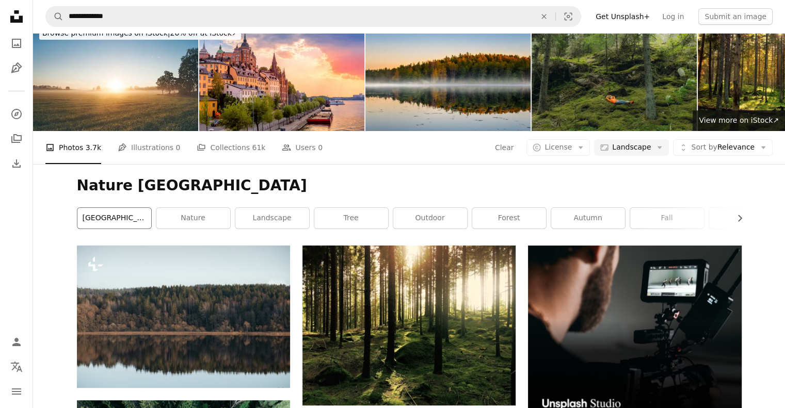
click at [120, 220] on link "[GEOGRAPHIC_DATA]" at bounding box center [114, 218] width 74 height 21
